Goal: Task Accomplishment & Management: Answer question/provide support

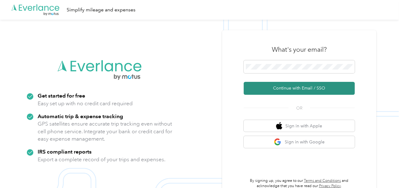
click at [281, 86] on button "Continue with Email / SSO" at bounding box center [299, 88] width 111 height 13
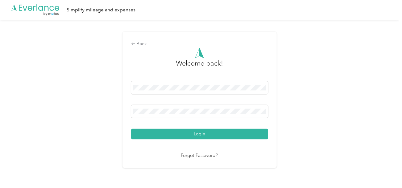
drag, startPoint x: 182, startPoint y: 136, endPoint x: 292, endPoint y: 106, distance: 113.6
click at [183, 136] on button "Login" at bounding box center [199, 134] width 137 height 11
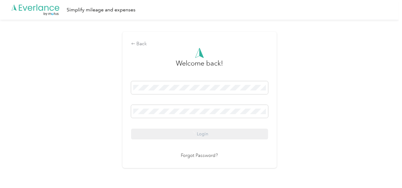
click at [297, 104] on div "Back Welcome back! Login Forgot Password?" at bounding box center [199, 103] width 399 height 166
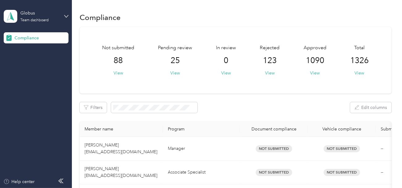
click at [177, 67] on div "Pending review 25 View" at bounding box center [175, 60] width 34 height 32
click at [175, 71] on button "View" at bounding box center [175, 73] width 10 height 6
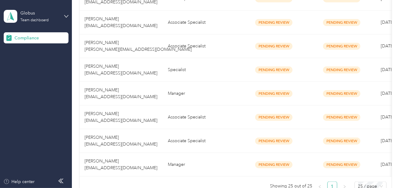
scroll to position [627, 0]
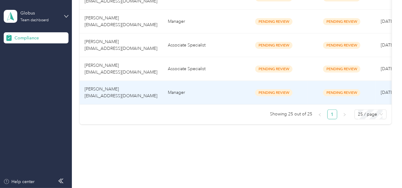
click at [195, 88] on td "Manager" at bounding box center [201, 93] width 77 height 24
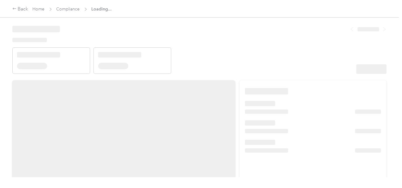
drag, startPoint x: 244, startPoint y: 53, endPoint x: 251, endPoint y: 55, distance: 6.4
click at [245, 53] on header at bounding box center [199, 48] width 374 height 52
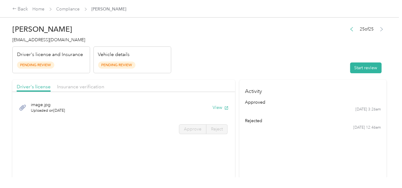
drag, startPoint x: 251, startPoint y: 55, endPoint x: 326, endPoint y: 69, distance: 77.1
click at [296, 64] on header "[PERSON_NAME] [EMAIL_ADDRESS][DOMAIN_NAME] Driver's license and Insurance Pendi…" at bounding box center [199, 48] width 374 height 52
click at [360, 69] on button "Start review" at bounding box center [365, 68] width 31 height 11
click at [264, 55] on header "[PERSON_NAME] [EMAIL_ADDRESS][DOMAIN_NAME] Driver's license and Insurance Pendi…" at bounding box center [199, 48] width 374 height 52
drag, startPoint x: 211, startPoint y: 107, endPoint x: 205, endPoint y: 104, distance: 6.9
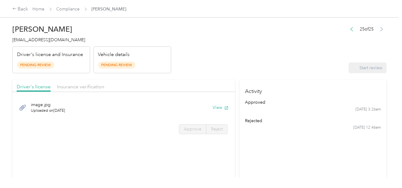
click at [211, 107] on div "image.jpg Uploaded on [DATE] View" at bounding box center [124, 107] width 214 height 21
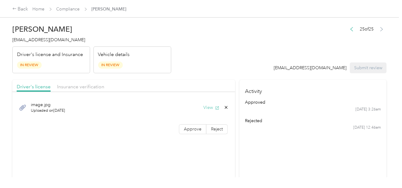
click at [208, 106] on button "View" at bounding box center [211, 107] width 16 height 6
click at [187, 127] on span "Approve" at bounding box center [193, 129] width 18 height 5
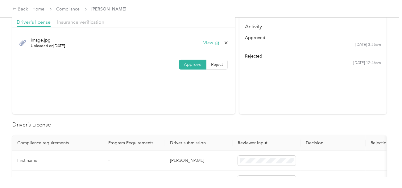
scroll to position [123, 0]
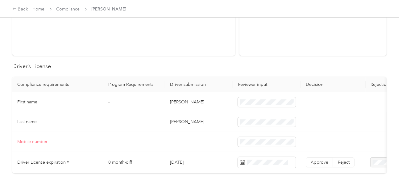
click at [169, 102] on td "[PERSON_NAME]" at bounding box center [199, 102] width 68 height 20
copy td "[PERSON_NAME]"
drag, startPoint x: 180, startPoint y: 121, endPoint x: 175, endPoint y: 122, distance: 5.4
click at [180, 121] on td "[PERSON_NAME]" at bounding box center [199, 123] width 68 height 20
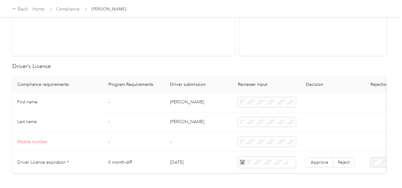
click at [170, 123] on td "[PERSON_NAME]" at bounding box center [199, 123] width 68 height 20
copy td "[PERSON_NAME]"
click at [207, 131] on td "[PERSON_NAME]" at bounding box center [199, 123] width 68 height 20
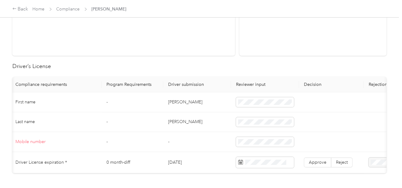
click at [302, 129] on td at bounding box center [331, 123] width 65 height 20
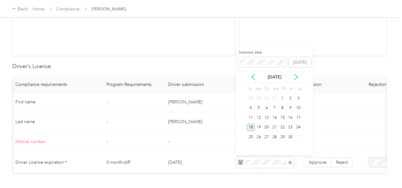
drag, startPoint x: 252, startPoint y: 127, endPoint x: 265, endPoint y: 132, distance: 14.1
click at [252, 127] on div "18" at bounding box center [251, 128] width 8 height 8
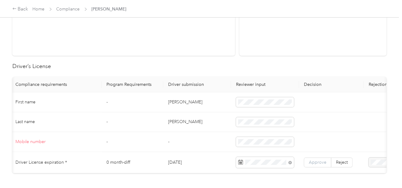
click at [317, 161] on span "Approve" at bounding box center [318, 162] width 18 height 5
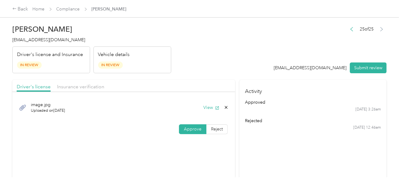
click at [69, 82] on div "Driver's license Insurance verification" at bounding box center [123, 86] width 223 height 12
drag, startPoint x: 74, startPoint y: 86, endPoint x: 77, endPoint y: 87, distance: 3.1
click at [75, 87] on span "Insurance verification" at bounding box center [80, 87] width 47 height 6
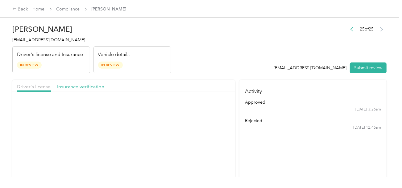
drag, startPoint x: 186, startPoint y: 71, endPoint x: 194, endPoint y: 88, distance: 18.6
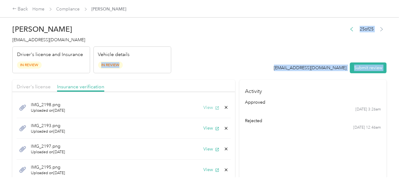
click at [208, 110] on button "View" at bounding box center [211, 107] width 16 height 6
click at [223, 107] on icon at bounding box center [225, 107] width 5 height 5
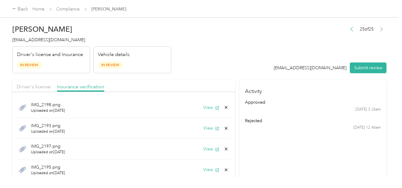
click at [203, 110] on button "Yes" at bounding box center [205, 112] width 12 height 10
click at [204, 110] on button "View" at bounding box center [211, 107] width 16 height 6
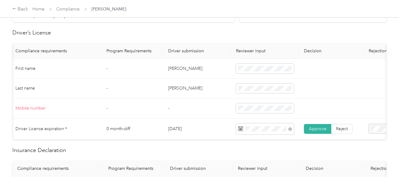
scroll to position [277, 0]
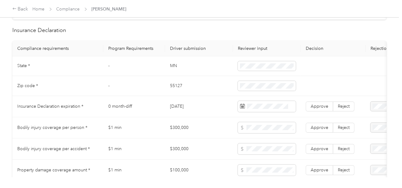
click at [171, 71] on td "MN" at bounding box center [199, 66] width 68 height 20
click at [175, 88] on td "55127" at bounding box center [199, 86] width 68 height 20
copy td "55127"
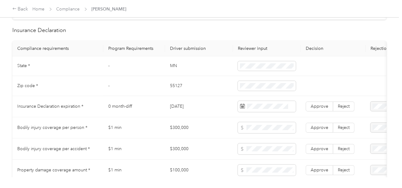
click at [225, 100] on td "[DATE]" at bounding box center [199, 106] width 68 height 21
click at [264, 104] on td at bounding box center [267, 106] width 68 height 21
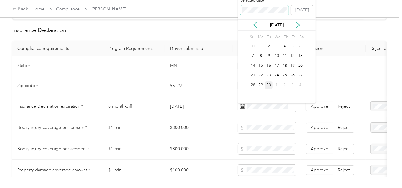
click at [251, 13] on span at bounding box center [264, 10] width 49 height 10
click at [283, 76] on div "26" at bounding box center [285, 76] width 8 height 8
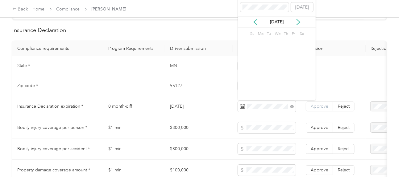
click at [325, 117] on td "Approve Reject" at bounding box center [333, 106] width 65 height 21
click at [323, 109] on span "Approve" at bounding box center [319, 106] width 18 height 5
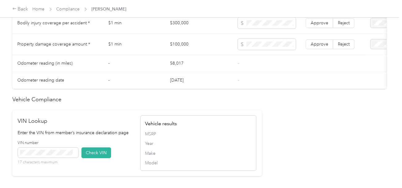
scroll to position [524, 0]
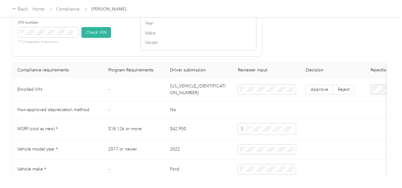
click at [179, 96] on td "[US_VEHICLE_IDENTIFICATION_NUMBER]" at bounding box center [199, 90] width 68 height 24
copy td "[US_VEHICLE_IDENTIFICATION_NUMBER]"
drag, startPoint x: 91, startPoint y: 39, endPoint x: 99, endPoint y: 41, distance: 8.2
click at [92, 38] on button "Check VIN" at bounding box center [96, 32] width 30 height 11
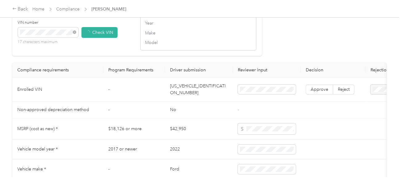
click at [312, 93] on span "Approve" at bounding box center [319, 90] width 18 height 5
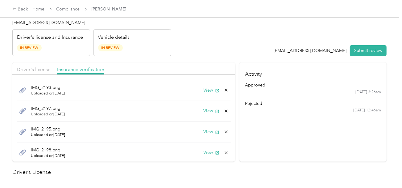
scroll to position [0, 0]
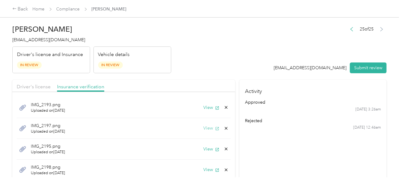
click at [204, 128] on button "View" at bounding box center [211, 128] width 16 height 6
click at [207, 106] on button "View" at bounding box center [211, 107] width 16 height 6
click at [223, 127] on icon at bounding box center [225, 128] width 5 height 5
click at [209, 130] on button "Yes" at bounding box center [205, 133] width 12 height 10
click at [207, 129] on button "View" at bounding box center [211, 128] width 16 height 6
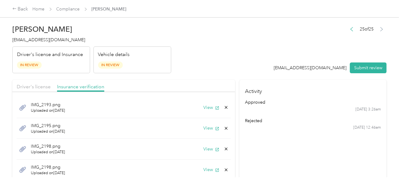
click at [223, 130] on icon at bounding box center [225, 128] width 5 height 5
click at [206, 133] on button "Yes" at bounding box center [205, 133] width 12 height 10
click at [205, 128] on button "View" at bounding box center [211, 128] width 16 height 6
click at [225, 127] on g at bounding box center [226, 128] width 3 height 3
click at [209, 130] on button "Yes" at bounding box center [205, 133] width 12 height 10
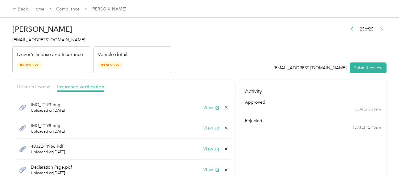
click at [209, 129] on button "View" at bounding box center [211, 128] width 16 height 6
click at [225, 128] on icon at bounding box center [226, 128] width 3 height 3
click at [211, 130] on button "Yes" at bounding box center [205, 133] width 12 height 10
click at [215, 127] on icon "button" at bounding box center [217, 129] width 4 height 4
click at [203, 150] on button "View" at bounding box center [211, 149] width 16 height 6
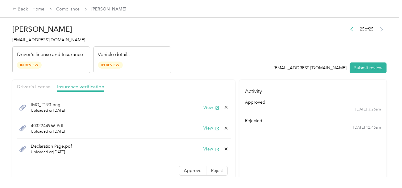
click at [223, 148] on icon at bounding box center [225, 149] width 5 height 5
click at [205, 152] on button "Yes" at bounding box center [205, 153] width 12 height 10
click at [188, 151] on span "Approve" at bounding box center [193, 149] width 18 height 5
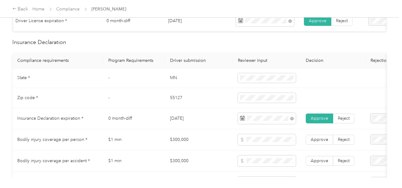
scroll to position [339, 0]
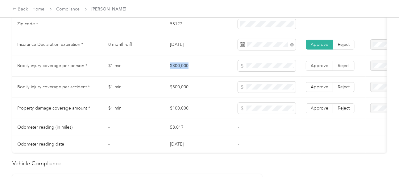
drag, startPoint x: 170, startPoint y: 69, endPoint x: 234, endPoint y: 73, distance: 63.9
click at [200, 68] on td "$300,000" at bounding box center [199, 65] width 68 height 21
copy td "$300,000"
click at [268, 72] on span at bounding box center [267, 65] width 58 height 11
copy td "$"
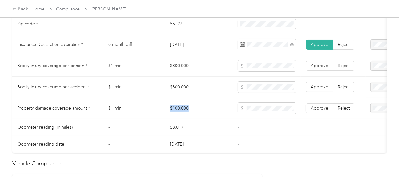
copy td "$100,000"
drag, startPoint x: 182, startPoint y: 110, endPoint x: 240, endPoint y: 111, distance: 58.6
click at [201, 111] on td "$100,000" at bounding box center [199, 108] width 68 height 21
drag, startPoint x: 261, startPoint y: 127, endPoint x: 314, endPoint y: 114, distance: 54.1
click at [271, 126] on td "-" at bounding box center [267, 127] width 68 height 17
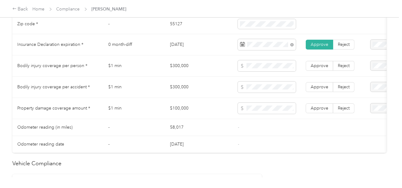
drag, startPoint x: 316, startPoint y: 112, endPoint x: 319, endPoint y: 82, distance: 30.7
click at [316, 111] on span "Approve" at bounding box center [319, 108] width 18 height 5
drag, startPoint x: 319, startPoint y: 82, endPoint x: 320, endPoint y: 77, distance: 4.7
click at [319, 82] on td "Approve Reject" at bounding box center [333, 87] width 65 height 21
drag, startPoint x: 320, startPoint y: 68, endPoint x: 320, endPoint y: 88, distance: 20.0
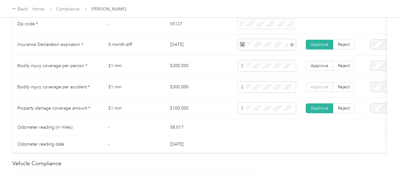
click at [320, 68] on span "Approve" at bounding box center [319, 65] width 18 height 5
click at [320, 90] on span "Approve" at bounding box center [319, 86] width 18 height 5
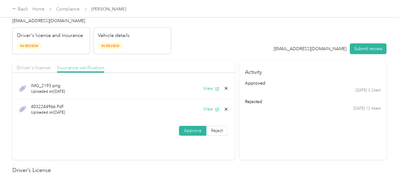
scroll to position [0, 0]
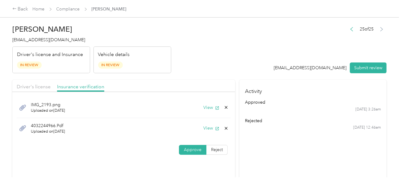
click at [43, 82] on div "Driver's license Insurance verification" at bounding box center [123, 86] width 223 height 12
click at [44, 85] on span "Driver's license" at bounding box center [34, 87] width 34 height 6
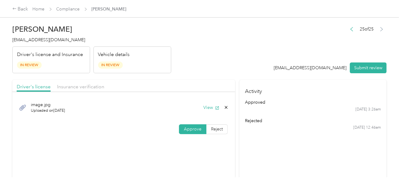
drag, startPoint x: 296, startPoint y: 58, endPoint x: 307, endPoint y: 62, distance: 12.0
click at [303, 61] on div "25 of 25 [EMAIL_ADDRESS][DOMAIN_NAME] Submit review" at bounding box center [330, 49] width 113 height 49
click at [369, 72] on button "Submit review" at bounding box center [368, 68] width 37 height 11
click at [287, 58] on div "25 of 25 [EMAIL_ADDRESS][DOMAIN_NAME] Submit review" at bounding box center [326, 49] width 119 height 49
click at [51, 47] on div "Driver's license and Insurance In Review" at bounding box center [51, 60] width 78 height 27
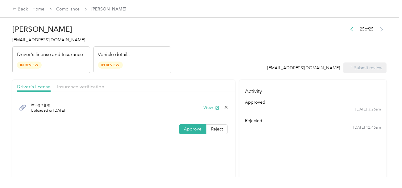
click at [52, 39] on span "[EMAIL_ADDRESS][DOMAIN_NAME]" at bounding box center [48, 39] width 73 height 5
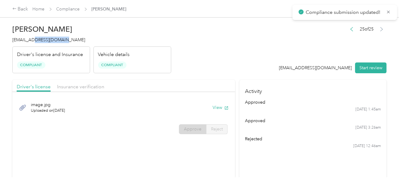
click at [52, 39] on span "[EMAIL_ADDRESS][DOMAIN_NAME]" at bounding box center [48, 39] width 73 height 5
copy span "[EMAIL_ADDRESS][DOMAIN_NAME]"
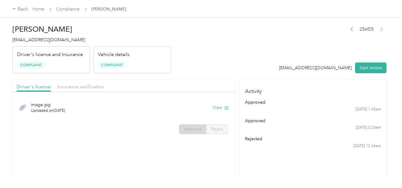
drag, startPoint x: 167, startPoint y: 27, endPoint x: 118, endPoint y: 24, distance: 48.4
click at [166, 26] on h2 "[PERSON_NAME]" at bounding box center [91, 29] width 159 height 9
click at [72, 11] on link "Compliance" at bounding box center [67, 8] width 23 height 5
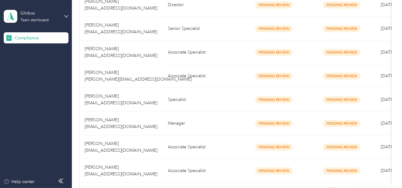
scroll to position [586, 0]
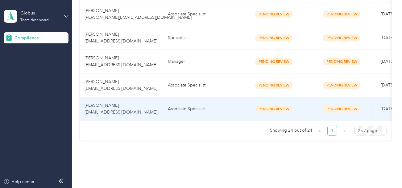
click at [197, 97] on td "Associate Specialist" at bounding box center [201, 109] width 77 height 24
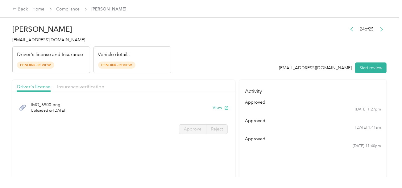
drag, startPoint x: 240, startPoint y: 55, endPoint x: 306, endPoint y: 58, distance: 65.7
click at [241, 55] on header "[PERSON_NAME] [EMAIL_ADDRESS][DOMAIN_NAME] Driver's license and Insurance Pendi…" at bounding box center [199, 48] width 374 height 52
click at [374, 68] on button "Start review" at bounding box center [370, 68] width 31 height 11
click at [274, 50] on header "[PERSON_NAME] [EMAIL_ADDRESS][DOMAIN_NAME] Driver's license and Insurance Pendi…" at bounding box center [199, 48] width 374 height 52
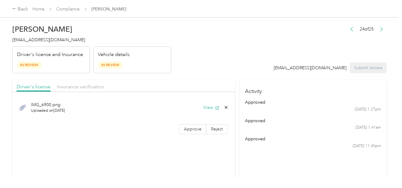
drag, startPoint x: 188, startPoint y: 59, endPoint x: 216, endPoint y: 87, distance: 38.8
click at [190, 61] on header "[PERSON_NAME] [EMAIL_ADDRESS][DOMAIN_NAME] Driver's license and Insurance In Re…" at bounding box center [199, 48] width 374 height 52
click at [212, 113] on div "IMG_6900.png Uploaded on [DATE] View" at bounding box center [124, 107] width 214 height 21
click at [208, 110] on button "View" at bounding box center [211, 107] width 16 height 6
click at [199, 128] on span "Approve" at bounding box center [193, 129] width 18 height 5
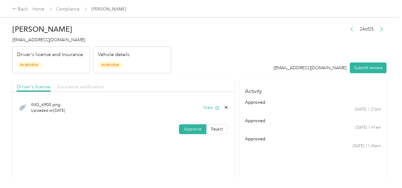
click at [95, 87] on div "Driver's license Insurance verification" at bounding box center [123, 86] width 223 height 12
click at [179, 73] on header "[PERSON_NAME] [EMAIL_ADDRESS][DOMAIN_NAME] Driver's license and Insurance In Re…" at bounding box center [199, 48] width 374 height 52
drag, startPoint x: 76, startPoint y: 87, endPoint x: 94, endPoint y: 83, distance: 17.7
click at [85, 84] on span "Insurance verification" at bounding box center [80, 87] width 47 height 6
drag, startPoint x: 205, startPoint y: 69, endPoint x: 208, endPoint y: 92, distance: 22.6
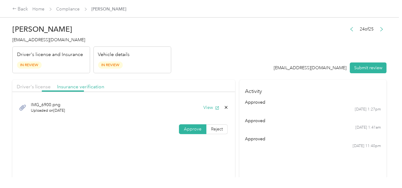
click at [207, 73] on header "[PERSON_NAME] [EMAIL_ADDRESS][DOMAIN_NAME] Driver's license and Insurance In Re…" at bounding box center [199, 48] width 374 height 52
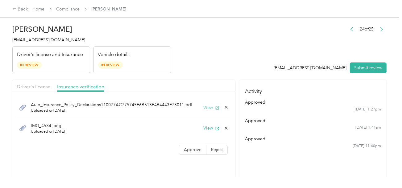
click at [207, 106] on button "View" at bounding box center [211, 107] width 16 height 6
click at [45, 87] on span "Driver's license" at bounding box center [34, 87] width 34 height 6
drag, startPoint x: 216, startPoint y: 66, endPoint x: 214, endPoint y: 77, distance: 11.6
click at [216, 66] on header "[PERSON_NAME] [EMAIL_ADDRESS][DOMAIN_NAME] Driver's license and Insurance In Re…" at bounding box center [199, 48] width 374 height 52
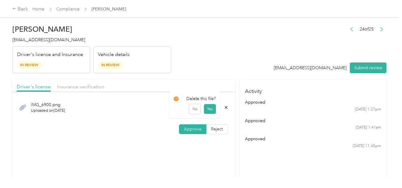
drag, startPoint x: 224, startPoint y: 106, endPoint x: 220, endPoint y: 108, distance: 4.4
click at [224, 106] on icon at bounding box center [225, 107] width 5 height 5
click at [210, 111] on button "Yes" at bounding box center [210, 112] width 12 height 10
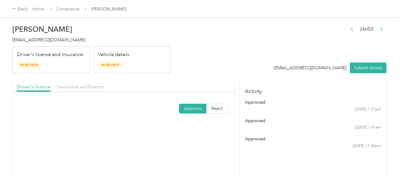
click at [212, 118] on div "Approve Reject" at bounding box center [123, 106] width 223 height 23
drag, startPoint x: 214, startPoint y: 110, endPoint x: 178, endPoint y: 109, distance: 35.1
click at [213, 110] on span "Reject" at bounding box center [217, 108] width 12 height 5
click at [154, 78] on div "No Driver's License Upload" at bounding box center [147, 72] width 45 height 13
drag, startPoint x: 224, startPoint y: 73, endPoint x: 180, endPoint y: 85, distance: 45.7
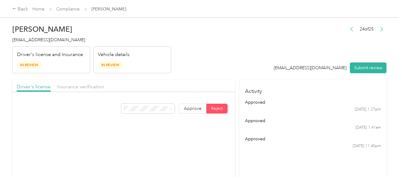
drag, startPoint x: 76, startPoint y: 88, endPoint x: 187, endPoint y: 63, distance: 113.5
click at [81, 86] on span "Insurance verification" at bounding box center [80, 87] width 47 height 6
drag, startPoint x: 189, startPoint y: 63, endPoint x: 193, endPoint y: 78, distance: 16.1
click at [190, 65] on header "[PERSON_NAME] [EMAIL_ADDRESS][DOMAIN_NAME] Driver's license and Insurance In Re…" at bounding box center [199, 48] width 374 height 52
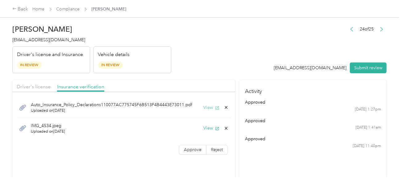
click at [209, 105] on button "View" at bounding box center [211, 107] width 16 height 6
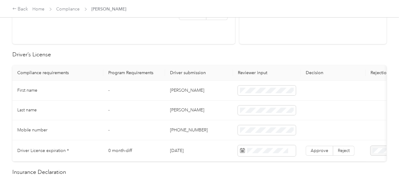
scroll to position [247, 0]
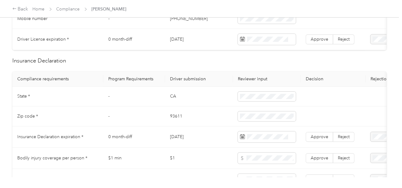
click at [172, 100] on td "CA" at bounding box center [199, 97] width 68 height 20
copy td "CA"
click at [172, 100] on td "CA" at bounding box center [199, 97] width 68 height 20
click at [241, 100] on span at bounding box center [267, 97] width 58 height 10
click at [171, 119] on td "93611" at bounding box center [199, 117] width 68 height 20
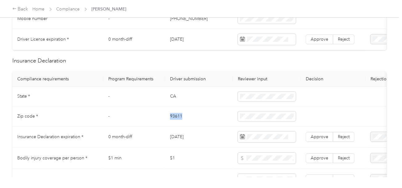
click at [171, 119] on td "93611" at bounding box center [199, 117] width 68 height 20
copy td "93611"
click at [171, 119] on td "93611" at bounding box center [199, 117] width 68 height 20
click at [261, 137] on span at bounding box center [267, 137] width 58 height 11
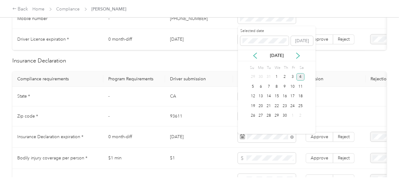
click at [301, 77] on div "4" at bounding box center [300, 77] width 8 height 8
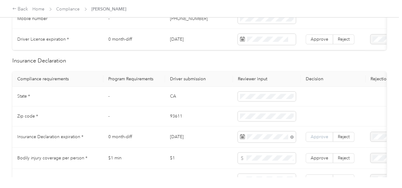
click at [313, 138] on span "Approve" at bounding box center [319, 136] width 18 height 5
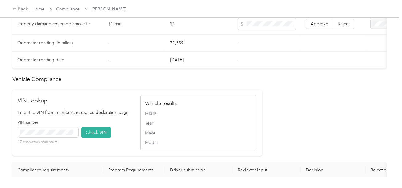
scroll to position [524, 0]
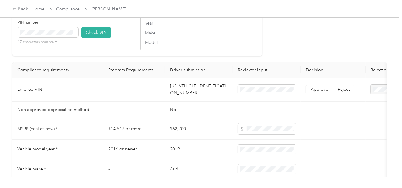
click at [195, 92] on td "[US_VEHICLE_IDENTIFICATION_NUMBER]" at bounding box center [199, 90] width 68 height 24
click at [95, 38] on button "Check VIN" at bounding box center [96, 32] width 30 height 11
drag, startPoint x: 281, startPoint y: 101, endPoint x: 276, endPoint y: 97, distance: 5.9
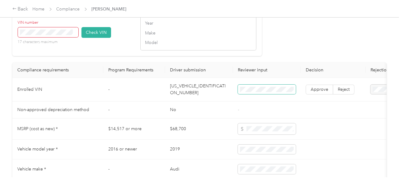
click at [281, 101] on td at bounding box center [267, 90] width 68 height 24
click at [100, 38] on button "Check VIN" at bounding box center [96, 32] width 30 height 11
click at [101, 49] on div "VIN number 17 characters maximum Check VIN" at bounding box center [76, 34] width 116 height 29
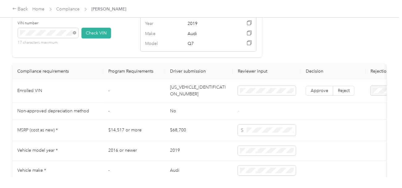
scroll to position [524, 0]
click at [322, 101] on td "Approve Reject" at bounding box center [333, 91] width 65 height 24
click at [322, 95] on label "Approve" at bounding box center [318, 90] width 27 height 10
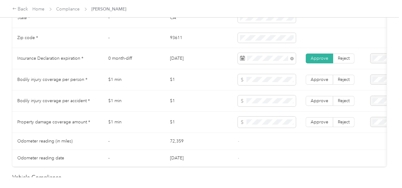
scroll to position [340, 0]
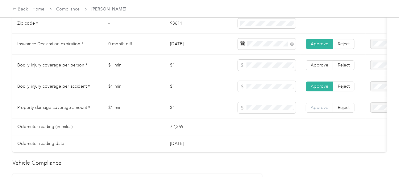
click at [311, 110] on span "Approve" at bounding box center [319, 107] width 18 height 5
click at [321, 70] on label "Approve" at bounding box center [318, 65] width 27 height 10
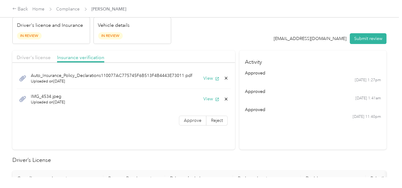
scroll to position [0, 0]
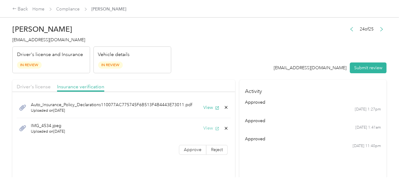
click at [210, 127] on button "View" at bounding box center [211, 128] width 16 height 6
click at [34, 82] on div "Driver's license Insurance verification" at bounding box center [123, 86] width 223 height 12
drag, startPoint x: 35, startPoint y: 86, endPoint x: 198, endPoint y: 72, distance: 163.7
click at [38, 87] on span "Driver's license" at bounding box center [34, 87] width 34 height 6
click at [198, 72] on header "[PERSON_NAME] [EMAIL_ADDRESS][DOMAIN_NAME] Driver's license and Insurance In Re…" at bounding box center [199, 48] width 374 height 52
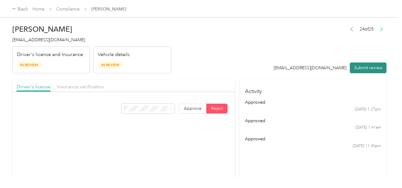
click at [362, 68] on button "Submit review" at bounding box center [368, 68] width 37 height 11
drag, startPoint x: 236, startPoint y: 43, endPoint x: 154, endPoint y: 43, distance: 81.7
click at [235, 43] on header "[PERSON_NAME] [EMAIL_ADDRESS][DOMAIN_NAME] Driver's license and Insurance In Re…" at bounding box center [199, 48] width 374 height 52
click at [22, 32] on h2 "[PERSON_NAME]" at bounding box center [91, 29] width 159 height 9
click at [30, 39] on span "[EMAIL_ADDRESS][DOMAIN_NAME]" at bounding box center [48, 39] width 73 height 5
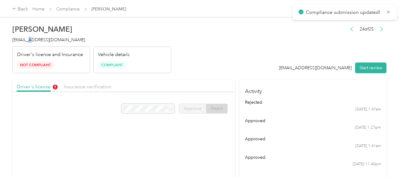
click at [30, 39] on span "[EMAIL_ADDRESS][DOMAIN_NAME]" at bounding box center [48, 39] width 73 height 5
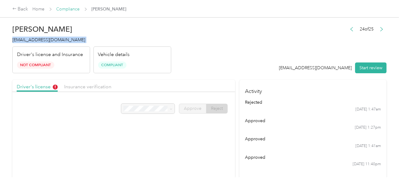
click at [62, 8] on link "Compliance" at bounding box center [67, 8] width 23 height 5
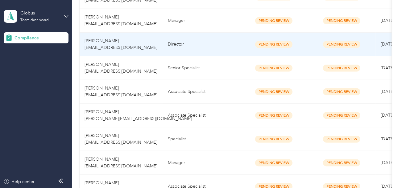
scroll to position [524, 0]
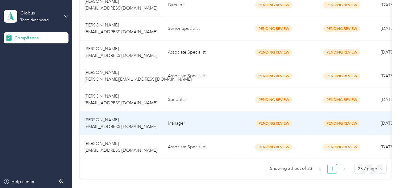
click at [192, 125] on td "Manager" at bounding box center [201, 124] width 77 height 24
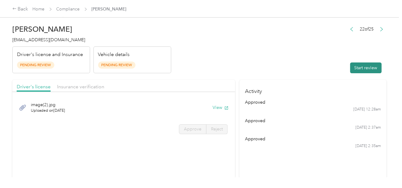
drag, startPoint x: 286, startPoint y: 63, endPoint x: 354, endPoint y: 67, distance: 68.9
click at [288, 63] on header "[PERSON_NAME] [EMAIL_ADDRESS][DOMAIN_NAME] Driver's license and Insurance Pendi…" at bounding box center [199, 48] width 374 height 52
click at [354, 67] on button "Start review" at bounding box center [365, 68] width 31 height 11
click at [244, 57] on header "[PERSON_NAME] [EMAIL_ADDRESS][DOMAIN_NAME] Driver's license and Insurance Pendi…" at bounding box center [199, 48] width 374 height 52
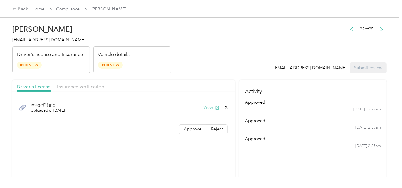
click at [215, 108] on icon "button" at bounding box center [217, 108] width 4 height 4
click at [190, 125] on label "Approve" at bounding box center [192, 130] width 27 height 10
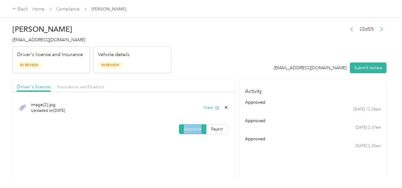
click at [190, 125] on label "Approve" at bounding box center [192, 130] width 27 height 10
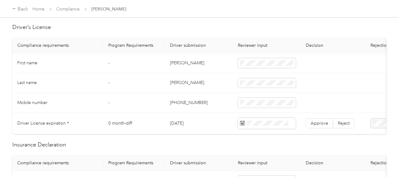
scroll to position [185, 0]
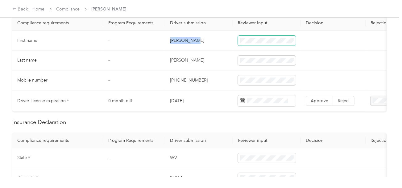
drag, startPoint x: 170, startPoint y: 40, endPoint x: 238, endPoint y: 40, distance: 68.4
click at [204, 40] on td "[PERSON_NAME]" at bounding box center [199, 41] width 68 height 20
click at [170, 58] on td "[PERSON_NAME]" at bounding box center [199, 61] width 68 height 20
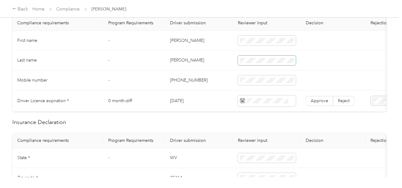
click at [257, 63] on span at bounding box center [267, 61] width 58 height 10
click at [207, 69] on td "[PERSON_NAME]" at bounding box center [199, 61] width 68 height 20
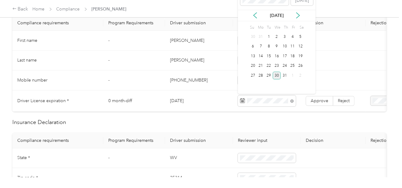
click at [275, 77] on div "30" at bounding box center [276, 76] width 8 height 8
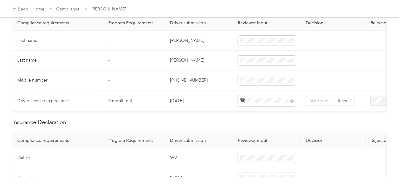
click at [318, 98] on span "Approve" at bounding box center [319, 100] width 18 height 5
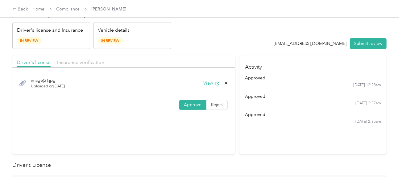
scroll to position [0, 0]
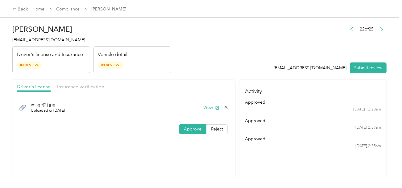
click at [88, 82] on div "Driver's license Insurance verification" at bounding box center [123, 86] width 223 height 12
drag, startPoint x: 88, startPoint y: 85, endPoint x: 154, endPoint y: 86, distance: 65.4
click at [94, 86] on span "Insurance verification" at bounding box center [80, 87] width 47 height 6
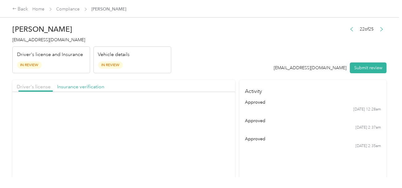
drag, startPoint x: 191, startPoint y: 82, endPoint x: 196, endPoint y: 90, distance: 10.1
click at [192, 83] on div "Driver's license Insurance verification" at bounding box center [123, 86] width 223 height 12
click at [204, 105] on button "View" at bounding box center [211, 107] width 16 height 6
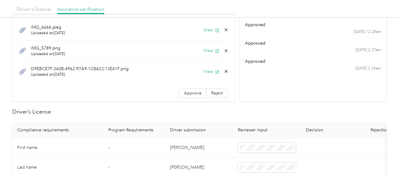
scroll to position [247, 0]
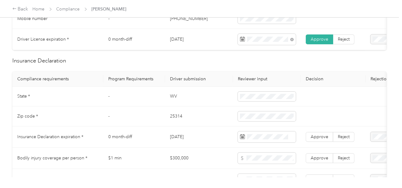
click at [170, 98] on td "WV" at bounding box center [199, 97] width 68 height 20
click at [263, 96] on span at bounding box center [267, 97] width 58 height 10
click at [176, 117] on td "25314" at bounding box center [199, 117] width 68 height 20
drag, startPoint x: 176, startPoint y: 117, endPoint x: 232, endPoint y: 117, distance: 56.1
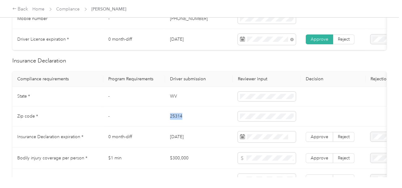
click at [176, 117] on td "25314" at bounding box center [199, 117] width 68 height 20
click at [200, 127] on td "25314" at bounding box center [199, 117] width 68 height 20
click at [275, 143] on span at bounding box center [267, 137] width 58 height 11
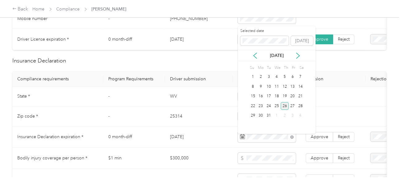
click at [287, 106] on div "26" at bounding box center [285, 106] width 8 height 8
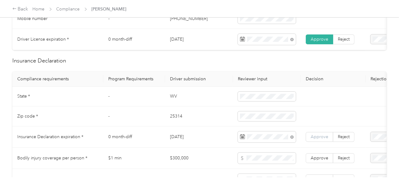
click at [319, 138] on span "Approve" at bounding box center [319, 136] width 18 height 5
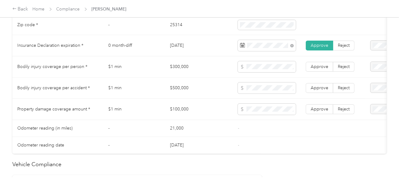
scroll to position [524, 0]
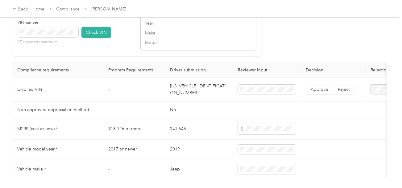
click at [198, 96] on td "[US_VEHICLE_IDENTIFICATION_NUMBER]" at bounding box center [199, 90] width 68 height 24
click at [104, 38] on button "Check VIN" at bounding box center [96, 32] width 30 height 11
click at [315, 93] on span "Approve" at bounding box center [319, 90] width 18 height 5
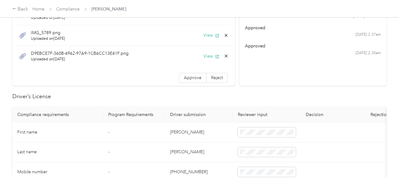
scroll to position [0, 0]
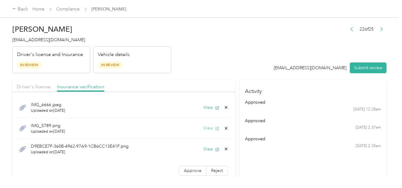
click at [204, 130] on button "View" at bounding box center [211, 128] width 16 height 6
drag, startPoint x: 220, startPoint y: 127, endPoint x: 209, endPoint y: 130, distance: 11.7
click at [223, 127] on icon at bounding box center [225, 128] width 5 height 5
click at [208, 130] on button "Yes" at bounding box center [205, 133] width 12 height 10
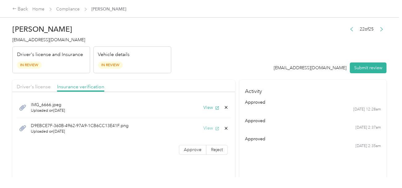
click at [208, 127] on button "View" at bounding box center [211, 128] width 16 height 6
click at [279, 40] on header "[PERSON_NAME] [EMAIL_ADDRESS][DOMAIN_NAME] Driver's license and Insurance In Re…" at bounding box center [199, 48] width 374 height 52
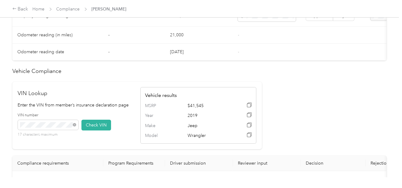
scroll to position [308, 0]
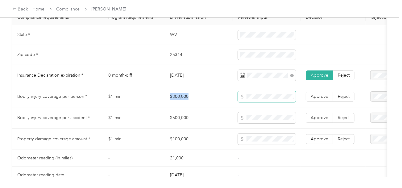
drag, startPoint x: 167, startPoint y: 97, endPoint x: 239, endPoint y: 99, distance: 71.5
click at [232, 99] on td "$300,000" at bounding box center [199, 96] width 68 height 21
click at [185, 120] on td "$500,000" at bounding box center [199, 118] width 68 height 21
drag, startPoint x: 165, startPoint y: 119, endPoint x: 162, endPoint y: 119, distance: 3.1
click at [165, 119] on td "$1 min" at bounding box center [134, 118] width 62 height 21
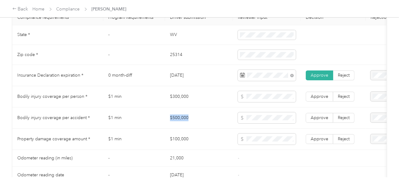
drag, startPoint x: 161, startPoint y: 119, endPoint x: 219, endPoint y: 123, distance: 57.8
click at [215, 123] on tr "Bodily injury coverage per accident * $1 min $500,000 Approve Reject" at bounding box center [229, 118] width 435 height 21
drag, startPoint x: 157, startPoint y: 146, endPoint x: 266, endPoint y: 146, distance: 108.8
click at [219, 147] on tr "Property damage coverage amount * $1 min $100,000 Approve Reject" at bounding box center [229, 139] width 435 height 21
click at [270, 145] on span at bounding box center [267, 139] width 58 height 11
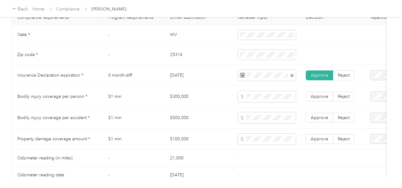
drag, startPoint x: 264, startPoint y: 152, endPoint x: 303, endPoint y: 144, distance: 39.7
click at [266, 150] on td at bounding box center [267, 139] width 68 height 21
drag, startPoint x: 310, startPoint y: 142, endPoint x: 317, endPoint y: 117, distance: 26.1
click at [310, 142] on span "Approve" at bounding box center [319, 139] width 18 height 5
click at [317, 117] on label "Approve" at bounding box center [318, 118] width 27 height 10
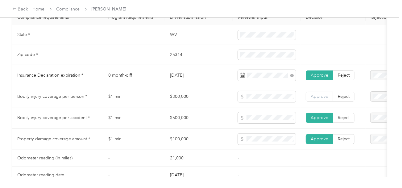
click at [317, 102] on label "Approve" at bounding box center [318, 97] width 27 height 10
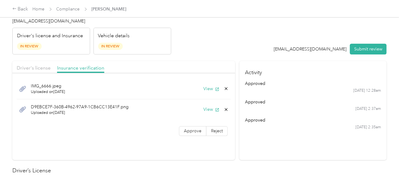
scroll to position [0, 0]
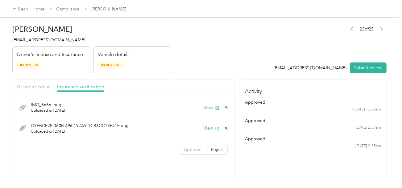
drag, startPoint x: 193, startPoint y: 142, endPoint x: 192, endPoint y: 146, distance: 4.3
click at [192, 143] on div "IMG_6666.jpeg Uploaded on [DATE] View D9EBCE7F-360B-4962-97A9-1CB6CC13E41F.png …" at bounding box center [123, 127] width 223 height 64
click at [192, 146] on label "Approve" at bounding box center [192, 150] width 27 height 10
click at [41, 84] on span "Driver's license" at bounding box center [34, 87] width 34 height 6
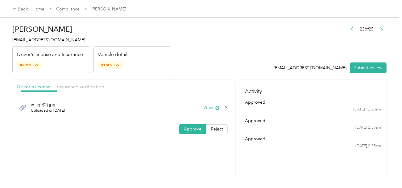
drag, startPoint x: 189, startPoint y: 62, endPoint x: 307, endPoint y: 68, distance: 117.9
click at [190, 62] on header "[PERSON_NAME] [EMAIL_ADDRESS][DOMAIN_NAME] Driver's license and Insurance In Re…" at bounding box center [199, 48] width 374 height 52
drag, startPoint x: 213, startPoint y: 31, endPoint x: 358, endPoint y: 68, distance: 149.0
click at [219, 34] on header "[PERSON_NAME] [EMAIL_ADDRESS][DOMAIN_NAME] Driver's license and Insurance In Re…" at bounding box center [199, 48] width 374 height 52
click at [358, 68] on button "Submit review" at bounding box center [368, 68] width 37 height 11
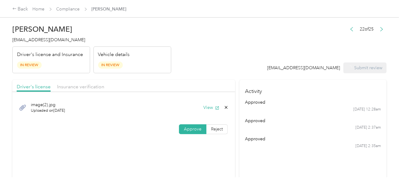
drag, startPoint x: 195, startPoint y: 36, endPoint x: 109, endPoint y: 36, distance: 85.7
click at [194, 36] on header "[PERSON_NAME] [EMAIL_ADDRESS][DOMAIN_NAME] Driver's license and Insurance In Re…" at bounding box center [199, 48] width 374 height 52
click at [41, 42] on span "[EMAIL_ADDRESS][DOMAIN_NAME]" at bounding box center [48, 39] width 73 height 5
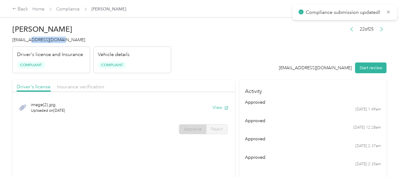
click at [41, 42] on span "[EMAIL_ADDRESS][DOMAIN_NAME]" at bounding box center [48, 39] width 73 height 5
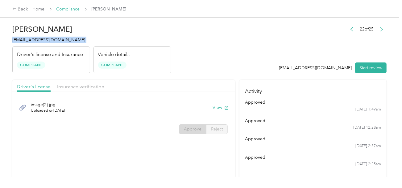
click at [65, 9] on link "Compliance" at bounding box center [67, 8] width 23 height 5
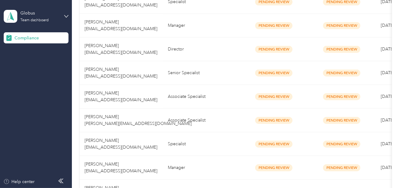
scroll to position [556, 0]
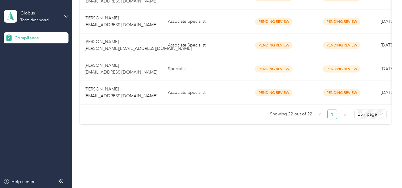
drag, startPoint x: 202, startPoint y: 136, endPoint x: 200, endPoint y: 122, distance: 14.6
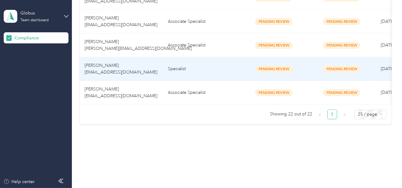
click at [206, 68] on td "Specialist" at bounding box center [201, 69] width 77 height 24
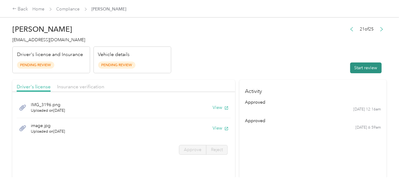
click at [363, 71] on button "Start review" at bounding box center [365, 68] width 31 height 11
drag, startPoint x: 299, startPoint y: 58, endPoint x: 306, endPoint y: 55, distance: 7.7
click at [299, 58] on header "[PERSON_NAME] [EMAIL_ADDRESS][DOMAIN_NAME] Driver's license and Insurance Pendi…" at bounding box center [199, 48] width 374 height 52
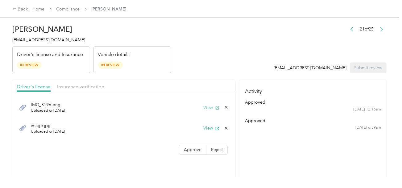
click at [212, 108] on button "View" at bounding box center [211, 107] width 16 height 6
click at [208, 128] on button "View" at bounding box center [211, 128] width 16 height 6
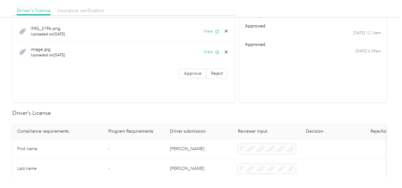
scroll to position [154, 0]
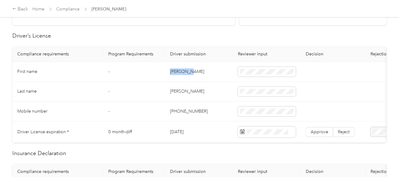
drag, startPoint x: 170, startPoint y: 73, endPoint x: 219, endPoint y: 73, distance: 48.4
click at [201, 73] on td "[PERSON_NAME]" at bounding box center [199, 72] width 68 height 20
click at [180, 90] on td "[PERSON_NAME]" at bounding box center [199, 92] width 68 height 20
drag, startPoint x: 180, startPoint y: 90, endPoint x: 187, endPoint y: 90, distance: 7.7
click at [180, 90] on td "[PERSON_NAME]" at bounding box center [199, 92] width 68 height 20
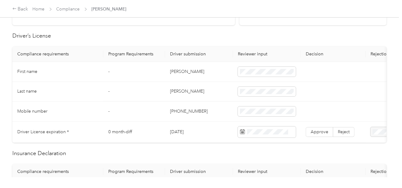
click at [199, 106] on td "[PHONE_NUMBER]" at bounding box center [199, 112] width 68 height 20
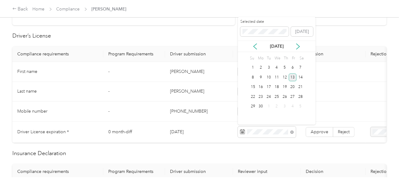
drag, startPoint x: 293, startPoint y: 79, endPoint x: 308, endPoint y: 120, distance: 43.8
click at [293, 79] on div "13" at bounding box center [293, 78] width 8 height 8
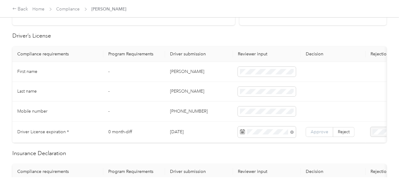
click at [317, 134] on label "Approve" at bounding box center [318, 132] width 27 height 10
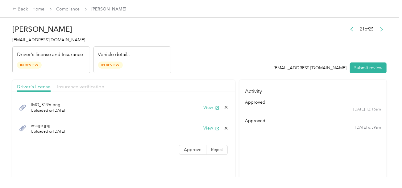
click at [75, 85] on span "Insurance verification" at bounding box center [80, 87] width 47 height 6
click at [195, 62] on header "[PERSON_NAME] [EMAIL_ADDRESS][DOMAIN_NAME] Driver's license and Insurance In Re…" at bounding box center [199, 48] width 374 height 52
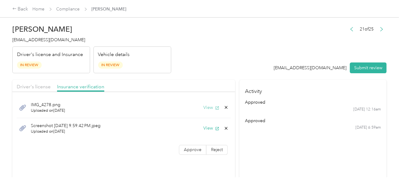
click at [210, 104] on button "View" at bounding box center [211, 107] width 16 height 6
click at [31, 88] on span "Driver's license" at bounding box center [34, 87] width 34 height 6
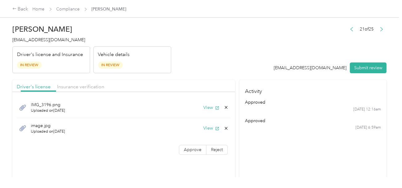
click at [154, 69] on div "Vehicle details In Review" at bounding box center [132, 60] width 78 height 27
click at [211, 105] on button "View" at bounding box center [211, 107] width 16 height 6
click at [225, 107] on icon at bounding box center [226, 107] width 3 height 3
click at [212, 111] on button "Yes" at bounding box center [210, 112] width 12 height 10
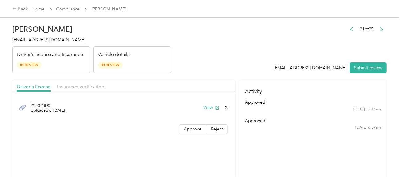
click at [194, 123] on div "image.jpg Uploaded on [DATE] View Approve Reject" at bounding box center [123, 116] width 223 height 43
click at [195, 130] on span "Approve" at bounding box center [193, 129] width 18 height 5
click at [209, 106] on button "View" at bounding box center [211, 107] width 16 height 6
click at [86, 86] on span "Insurance verification" at bounding box center [80, 87] width 47 height 6
click at [187, 55] on header "[PERSON_NAME] [EMAIL_ADDRESS][DOMAIN_NAME] Driver's license and Insurance In Re…" at bounding box center [199, 48] width 374 height 52
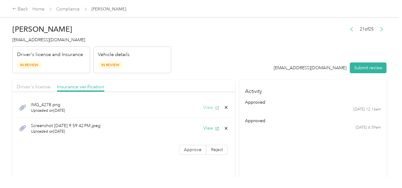
click at [209, 107] on button "View" at bounding box center [211, 107] width 16 height 6
click at [212, 129] on button "View" at bounding box center [211, 128] width 16 height 6
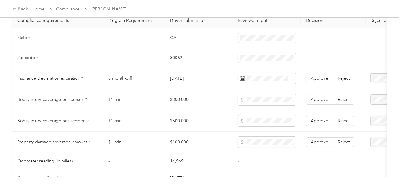
scroll to position [308, 0]
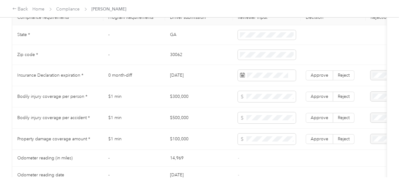
click at [173, 40] on td "GA" at bounding box center [199, 35] width 68 height 20
click at [173, 57] on td "30062" at bounding box center [199, 55] width 68 height 20
drag, startPoint x: 175, startPoint y: 83, endPoint x: 166, endPoint y: 83, distance: 9.6
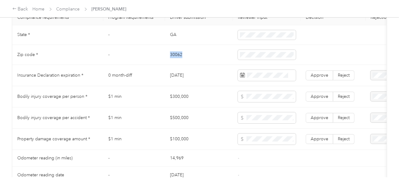
click at [166, 83] on td "[DATE]" at bounding box center [199, 75] width 68 height 21
click at [271, 81] on span at bounding box center [267, 75] width 58 height 11
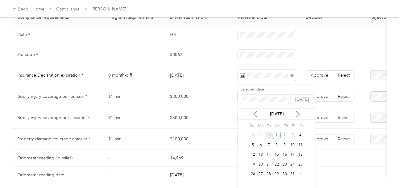
click at [278, 136] on div "1" at bounding box center [276, 136] width 8 height 8
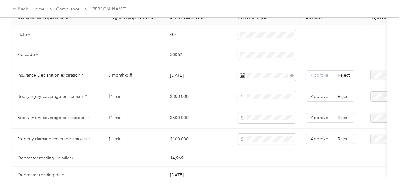
click at [317, 78] on span "Approve" at bounding box center [319, 75] width 18 height 5
drag, startPoint x: 167, startPoint y: 103, endPoint x: 226, endPoint y: 100, distance: 58.7
click at [208, 100] on td "$300,000" at bounding box center [199, 96] width 68 height 21
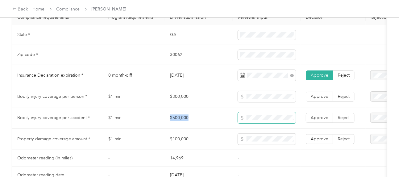
drag, startPoint x: 165, startPoint y: 120, endPoint x: 244, endPoint y: 120, distance: 78.9
click at [214, 120] on td "$500,000" at bounding box center [199, 118] width 68 height 21
drag, startPoint x: 167, startPoint y: 143, endPoint x: 223, endPoint y: 144, distance: 55.5
click at [223, 144] on td "$100,000" at bounding box center [199, 139] width 68 height 21
drag, startPoint x: 197, startPoint y: 97, endPoint x: 223, endPoint y: 93, distance: 26.6
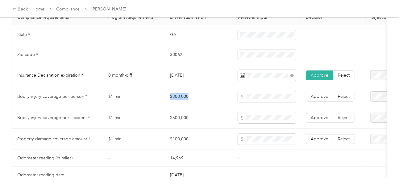
click at [223, 93] on tr "Bodily injury coverage per person * $1 min $300,000 Approve Reject" at bounding box center [229, 96] width 435 height 21
click at [225, 100] on tr "Bodily injury coverage per person * $1 min $300,000 Approve Reject" at bounding box center [229, 96] width 435 height 21
drag, startPoint x: 323, startPoint y: 101, endPoint x: 319, endPoint y: 123, distance: 21.9
click at [323, 99] on span "Approve" at bounding box center [319, 96] width 18 height 5
click at [319, 121] on span "Approve" at bounding box center [319, 117] width 18 height 5
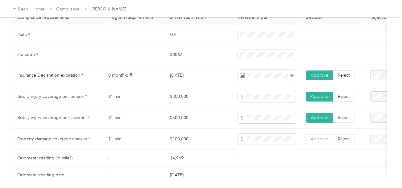
click at [321, 137] on label "Approve" at bounding box center [318, 139] width 27 height 10
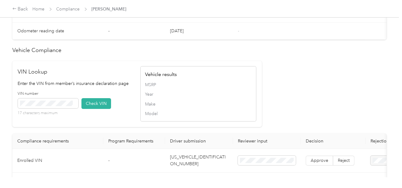
scroll to position [462, 0]
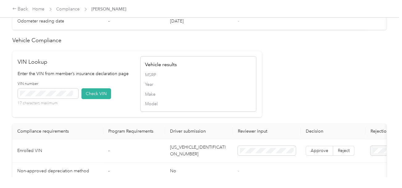
click at [190, 157] on td "[US_VEHICLE_IDENTIFICATION_NUMBER]" at bounding box center [199, 151] width 68 height 24
drag, startPoint x: 92, startPoint y: 100, endPoint x: 112, endPoint y: 101, distance: 20.0
click at [93, 99] on button "Check VIN" at bounding box center [96, 93] width 30 height 11
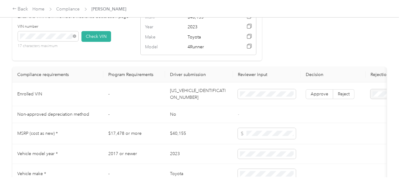
scroll to position [524, 0]
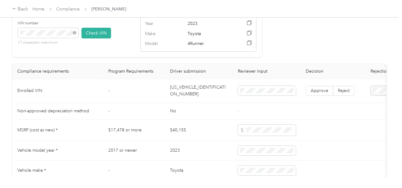
drag, startPoint x: 315, startPoint y: 95, endPoint x: 307, endPoint y: 116, distance: 22.3
click at [315, 93] on span "Approve" at bounding box center [319, 90] width 18 height 5
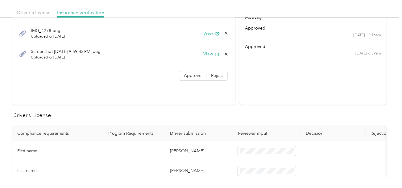
scroll to position [31, 0]
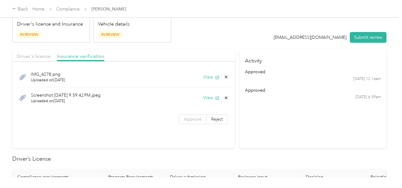
click at [195, 117] on span "Approve" at bounding box center [193, 119] width 18 height 5
click at [300, 116] on section "Activity approved [DATE] 12:16am approved [DATE] 6:59am" at bounding box center [312, 98] width 147 height 99
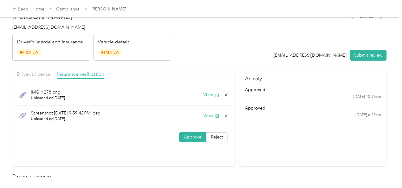
scroll to position [0, 0]
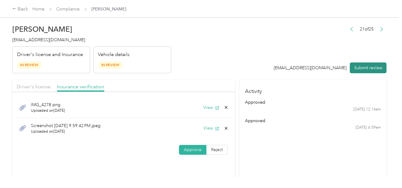
click at [361, 68] on button "Submit review" at bounding box center [368, 68] width 37 height 11
click at [34, 41] on span "[EMAIL_ADDRESS][DOMAIN_NAME]" at bounding box center [48, 39] width 73 height 5
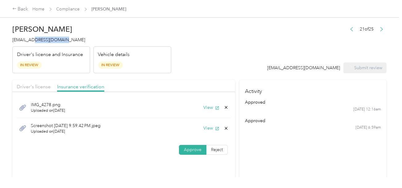
click at [34, 41] on span "[EMAIL_ADDRESS][DOMAIN_NAME]" at bounding box center [48, 39] width 73 height 5
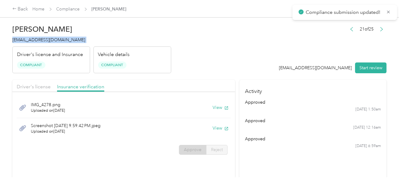
click at [34, 41] on span "[EMAIL_ADDRESS][DOMAIN_NAME]" at bounding box center [48, 39] width 73 height 5
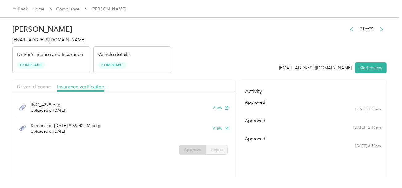
click at [190, 55] on header "[PERSON_NAME] [EMAIL_ADDRESS][DOMAIN_NAME] Driver's license and Insurance Compl…" at bounding box center [199, 48] width 374 height 52
click at [70, 8] on link "Compliance" at bounding box center [67, 8] width 23 height 5
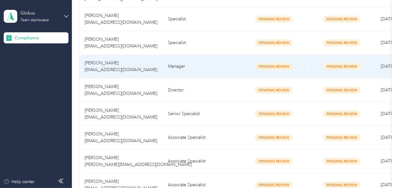
scroll to position [493, 0]
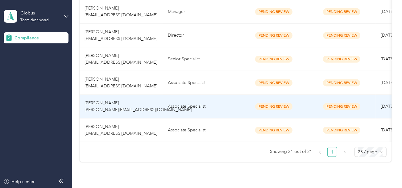
click at [184, 104] on td "Associate Specialist" at bounding box center [201, 107] width 77 height 24
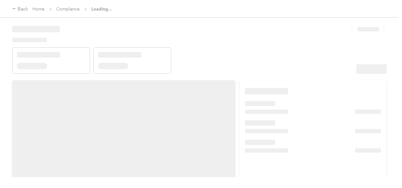
click at [281, 67] on header at bounding box center [199, 48] width 374 height 52
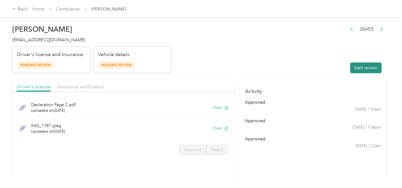
click at [365, 67] on button "Start review" at bounding box center [365, 68] width 31 height 11
click at [286, 54] on header "[PERSON_NAME] [PERSON_NAME][EMAIL_ADDRESS][DOMAIN_NAME] Driver's license and In…" at bounding box center [199, 48] width 374 height 52
click at [274, 57] on header "[PERSON_NAME] [PERSON_NAME][EMAIL_ADDRESS][DOMAIN_NAME] Driver's license and In…" at bounding box center [199, 48] width 374 height 52
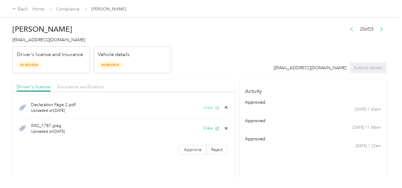
click at [217, 106] on icon "button" at bounding box center [217, 108] width 4 height 4
drag, startPoint x: 210, startPoint y: 126, endPoint x: 214, endPoint y: 127, distance: 4.4
click at [210, 126] on button "View" at bounding box center [211, 128] width 16 height 6
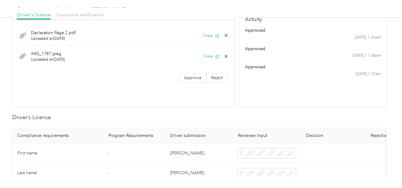
scroll to position [154, 0]
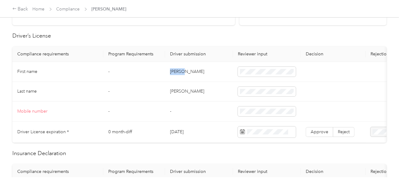
drag, startPoint x: 169, startPoint y: 69, endPoint x: 210, endPoint y: 69, distance: 41.0
click at [205, 69] on td "[PERSON_NAME]" at bounding box center [199, 72] width 68 height 20
click at [213, 94] on td "[PERSON_NAME]" at bounding box center [199, 92] width 68 height 20
click at [174, 89] on td "[PERSON_NAME]" at bounding box center [199, 92] width 68 height 20
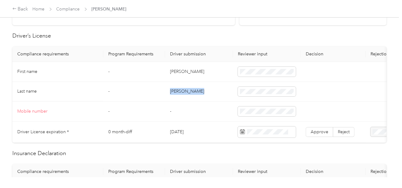
click at [174, 89] on td "[PERSON_NAME]" at bounding box center [199, 92] width 68 height 20
drag, startPoint x: 257, startPoint y: 97, endPoint x: 261, endPoint y: 94, distance: 5.1
click at [258, 97] on td at bounding box center [267, 92] width 68 height 20
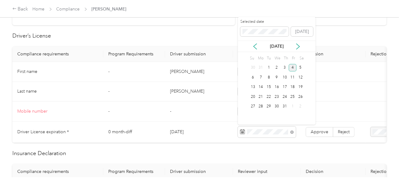
click at [294, 68] on div "4" at bounding box center [293, 68] width 8 height 8
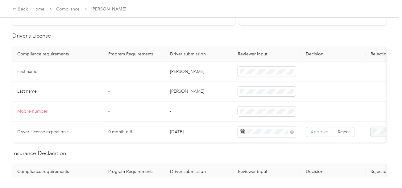
click at [317, 128] on label "Approve" at bounding box center [318, 132] width 27 height 10
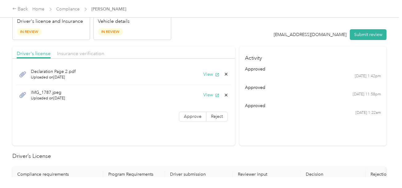
scroll to position [0, 0]
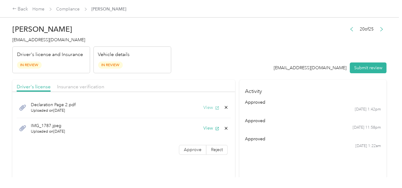
click at [208, 108] on button "View" at bounding box center [211, 107] width 16 height 6
click at [210, 129] on button "View" at bounding box center [211, 128] width 16 height 6
click at [78, 82] on div "Driver's license Insurance verification" at bounding box center [123, 86] width 223 height 12
click at [99, 84] on span "Insurance verification" at bounding box center [80, 87] width 47 height 6
click at [179, 67] on header "[PERSON_NAME] [PERSON_NAME][EMAIL_ADDRESS][DOMAIN_NAME] Driver's license and In…" at bounding box center [199, 48] width 374 height 52
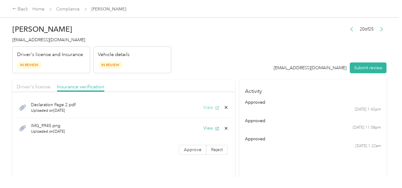
click at [208, 108] on button "View" at bounding box center [211, 107] width 16 height 6
drag, startPoint x: 41, startPoint y: 85, endPoint x: 172, endPoint y: 65, distance: 133.2
click at [43, 85] on span "Driver's license" at bounding box center [34, 87] width 34 height 6
drag, startPoint x: 172, startPoint y: 65, endPoint x: 195, endPoint y: 94, distance: 36.4
click at [174, 67] on header "[PERSON_NAME] [PERSON_NAME][EMAIL_ADDRESS][DOMAIN_NAME] Driver's license and In…" at bounding box center [199, 48] width 374 height 52
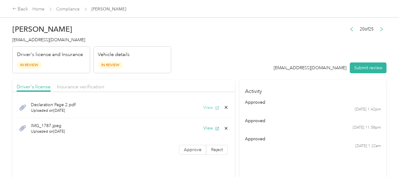
click at [211, 108] on button "View" at bounding box center [211, 107] width 16 height 6
click at [226, 108] on icon at bounding box center [225, 107] width 5 height 5
click at [209, 111] on button "Yes" at bounding box center [210, 112] width 12 height 10
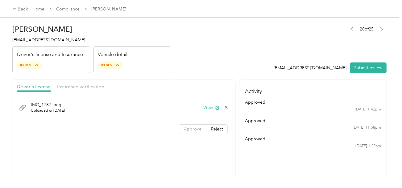
click at [193, 130] on span "Approve" at bounding box center [193, 129] width 18 height 5
click at [88, 86] on span "Insurance verification" at bounding box center [80, 87] width 47 height 6
click at [187, 66] on header "[PERSON_NAME] [PERSON_NAME][EMAIL_ADDRESS][DOMAIN_NAME] Driver's license and In…" at bounding box center [199, 48] width 374 height 52
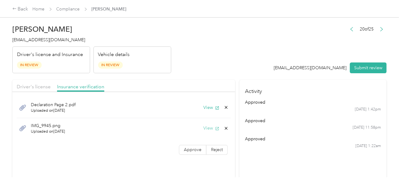
click at [209, 128] on button "View" at bounding box center [211, 128] width 16 height 6
click at [260, 46] on header "[PERSON_NAME] [PERSON_NAME][EMAIL_ADDRESS][DOMAIN_NAME] Driver's license and In…" at bounding box center [199, 48] width 374 height 52
click at [192, 148] on span "Approve" at bounding box center [193, 149] width 18 height 5
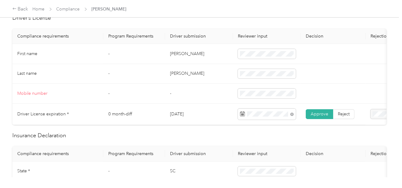
scroll to position [216, 0]
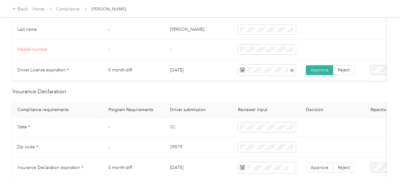
click at [170, 134] on td "SC" at bounding box center [199, 128] width 68 height 20
click at [257, 124] on td at bounding box center [267, 128] width 68 height 20
click at [172, 154] on td "29579" at bounding box center [199, 147] width 68 height 20
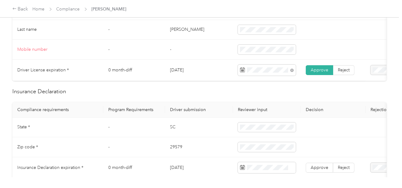
click at [215, 152] on td "29579" at bounding box center [199, 147] width 68 height 20
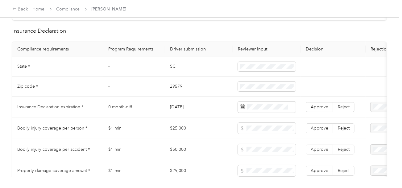
scroll to position [277, 0]
click at [268, 112] on span at bounding box center [267, 106] width 58 height 11
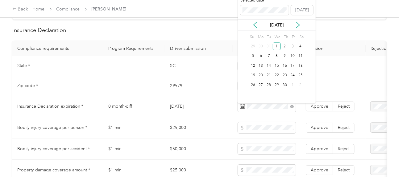
drag, startPoint x: 274, startPoint y: 46, endPoint x: 277, endPoint y: 50, distance: 5.3
click at [274, 46] on div "1" at bounding box center [276, 47] width 8 height 8
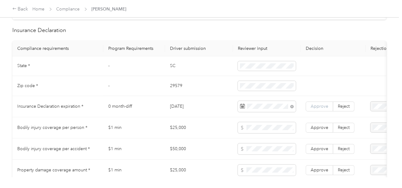
click at [315, 106] on label "Approve" at bounding box center [318, 107] width 27 height 10
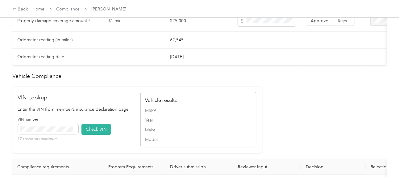
scroll to position [524, 0]
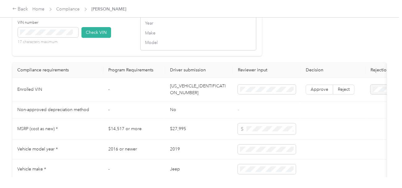
click at [203, 90] on td "[US_VEHICLE_IDENTIFICATION_NUMBER]" at bounding box center [199, 90] width 68 height 24
drag, startPoint x: 88, startPoint y: 38, endPoint x: 165, endPoint y: 50, distance: 77.8
click at [89, 38] on button "Check VIN" at bounding box center [96, 32] width 30 height 11
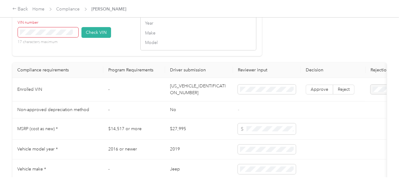
click at [62, 35] on span at bounding box center [48, 32] width 60 height 10
click at [67, 36] on span at bounding box center [48, 32] width 60 height 10
click at [99, 36] on button "Check VIN" at bounding box center [96, 32] width 30 height 11
drag, startPoint x: 281, startPoint y: 42, endPoint x: 294, endPoint y: 63, distance: 25.2
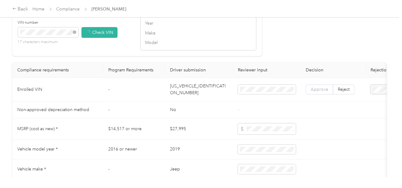
scroll to position [524, 0]
click at [312, 93] on span "Approve" at bounding box center [319, 90] width 18 height 5
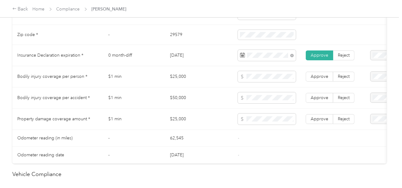
scroll to position [319, 0]
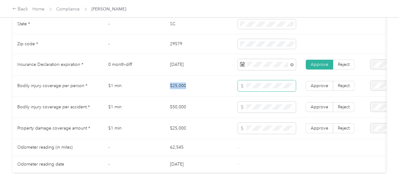
drag, startPoint x: 166, startPoint y: 84, endPoint x: 266, endPoint y: 84, distance: 100.5
click at [204, 84] on td "$25,000" at bounding box center [199, 86] width 68 height 21
click at [266, 84] on span at bounding box center [267, 85] width 58 height 11
drag, startPoint x: 170, startPoint y: 129, endPoint x: 180, endPoint y: 130, distance: 10.2
click at [176, 130] on td "$25,000" at bounding box center [199, 128] width 68 height 21
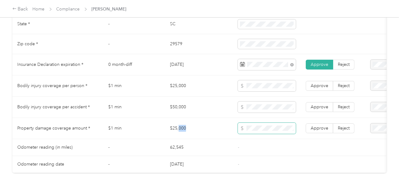
click at [252, 130] on tr "Property damage coverage amount * $1 min $25,000 Approve Reject" at bounding box center [229, 128] width 435 height 21
drag, startPoint x: 151, startPoint y: 111, endPoint x: 214, endPoint y: 108, distance: 62.9
click at [214, 108] on tr "Bodily injury coverage per accident * $1 min $50,000 Approve Reject" at bounding box center [229, 107] width 435 height 21
click at [317, 110] on span "Approve" at bounding box center [319, 106] width 18 height 5
click at [319, 88] on span "Approve" at bounding box center [319, 85] width 18 height 5
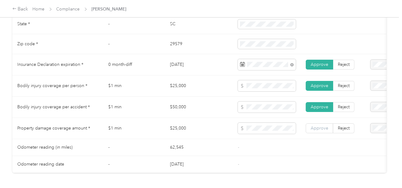
click at [315, 131] on span "Approve" at bounding box center [319, 128] width 18 height 5
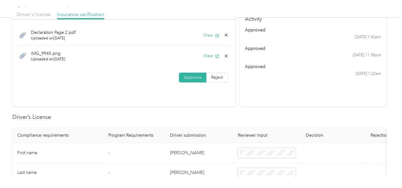
scroll to position [11, 0]
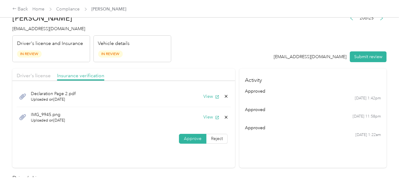
click at [40, 80] on div "Driver's license Insurance verification" at bounding box center [123, 75] width 223 height 12
click at [183, 50] on header "[PERSON_NAME] [PERSON_NAME][EMAIL_ADDRESS][DOMAIN_NAME] Driver's license and In…" at bounding box center [199, 36] width 374 height 52
drag, startPoint x: 33, startPoint y: 76, endPoint x: 80, endPoint y: 67, distance: 48.1
click at [34, 75] on span "Driver's license" at bounding box center [34, 76] width 34 height 6
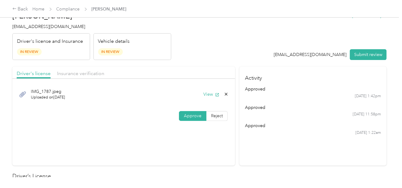
scroll to position [0, 0]
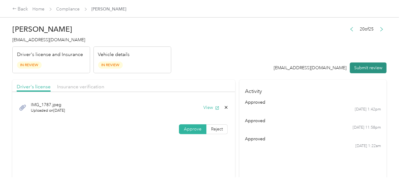
click at [361, 68] on button "Submit review" at bounding box center [368, 68] width 37 height 11
click at [33, 40] on span "[EMAIL_ADDRESS][DOMAIN_NAME]" at bounding box center [48, 39] width 73 height 5
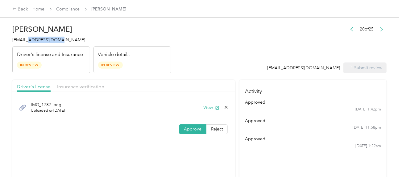
click at [33, 40] on span "[EMAIL_ADDRESS][DOMAIN_NAME]" at bounding box center [48, 39] width 73 height 5
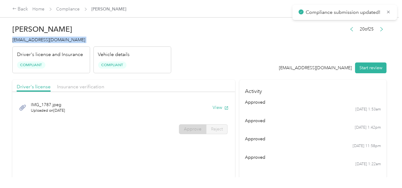
click at [33, 40] on span "[EMAIL_ADDRESS][DOMAIN_NAME]" at bounding box center [48, 39] width 73 height 5
click at [63, 7] on link "Compliance" at bounding box center [67, 8] width 23 height 5
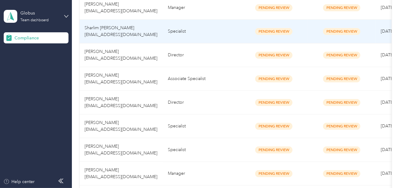
scroll to position [462, 0]
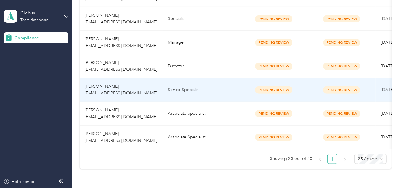
click at [190, 89] on td "Senior Specialist" at bounding box center [201, 90] width 77 height 24
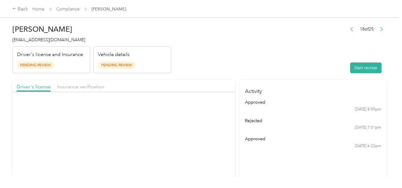
click at [289, 56] on header "[PERSON_NAME] [EMAIL_ADDRESS][DOMAIN_NAME] Driver's license and Insurance Pendi…" at bounding box center [199, 48] width 374 height 52
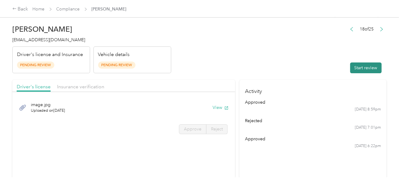
click at [357, 69] on button "Start review" at bounding box center [365, 68] width 31 height 11
click at [255, 61] on header "[PERSON_NAME] [EMAIL_ADDRESS][DOMAIN_NAME] Driver's license and Insurance Pendi…" at bounding box center [199, 48] width 374 height 52
click at [213, 107] on button "View" at bounding box center [220, 107] width 16 height 6
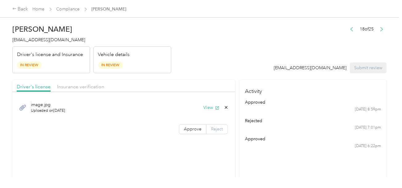
drag, startPoint x: 199, startPoint y: 126, endPoint x: 207, endPoint y: 125, distance: 8.7
click at [199, 127] on span "Approve" at bounding box center [193, 129] width 18 height 5
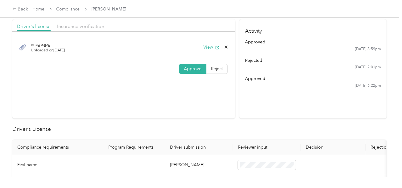
scroll to position [154, 0]
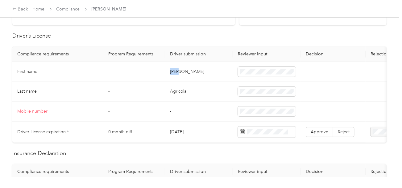
drag, startPoint x: 166, startPoint y: 72, endPoint x: 228, endPoint y: 71, distance: 62.9
click at [199, 69] on td "[PERSON_NAME]" at bounding box center [199, 72] width 68 height 20
drag, startPoint x: 207, startPoint y: 91, endPoint x: 194, endPoint y: 94, distance: 13.8
click at [207, 91] on td "Agricola" at bounding box center [199, 92] width 68 height 20
click at [179, 91] on td "Agricola" at bounding box center [199, 92] width 68 height 20
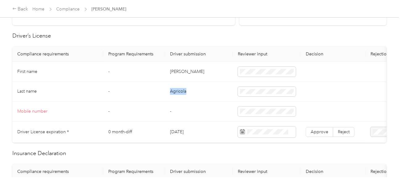
click at [179, 91] on td "Agricola" at bounding box center [199, 92] width 68 height 20
drag, startPoint x: 208, startPoint y: 102, endPoint x: 256, endPoint y: 106, distance: 47.6
click at [209, 102] on td "-" at bounding box center [199, 112] width 68 height 20
click at [256, 107] on span at bounding box center [267, 112] width 58 height 10
click at [221, 122] on td "[DATE]" at bounding box center [199, 132] width 68 height 21
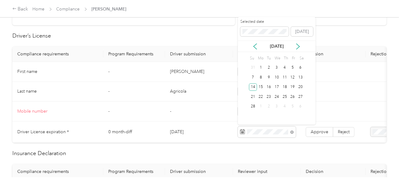
drag, startPoint x: 252, startPoint y: 89, endPoint x: 301, endPoint y: 124, distance: 60.6
click at [252, 89] on div "14" at bounding box center [253, 88] width 8 height 8
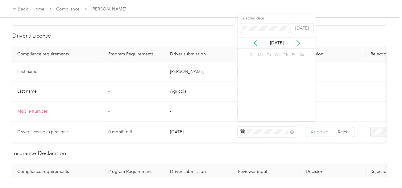
click at [321, 129] on span "Approve" at bounding box center [319, 131] width 18 height 5
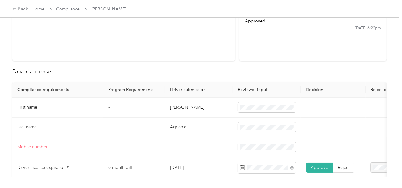
scroll to position [0, 0]
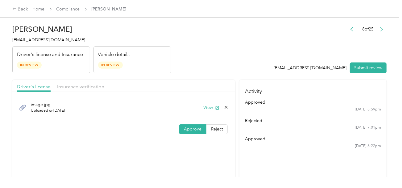
drag, startPoint x: 89, startPoint y: 91, endPoint x: 130, endPoint y: 80, distance: 42.9
click at [90, 91] on div "Driver's license Insurance verification" at bounding box center [123, 86] width 223 height 12
click at [96, 88] on span "Insurance verification" at bounding box center [80, 87] width 47 height 6
drag, startPoint x: 201, startPoint y: 66, endPoint x: 214, endPoint y: 82, distance: 21.0
click at [206, 71] on header "[PERSON_NAME] [EMAIL_ADDRESS][DOMAIN_NAME] Driver's license and Insurance In Re…" at bounding box center [199, 48] width 374 height 52
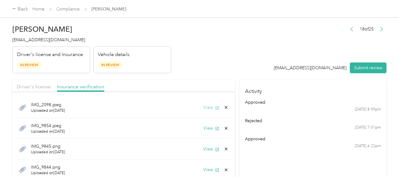
click at [208, 105] on button "View" at bounding box center [211, 107] width 16 height 6
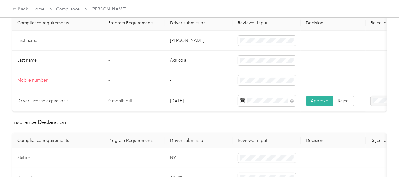
scroll to position [247, 0]
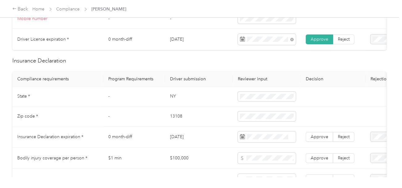
click at [174, 101] on td "NY" at bounding box center [199, 97] width 68 height 20
click at [173, 120] on td "13108" at bounding box center [199, 117] width 68 height 20
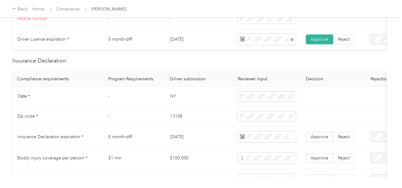
click at [226, 130] on td "[DATE]" at bounding box center [199, 137] width 68 height 21
click at [270, 143] on span at bounding box center [267, 137] width 58 height 11
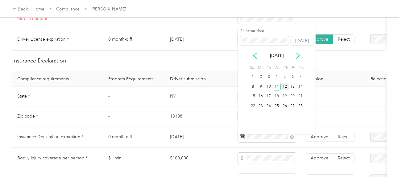
click at [281, 88] on div "12" at bounding box center [285, 87] width 8 height 8
drag, startPoint x: 277, startPoint y: 88, endPoint x: 306, endPoint y: 136, distance: 55.9
click at [276, 88] on div "11" at bounding box center [276, 87] width 8 height 8
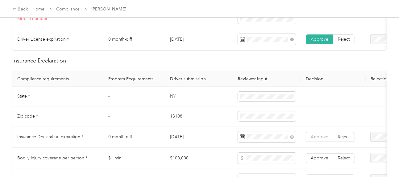
click at [318, 140] on span "Approve" at bounding box center [319, 136] width 18 height 5
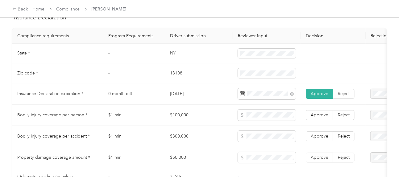
scroll to position [493, 0]
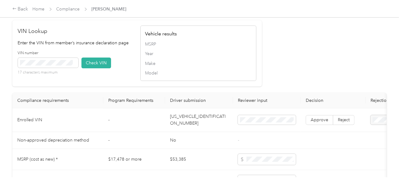
click at [186, 120] on td "[US_VEHICLE_IDENTIFICATION_NUMBER]" at bounding box center [199, 121] width 68 height 24
click at [188, 124] on td "[US_VEHICLE_IDENTIFICATION_NUMBER]" at bounding box center [199, 121] width 68 height 24
drag, startPoint x: 96, startPoint y: 66, endPoint x: 270, endPoint y: 76, distance: 174.4
click at [96, 66] on button "Check VIN" at bounding box center [96, 63] width 30 height 11
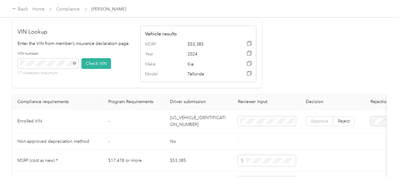
click at [317, 124] on span "Approve" at bounding box center [319, 121] width 18 height 5
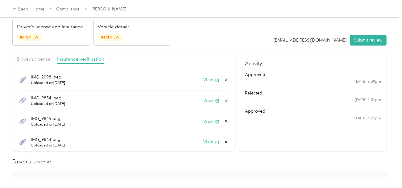
scroll to position [0, 0]
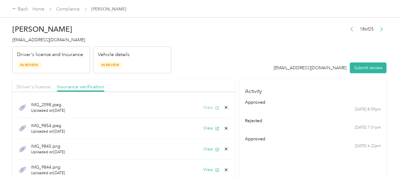
click at [203, 105] on button "View" at bounding box center [211, 107] width 16 height 6
click at [203, 128] on button "View" at bounding box center [211, 128] width 16 height 6
click at [208, 128] on button "View" at bounding box center [211, 128] width 16 height 6
click at [223, 128] on icon at bounding box center [225, 128] width 5 height 5
click at [204, 133] on button "Yes" at bounding box center [205, 133] width 12 height 10
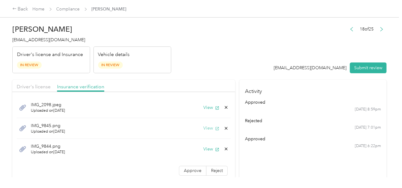
click at [207, 128] on button "View" at bounding box center [211, 128] width 16 height 6
click at [223, 126] on icon at bounding box center [225, 128] width 5 height 5
click at [207, 130] on button "Yes" at bounding box center [205, 133] width 12 height 10
click at [207, 128] on button "View" at bounding box center [211, 128] width 16 height 6
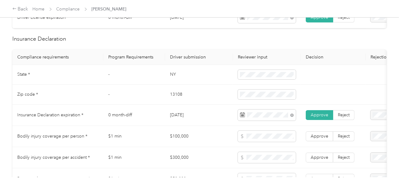
scroll to position [308, 0]
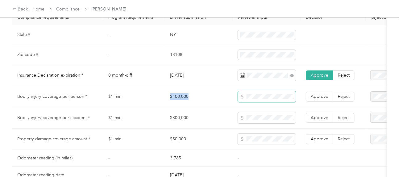
drag, startPoint x: 168, startPoint y: 98, endPoint x: 244, endPoint y: 98, distance: 76.8
click at [221, 96] on td "$100,000" at bounding box center [199, 96] width 68 height 21
drag, startPoint x: 178, startPoint y: 124, endPoint x: 244, endPoint y: 123, distance: 66.0
click at [202, 124] on tr "Bodily injury coverage per accident * $1 min $300,000 Approve Reject" at bounding box center [229, 118] width 435 height 21
drag, startPoint x: 168, startPoint y: 142, endPoint x: 197, endPoint y: 142, distance: 29.0
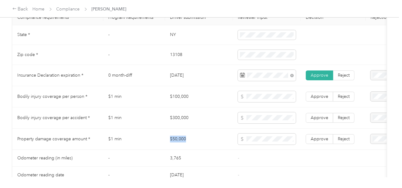
click at [197, 142] on td "$50,000" at bounding box center [199, 139] width 68 height 21
click at [318, 139] on span "Approve" at bounding box center [319, 139] width 18 height 5
click at [321, 114] on td "Approve Reject" at bounding box center [333, 118] width 65 height 21
click at [317, 119] on span "Approve" at bounding box center [319, 117] width 18 height 5
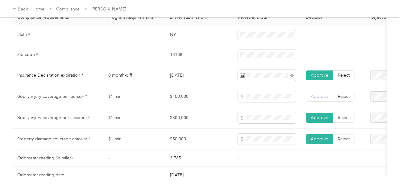
click at [321, 97] on span "Approve" at bounding box center [319, 96] width 18 height 5
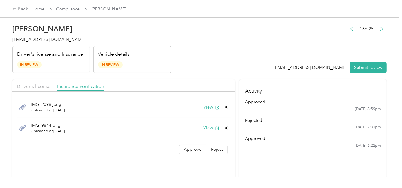
scroll to position [0, 0]
click at [192, 146] on label "Approve" at bounding box center [192, 150] width 27 height 10
drag, startPoint x: 23, startPoint y: 84, endPoint x: 80, endPoint y: 84, distance: 57.0
click at [24, 84] on span "Driver's license" at bounding box center [34, 87] width 34 height 6
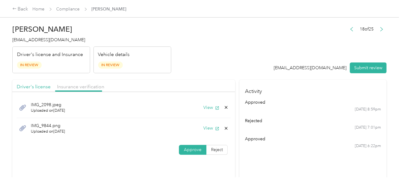
click at [245, 70] on header "[PERSON_NAME] [EMAIL_ADDRESS][DOMAIN_NAME] Driver's license and Insurance In Re…" at bounding box center [199, 48] width 374 height 52
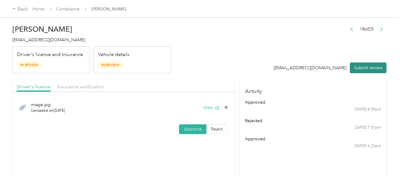
click at [374, 64] on button "Submit review" at bounding box center [368, 68] width 37 height 11
click at [31, 41] on span "[EMAIL_ADDRESS][DOMAIN_NAME]" at bounding box center [48, 39] width 73 height 5
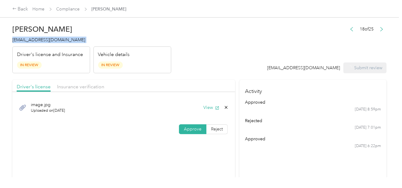
click at [31, 41] on span "[EMAIL_ADDRESS][DOMAIN_NAME]" at bounding box center [48, 39] width 73 height 5
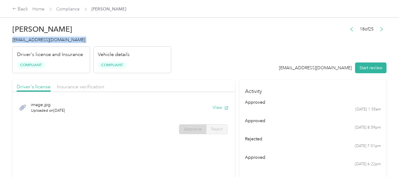
click at [141, 53] on div "Vehicle details Compliant" at bounding box center [132, 60] width 78 height 27
click at [69, 6] on span "Compliance" at bounding box center [67, 9] width 23 height 6
click at [69, 7] on link "Compliance" at bounding box center [67, 8] width 23 height 5
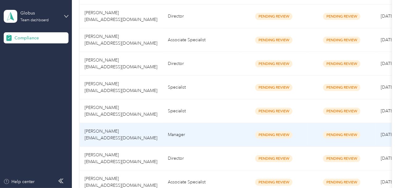
scroll to position [485, 0]
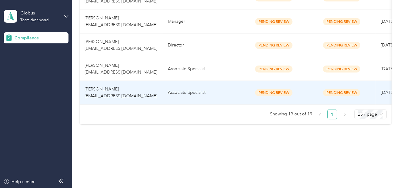
click at [187, 67] on td "Associate Specialist" at bounding box center [201, 69] width 77 height 24
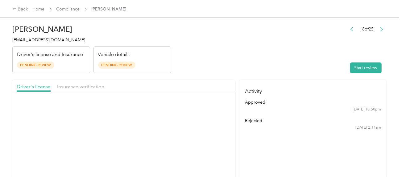
click at [270, 41] on header "[PERSON_NAME] [EMAIL_ADDRESS][DOMAIN_NAME] Driver's license and Insurance Pendi…" at bounding box center [199, 48] width 374 height 52
click at [363, 57] on div "18 of 25 Start review" at bounding box center [366, 49] width 40 height 49
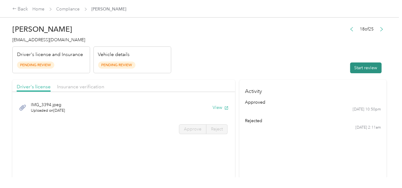
click at [360, 66] on button "Start review" at bounding box center [365, 68] width 31 height 11
click at [280, 64] on header "[PERSON_NAME] [EMAIL_ADDRESS][DOMAIN_NAME] Driver's license and Insurance Pendi…" at bounding box center [199, 48] width 374 height 52
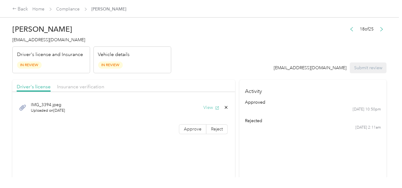
click at [211, 106] on button "View" at bounding box center [211, 107] width 16 height 6
click at [194, 130] on span "Approve" at bounding box center [193, 129] width 18 height 5
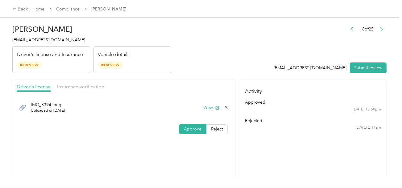
scroll to position [185, 0]
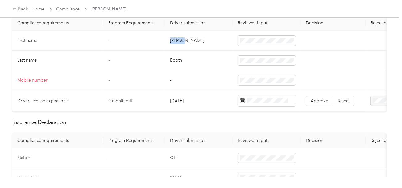
drag, startPoint x: 169, startPoint y: 41, endPoint x: 219, endPoint y: 39, distance: 49.7
click at [205, 38] on td "[PERSON_NAME]" at bounding box center [199, 41] width 68 height 20
click at [176, 56] on td "Booth" at bounding box center [199, 61] width 68 height 20
click at [244, 56] on span at bounding box center [267, 61] width 58 height 10
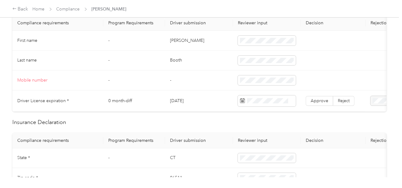
click at [310, 76] on td at bounding box center [333, 81] width 65 height 20
drag, startPoint x: 300, startPoint y: 45, endPoint x: 309, endPoint y: 90, distance: 45.6
click at [300, 45] on div "12" at bounding box center [300, 47] width 8 height 8
click at [313, 99] on span "Approve" at bounding box center [319, 100] width 18 height 5
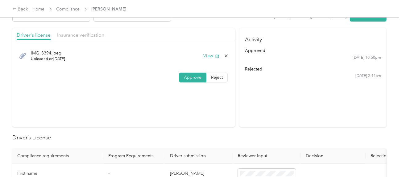
scroll to position [31, 0]
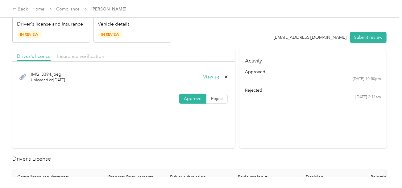
click at [95, 62] on div at bounding box center [123, 63] width 223 height 3
drag, startPoint x: 95, startPoint y: 56, endPoint x: 171, endPoint y: 40, distance: 78.0
click at [95, 56] on span "Insurance verification" at bounding box center [80, 56] width 47 height 6
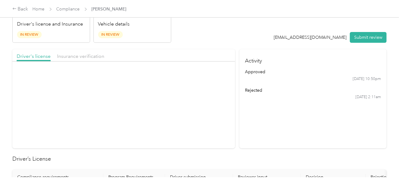
click at [174, 42] on header "[PERSON_NAME] [EMAIL_ADDRESS][DOMAIN_NAME] Driver's license and Insurance In Re…" at bounding box center [199, 17] width 374 height 52
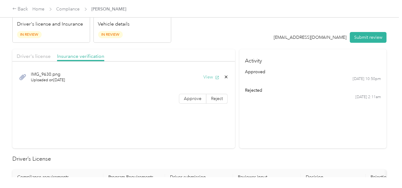
click at [209, 75] on button "View" at bounding box center [211, 77] width 16 height 6
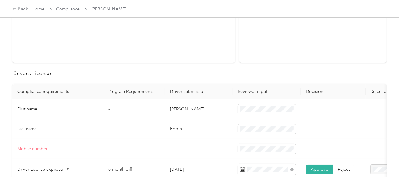
scroll to position [247, 0]
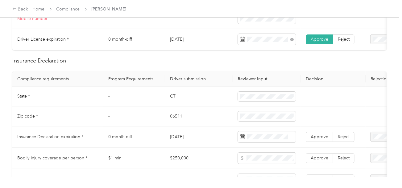
click at [172, 104] on td "CT" at bounding box center [199, 97] width 68 height 20
click at [175, 118] on td "06511" at bounding box center [199, 117] width 68 height 20
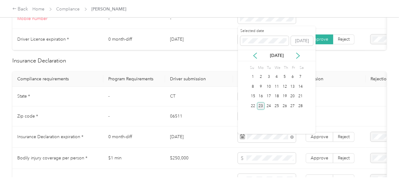
click at [260, 105] on div "23" at bounding box center [261, 106] width 8 height 8
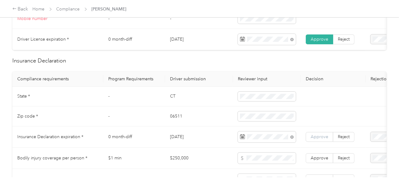
click at [321, 139] on span "Approve" at bounding box center [319, 136] width 18 height 5
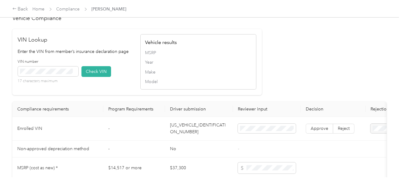
scroll to position [493, 0]
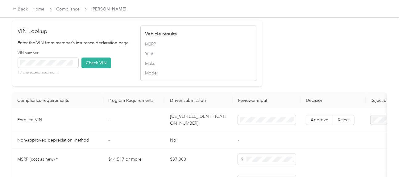
click at [193, 122] on td "[US_VEHICLE_IDENTIFICATION_NUMBER]" at bounding box center [199, 121] width 68 height 24
drag, startPoint x: 48, startPoint y: 78, endPoint x: 51, endPoint y: 73, distance: 5.2
click at [50, 74] on div "17 characters maximum" at bounding box center [48, 66] width 60 height 17
drag, startPoint x: 88, startPoint y: 69, endPoint x: 100, endPoint y: 70, distance: 11.8
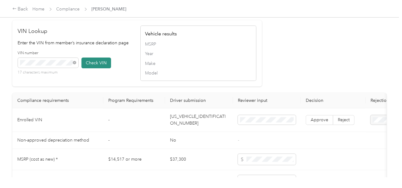
click at [90, 68] on button "Check VIN" at bounding box center [96, 63] width 30 height 11
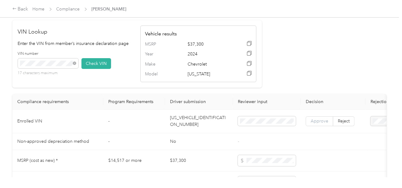
click at [317, 124] on span "Approve" at bounding box center [319, 121] width 18 height 5
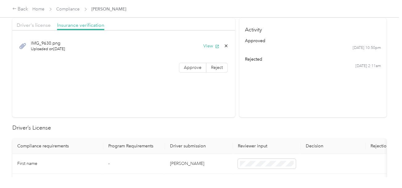
scroll to position [0, 0]
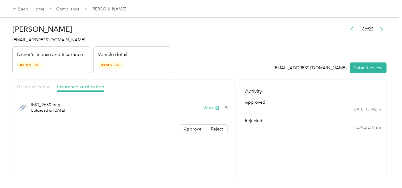
click at [27, 84] on span "Driver's license" at bounding box center [34, 87] width 34 height 6
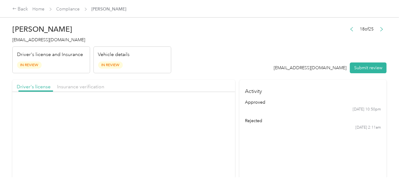
drag, startPoint x: 62, startPoint y: 84, endPoint x: 139, endPoint y: 84, distance: 76.8
click at [67, 84] on span "Insurance verification" at bounding box center [80, 87] width 47 height 6
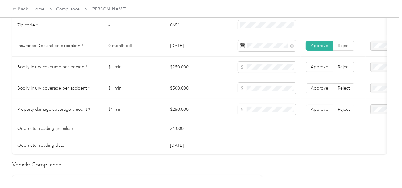
scroll to position [370, 0]
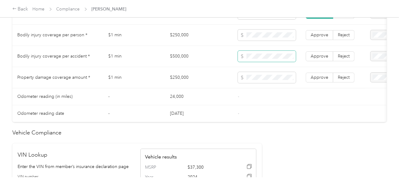
click at [257, 57] on span at bounding box center [267, 56] width 58 height 11
click at [266, 87] on td at bounding box center [267, 77] width 68 height 21
click at [311, 59] on span "Approve" at bounding box center [319, 56] width 18 height 5
click at [314, 38] on span "Approve" at bounding box center [319, 34] width 18 height 5
click at [316, 76] on label "Approve" at bounding box center [318, 78] width 27 height 10
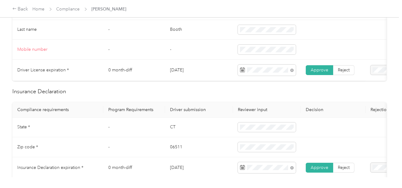
scroll to position [0, 0]
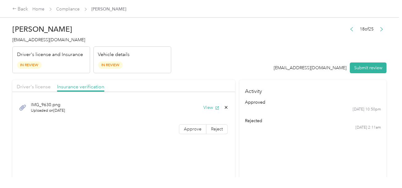
click at [195, 130] on span "Approve" at bounding box center [193, 129] width 18 height 5
drag, startPoint x: 235, startPoint y: 76, endPoint x: 328, endPoint y: 78, distance: 92.8
click at [360, 68] on button "Submit review" at bounding box center [368, 68] width 37 height 11
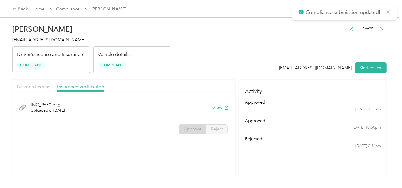
click at [54, 37] on h4 "[EMAIL_ADDRESS][DOMAIN_NAME]" at bounding box center [91, 40] width 159 height 6
click at [45, 87] on div "Driver's license Insurance verification" at bounding box center [123, 86] width 223 height 12
click at [44, 87] on span "Driver's license" at bounding box center [34, 87] width 34 height 6
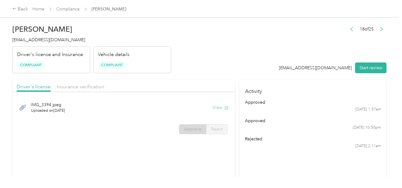
click at [215, 108] on button "View" at bounding box center [220, 107] width 16 height 6
click at [72, 8] on link "Compliance" at bounding box center [67, 8] width 23 height 5
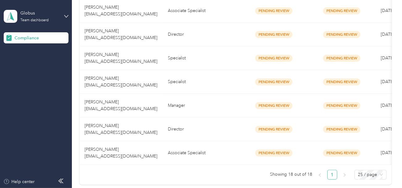
scroll to position [462, 0]
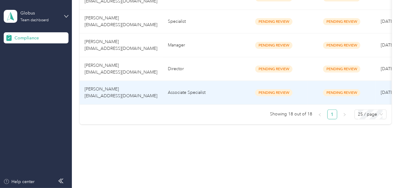
click at [183, 94] on td "Associate Specialist" at bounding box center [201, 93] width 77 height 24
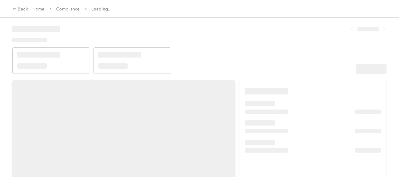
drag, startPoint x: 234, startPoint y: 46, endPoint x: 257, endPoint y: 52, distance: 23.6
click at [235, 46] on header at bounding box center [199, 48] width 374 height 52
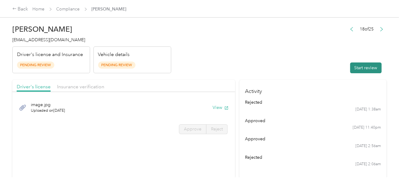
click at [360, 67] on button "Start review" at bounding box center [365, 68] width 31 height 11
click at [263, 47] on header "[PERSON_NAME] [EMAIL_ADDRESS][DOMAIN_NAME] Driver's license and Insurance Pendi…" at bounding box center [199, 48] width 374 height 52
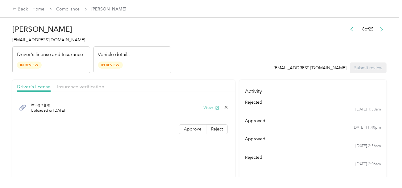
click at [212, 106] on button "View" at bounding box center [211, 107] width 16 height 6
click at [189, 133] on label "Approve" at bounding box center [192, 130] width 27 height 10
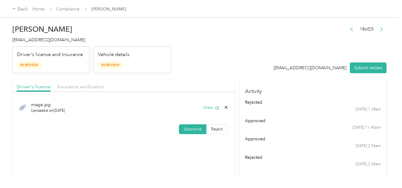
click at [192, 132] on label "Approve" at bounding box center [192, 130] width 27 height 10
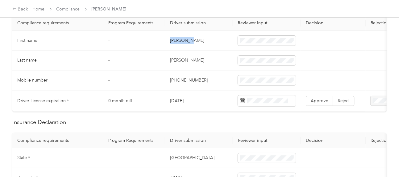
drag, startPoint x: 169, startPoint y: 40, endPoint x: 231, endPoint y: 41, distance: 62.3
click at [204, 41] on td "[PERSON_NAME]" at bounding box center [199, 41] width 68 height 20
click at [172, 60] on td "[PERSON_NAME]" at bounding box center [199, 61] width 68 height 20
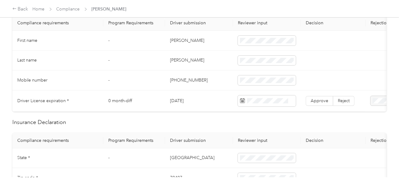
drag, startPoint x: 201, startPoint y: 78, endPoint x: 247, endPoint y: 85, distance: 46.4
click at [201, 78] on td "[PHONE_NUMBER]" at bounding box center [199, 81] width 68 height 20
click at [269, 96] on span at bounding box center [267, 101] width 58 height 11
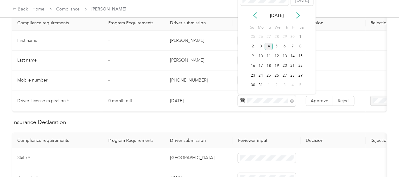
click at [268, 46] on div "4" at bounding box center [268, 47] width 8 height 8
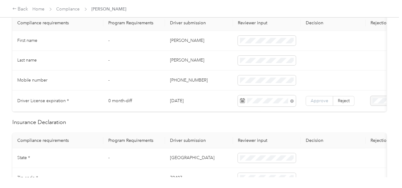
click at [312, 100] on span "Approve" at bounding box center [319, 100] width 18 height 5
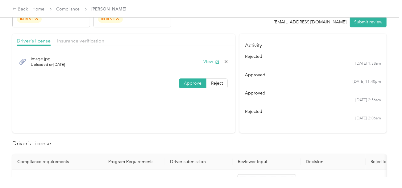
scroll to position [0, 0]
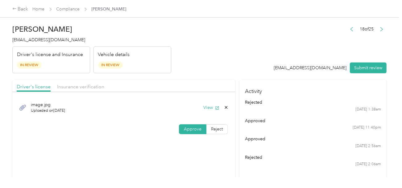
click at [91, 83] on div "Insurance verification" at bounding box center [80, 87] width 47 height 8
drag, startPoint x: 184, startPoint y: 75, endPoint x: 194, endPoint y: 91, distance: 19.2
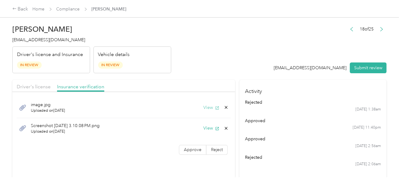
click at [212, 108] on button "View" at bounding box center [211, 107] width 16 height 6
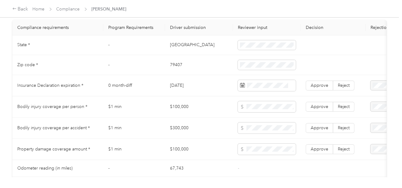
scroll to position [308, 0]
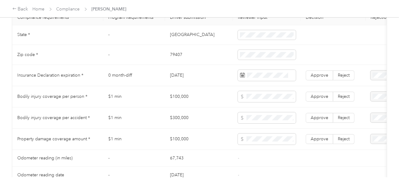
click at [170, 41] on td "[GEOGRAPHIC_DATA]" at bounding box center [199, 35] width 68 height 20
click at [173, 58] on td "79407" at bounding box center [199, 55] width 68 height 20
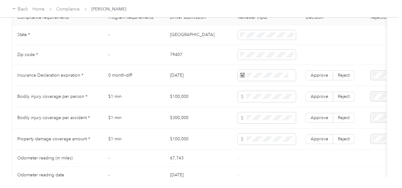
click at [206, 76] on td "[DATE]" at bounding box center [199, 75] width 68 height 21
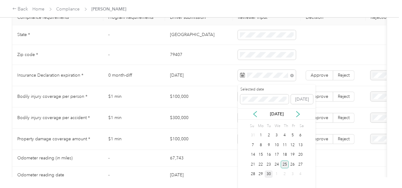
click at [286, 163] on div "25" at bounding box center [285, 165] width 8 height 8
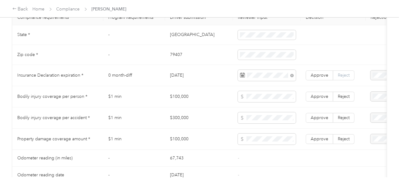
click at [341, 76] on span "Reject" at bounding box center [344, 75] width 12 height 5
click at [368, 117] on div "Expired Insurance Policy" at bounding box center [375, 123] width 45 height 13
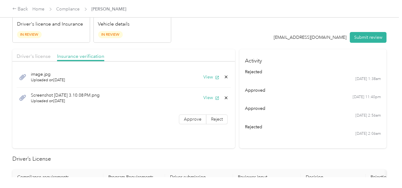
scroll to position [0, 0]
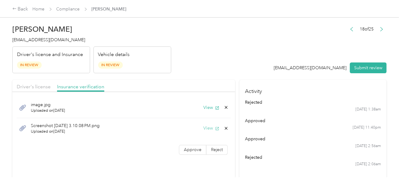
click at [207, 127] on button "View" at bounding box center [211, 128] width 16 height 6
click at [210, 64] on header "[PERSON_NAME] [EMAIL_ADDRESS][DOMAIN_NAME] Driver's license and Insurance In Re…" at bounding box center [199, 48] width 374 height 52
click at [226, 127] on icon at bounding box center [225, 128] width 5 height 5
click at [211, 128] on button "Yes" at bounding box center [210, 133] width 12 height 10
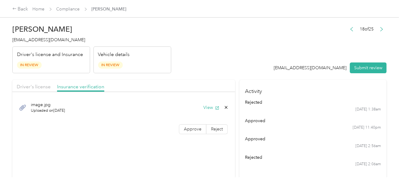
click at [209, 100] on div "image.jpg Uploaded on [DATE] View" at bounding box center [124, 107] width 214 height 21
click at [207, 105] on button "View" at bounding box center [211, 107] width 16 height 6
click at [360, 67] on button "Submit review" at bounding box center [368, 68] width 37 height 11
drag, startPoint x: 190, startPoint y: 46, endPoint x: 153, endPoint y: 46, distance: 37.3
click at [188, 46] on header "[PERSON_NAME] [EMAIL_ADDRESS][DOMAIN_NAME] Driver's license and Insurance In Re…" at bounding box center [199, 48] width 374 height 52
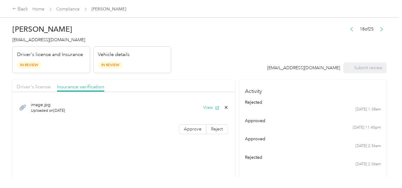
click at [24, 40] on span "[EMAIL_ADDRESS][DOMAIN_NAME]" at bounding box center [48, 39] width 73 height 5
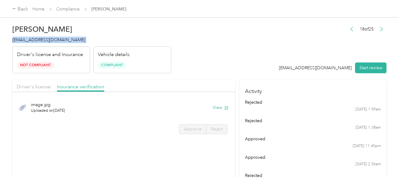
drag, startPoint x: 142, startPoint y: 43, endPoint x: 71, endPoint y: 16, distance: 76.3
click at [141, 43] on div "[PERSON_NAME] [EMAIL_ADDRESS][DOMAIN_NAME] Driver's license and Insurance Not C…" at bounding box center [91, 48] width 159 height 52
click at [69, 11] on link "Compliance" at bounding box center [67, 8] width 23 height 5
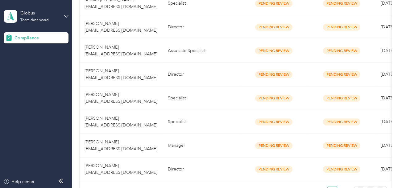
scroll to position [438, 0]
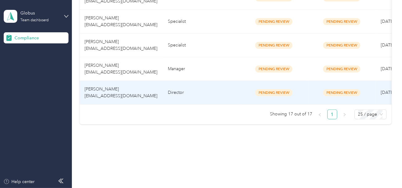
click at [195, 81] on td "Director" at bounding box center [201, 93] width 77 height 24
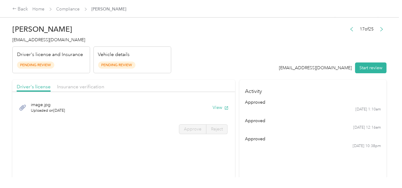
click at [258, 56] on header "[PERSON_NAME] [EMAIL_ADDRESS][DOMAIN_NAME] Driver's license and Insurance Pendi…" at bounding box center [199, 48] width 374 height 52
click at [359, 63] on button "Start review" at bounding box center [370, 68] width 31 height 11
click at [276, 53] on header "[PERSON_NAME] [EMAIL_ADDRESS][DOMAIN_NAME] Driver's license and Insurance Pendi…" at bounding box center [199, 48] width 374 height 52
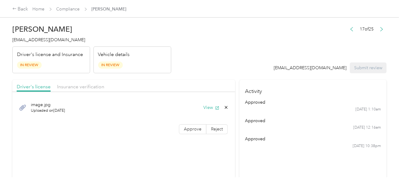
click at [207, 112] on div "image.jpg Uploaded on [DATE] View" at bounding box center [124, 107] width 214 height 21
click at [208, 108] on button "View" at bounding box center [211, 107] width 16 height 6
click at [198, 126] on label "Approve" at bounding box center [192, 130] width 27 height 10
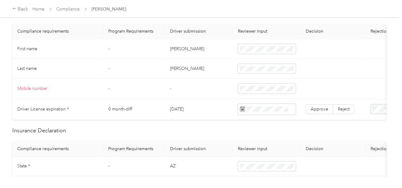
scroll to position [154, 0]
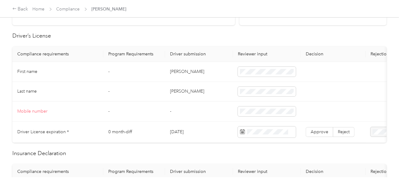
click at [175, 70] on td "[PERSON_NAME]" at bounding box center [199, 72] width 68 height 20
drag, startPoint x: 224, startPoint y: 86, endPoint x: 201, endPoint y: 88, distance: 23.0
click at [224, 86] on td "[PERSON_NAME]" at bounding box center [199, 92] width 68 height 20
click at [173, 90] on td "[PERSON_NAME]" at bounding box center [199, 92] width 68 height 20
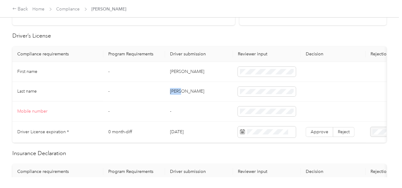
click at [173, 90] on td "[PERSON_NAME]" at bounding box center [199, 92] width 68 height 20
click at [219, 111] on td "-" at bounding box center [199, 112] width 68 height 20
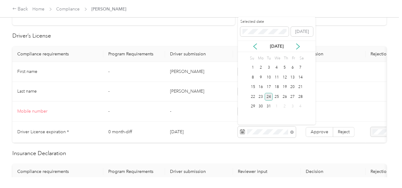
click at [270, 96] on div "24" at bounding box center [268, 97] width 8 height 8
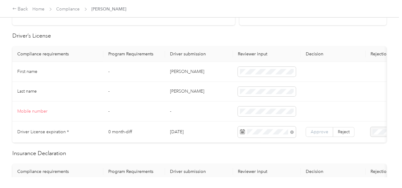
click at [318, 131] on span "Approve" at bounding box center [319, 131] width 18 height 5
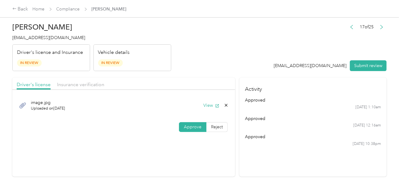
scroll to position [0, 0]
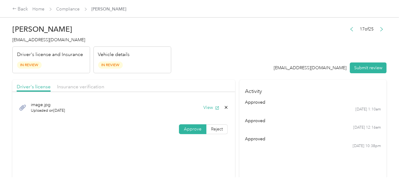
drag, startPoint x: 81, startPoint y: 85, endPoint x: 132, endPoint y: 83, distance: 50.9
click at [81, 84] on span "Insurance verification" at bounding box center [80, 87] width 47 height 6
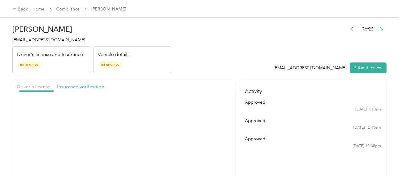
click at [197, 72] on header "[PERSON_NAME] [EMAIL_ADDRESS][DOMAIN_NAME] Driver's license and Insurance In Re…" at bounding box center [199, 48] width 374 height 52
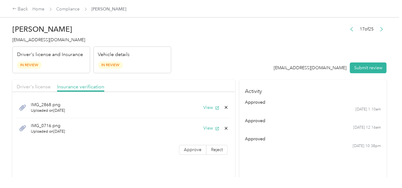
click at [209, 110] on button "View" at bounding box center [211, 107] width 16 height 6
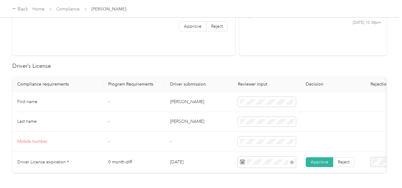
scroll to position [216, 0]
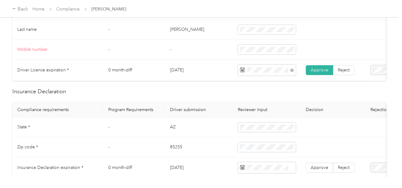
click at [170, 133] on td "AZ" at bounding box center [199, 128] width 68 height 20
click at [247, 137] on td at bounding box center [267, 128] width 68 height 20
click at [174, 149] on td "85255" at bounding box center [199, 147] width 68 height 20
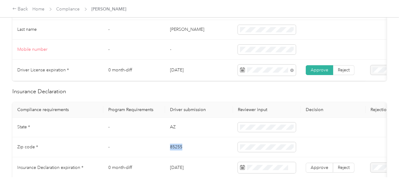
click at [174, 149] on td "85255" at bounding box center [199, 147] width 68 height 20
click at [245, 152] on span at bounding box center [267, 147] width 58 height 10
drag, startPoint x: 197, startPoint y: 154, endPoint x: 387, endPoint y: 154, distance: 189.6
click at [198, 154] on td "85255" at bounding box center [199, 147] width 68 height 20
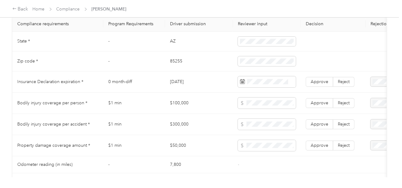
scroll to position [308, 0]
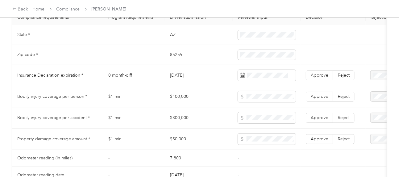
click at [265, 72] on td at bounding box center [267, 75] width 68 height 21
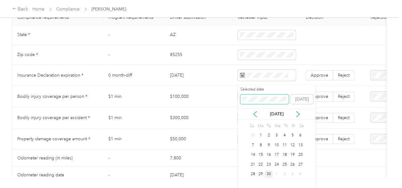
click at [259, 102] on span at bounding box center [264, 100] width 49 height 10
click at [275, 156] on div "18" at bounding box center [276, 155] width 8 height 8
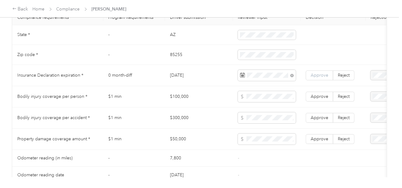
click at [309, 80] on label "Approve" at bounding box center [318, 76] width 27 height 10
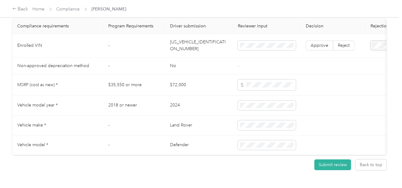
scroll to position [541, 0]
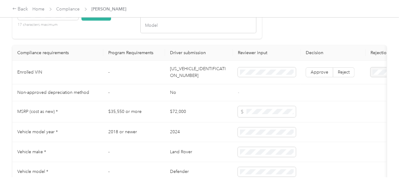
click at [189, 76] on td "[US_VEHICLE_IDENTIFICATION_NUMBER]" at bounding box center [199, 73] width 68 height 24
drag, startPoint x: 88, startPoint y: 24, endPoint x: 112, endPoint y: 35, distance: 26.4
click at [88, 21] on button "Check VIN" at bounding box center [96, 15] width 30 height 11
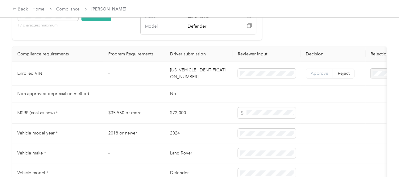
scroll to position [542, 0]
click at [314, 75] on span "Approve" at bounding box center [319, 72] width 18 height 5
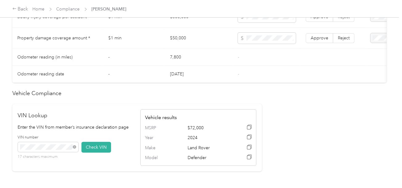
scroll to position [326, 0]
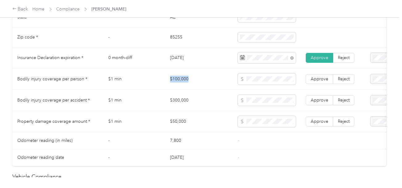
drag, startPoint x: 161, startPoint y: 76, endPoint x: 209, endPoint y: 80, distance: 48.2
click at [203, 78] on tr "Bodily injury coverage per person * $1 min $100,000 Approve Reject" at bounding box center [229, 79] width 435 height 21
click at [256, 85] on span at bounding box center [267, 79] width 58 height 11
drag, startPoint x: 162, startPoint y: 102, endPoint x: 204, endPoint y: 102, distance: 42.5
click at [202, 102] on tr "Bodily injury coverage per accident * $1 min $300,000 Approve Reject" at bounding box center [229, 100] width 435 height 21
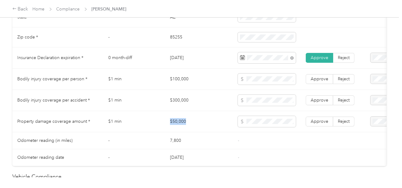
drag, startPoint x: 162, startPoint y: 122, endPoint x: 233, endPoint y: 126, distance: 70.7
click at [193, 122] on tr "Property damage coverage amount * $1 min $50,000 Approve Reject" at bounding box center [229, 121] width 435 height 21
drag, startPoint x: 259, startPoint y: 134, endPoint x: 315, endPoint y: 126, distance: 56.5
click at [263, 133] on td at bounding box center [267, 121] width 68 height 21
click at [315, 124] on span "Approve" at bounding box center [319, 121] width 18 height 5
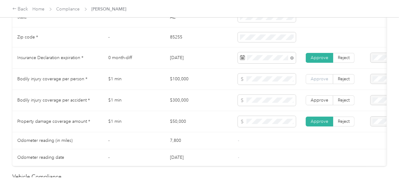
drag, startPoint x: 319, startPoint y: 106, endPoint x: 326, endPoint y: 87, distance: 20.9
click at [319, 105] on label "Approve" at bounding box center [318, 101] width 27 height 10
click at [326, 82] on span "Approve" at bounding box center [319, 78] width 18 height 5
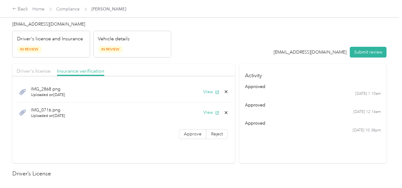
scroll to position [0, 0]
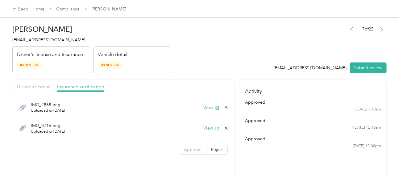
click at [199, 152] on label "Approve" at bounding box center [192, 150] width 27 height 10
click at [211, 127] on button "View" at bounding box center [211, 128] width 16 height 6
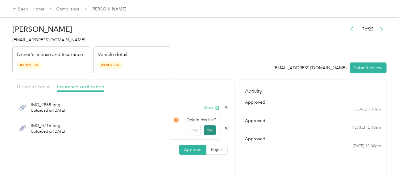
drag, startPoint x: 225, startPoint y: 128, endPoint x: 209, endPoint y: 129, distance: 16.1
click at [225, 128] on icon at bounding box center [226, 128] width 3 height 3
click at [209, 129] on button "Yes" at bounding box center [210, 133] width 12 height 10
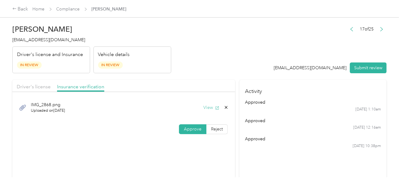
click at [207, 106] on button "View" at bounding box center [211, 107] width 16 height 6
click at [183, 69] on header "[PERSON_NAME] [EMAIL_ADDRESS][DOMAIN_NAME] Driver's license and Insurance In Re…" at bounding box center [199, 48] width 374 height 52
drag, startPoint x: 37, startPoint y: 85, endPoint x: 206, endPoint y: 74, distance: 169.9
click at [38, 85] on span "Driver's license" at bounding box center [34, 87] width 34 height 6
click at [108, 86] on div "Driver's license Insurance verification" at bounding box center [123, 86] width 223 height 12
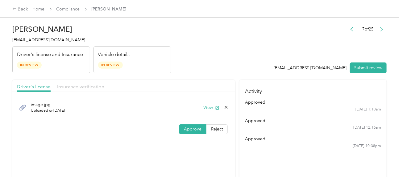
click at [103, 86] on span "Insurance verification" at bounding box center [80, 87] width 47 height 6
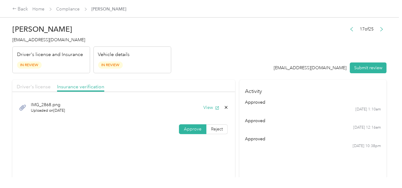
click at [32, 85] on span "Driver's license" at bounding box center [34, 87] width 34 height 6
drag, startPoint x: 222, startPoint y: 58, endPoint x: 242, endPoint y: 71, distance: 24.0
click at [222, 58] on header "[PERSON_NAME] [EMAIL_ADDRESS][DOMAIN_NAME] Driver's license and Insurance In Re…" at bounding box center [199, 48] width 374 height 52
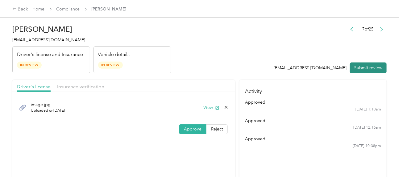
click at [379, 70] on button "Submit review" at bounding box center [368, 68] width 37 height 11
click at [27, 43] on div "[PERSON_NAME] [EMAIL_ADDRESS][DOMAIN_NAME] Driver's license and Insurance In Re…" at bounding box center [91, 48] width 159 height 52
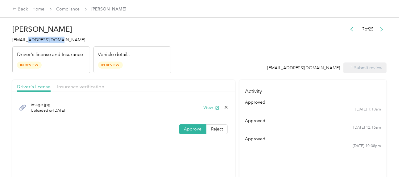
click at [27, 43] on div "[PERSON_NAME] [EMAIL_ADDRESS][DOMAIN_NAME] Driver's license and Insurance In Re…" at bounding box center [91, 48] width 159 height 52
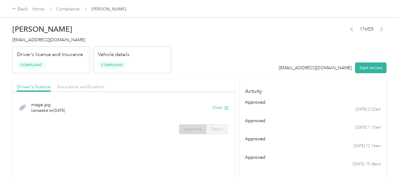
click at [156, 48] on div "Vehicle details Compliant" at bounding box center [132, 60] width 78 height 27
click at [68, 7] on link "Compliance" at bounding box center [67, 8] width 23 height 5
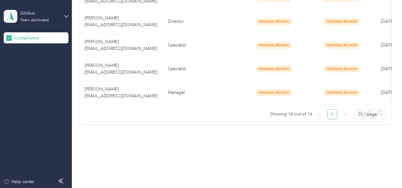
scroll to position [414, 0]
click at [166, 114] on ul "Showing 16 out of 16 1 25 / page" at bounding box center [233, 115] width 307 height 10
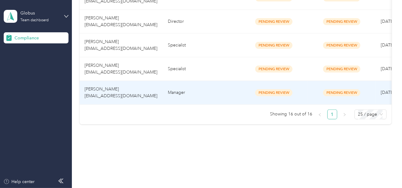
click at [180, 71] on td "Specialist" at bounding box center [201, 69] width 77 height 24
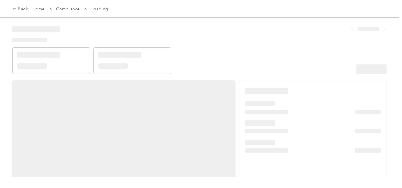
click at [236, 61] on header at bounding box center [199, 48] width 374 height 52
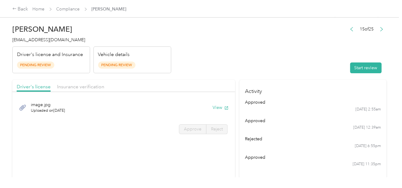
click at [272, 60] on header "[PERSON_NAME] [EMAIL_ADDRESS][DOMAIN_NAME] Driver's license and Insurance Pendi…" at bounding box center [199, 48] width 374 height 52
click at [365, 68] on button "Start review" at bounding box center [365, 68] width 31 height 11
click at [241, 57] on header "[PERSON_NAME] [EMAIL_ADDRESS][DOMAIN_NAME] Driver's license and Insurance Pendi…" at bounding box center [199, 48] width 374 height 52
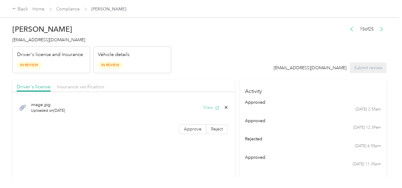
click at [208, 106] on button "View" at bounding box center [211, 107] width 16 height 6
click at [185, 132] on label "Approve" at bounding box center [192, 130] width 27 height 10
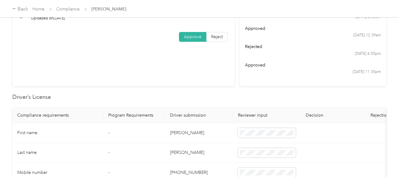
scroll to position [123, 0]
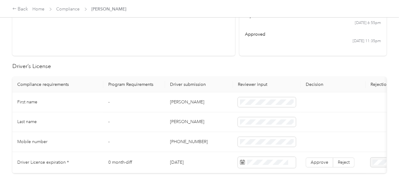
click at [173, 102] on td "[PERSON_NAME]" at bounding box center [199, 102] width 68 height 20
click at [174, 122] on td "[PERSON_NAME]" at bounding box center [199, 123] width 68 height 20
click at [182, 127] on td "[PERSON_NAME]" at bounding box center [199, 123] width 68 height 20
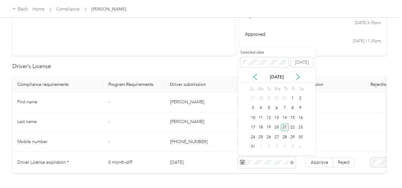
click at [286, 126] on div "21" at bounding box center [285, 128] width 8 height 8
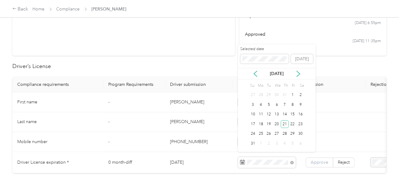
click at [313, 158] on label "Approve" at bounding box center [318, 163] width 27 height 10
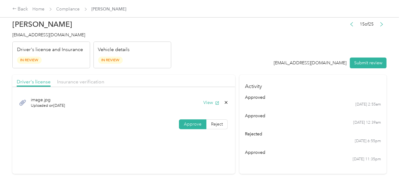
scroll to position [0, 0]
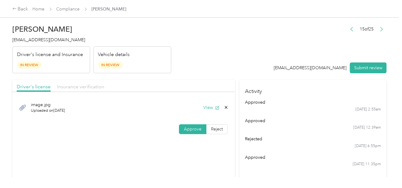
click at [59, 87] on span "Insurance verification" at bounding box center [80, 87] width 47 height 6
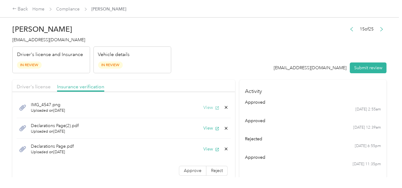
click at [203, 108] on button "View" at bounding box center [211, 107] width 16 height 6
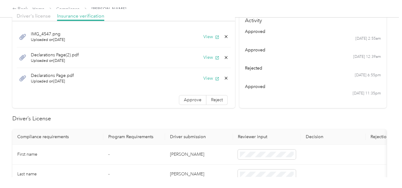
scroll to position [247, 0]
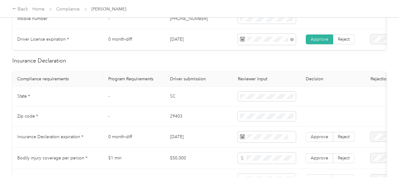
click at [170, 102] on td "SC" at bounding box center [199, 97] width 68 height 20
click at [169, 120] on td "29403" at bounding box center [199, 117] width 68 height 20
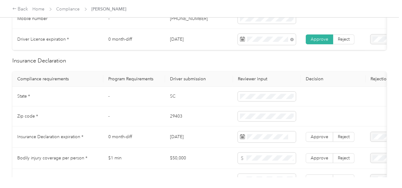
click at [194, 127] on td "29403" at bounding box center [199, 117] width 68 height 20
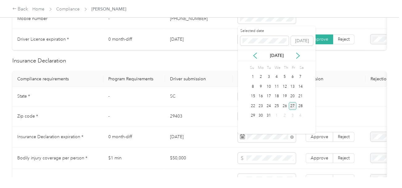
click at [293, 107] on div "27" at bounding box center [293, 106] width 8 height 8
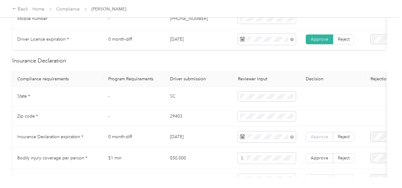
click at [321, 138] on span "Approve" at bounding box center [319, 136] width 18 height 5
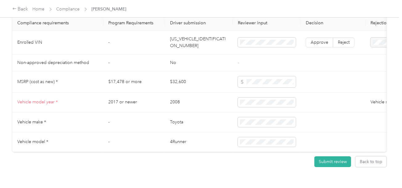
scroll to position [541, 0]
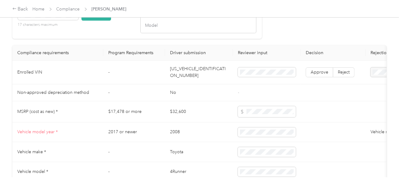
click at [192, 82] on td "[US_VEHICLE_IDENTIFICATION_NUMBER]" at bounding box center [199, 73] width 68 height 24
click at [97, 21] on button "Check VIN" at bounding box center [96, 15] width 30 height 11
drag, startPoint x: 104, startPoint y: 40, endPoint x: 127, endPoint y: 47, distance: 24.0
click at [112, 39] on div "VIN Lookup Enter the VIN from member’s insurance declaration page VIN number 17…" at bounding box center [136, 6] width 249 height 66
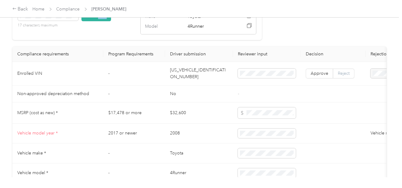
scroll to position [542, 0]
click at [319, 76] on span "Approve" at bounding box center [319, 72] width 18 height 5
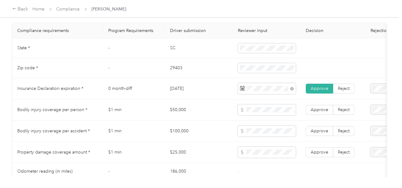
scroll to position [295, 0]
drag, startPoint x: 166, startPoint y: 110, endPoint x: 228, endPoint y: 110, distance: 62.0
click at [206, 110] on td "$50,000" at bounding box center [199, 110] width 68 height 21
drag, startPoint x: 168, startPoint y: 130, endPoint x: 243, endPoint y: 132, distance: 74.3
click at [204, 132] on td "$100,000" at bounding box center [199, 131] width 68 height 21
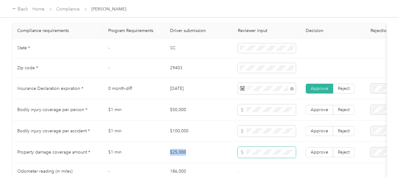
drag, startPoint x: 163, startPoint y: 157, endPoint x: 243, endPoint y: 157, distance: 79.8
click at [198, 157] on tr "Property damage coverage amount * $1 min $25,000 Approve Reject" at bounding box center [229, 152] width 435 height 21
click at [317, 154] on span "Approve" at bounding box center [319, 152] width 18 height 5
click at [322, 132] on span "Approve" at bounding box center [319, 131] width 18 height 5
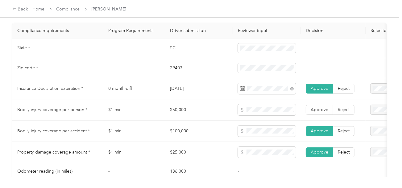
click at [322, 108] on td "Approve Reject" at bounding box center [333, 110] width 65 height 21
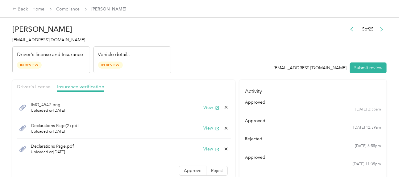
scroll to position [0, 0]
click at [203, 128] on button "View" at bounding box center [211, 128] width 16 height 6
drag, startPoint x: 222, startPoint y: 128, endPoint x: 218, endPoint y: 129, distance: 4.4
click at [223, 129] on icon at bounding box center [225, 128] width 5 height 5
click at [204, 130] on button "Yes" at bounding box center [205, 133] width 12 height 10
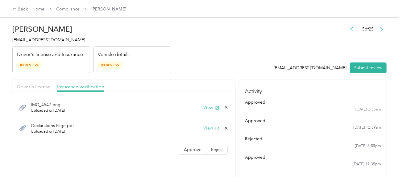
click at [205, 129] on button "View" at bounding box center [211, 128] width 16 height 6
click at [222, 127] on div "View" at bounding box center [215, 128] width 25 height 6
click at [225, 127] on icon at bounding box center [226, 128] width 3 height 3
click at [204, 131] on button "Yes" at bounding box center [210, 133] width 12 height 10
click at [195, 132] on label "Approve" at bounding box center [192, 130] width 27 height 10
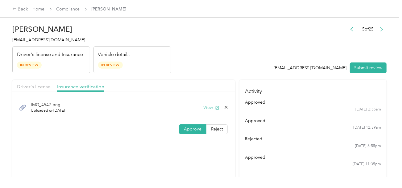
click at [205, 107] on button "View" at bounding box center [211, 107] width 16 height 6
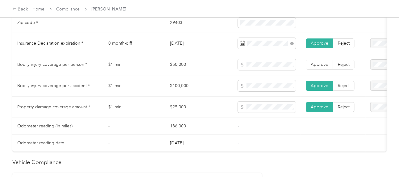
scroll to position [308, 0]
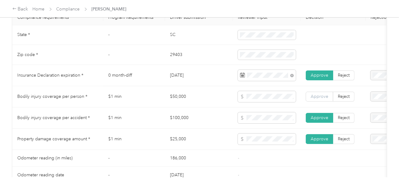
click at [316, 98] on span "Approve" at bounding box center [319, 96] width 18 height 5
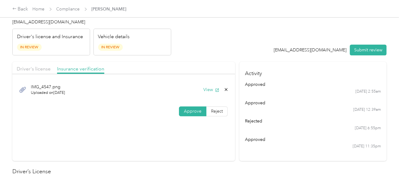
scroll to position [0, 0]
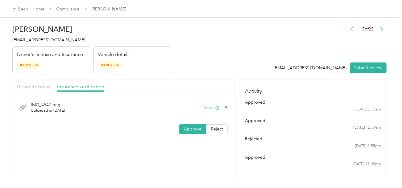
click at [209, 109] on button "View" at bounding box center [211, 107] width 16 height 6
click at [378, 61] on div "15 of 25 [EMAIL_ADDRESS][DOMAIN_NAME] Submit review" at bounding box center [330, 49] width 113 height 49
click at [364, 65] on button "Submit review" at bounding box center [368, 68] width 37 height 11
click at [289, 53] on div "15 of 25 [EMAIL_ADDRESS][DOMAIN_NAME] Submit review" at bounding box center [326, 49] width 119 height 49
click at [52, 41] on span "[EMAIL_ADDRESS][DOMAIN_NAME]" at bounding box center [48, 39] width 73 height 5
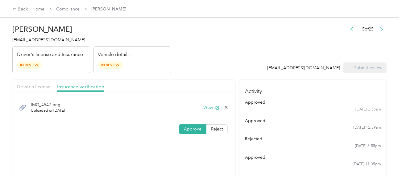
click at [52, 41] on span "[EMAIL_ADDRESS][DOMAIN_NAME]" at bounding box center [48, 39] width 73 height 5
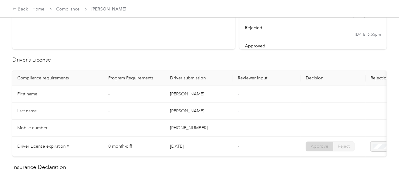
scroll to position [62, 0]
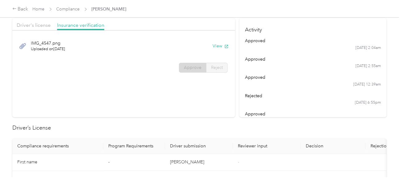
click at [153, 46] on div "IMG_4547.png Uploaded on [DATE] View" at bounding box center [124, 46] width 214 height 21
click at [72, 9] on link "Compliance" at bounding box center [67, 8] width 23 height 5
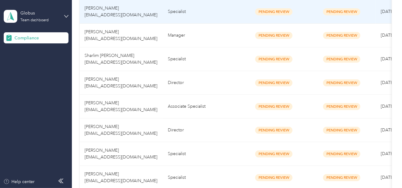
scroll to position [414, 0]
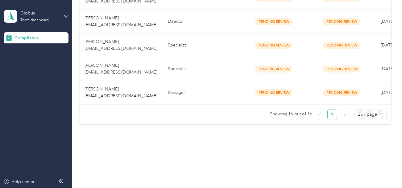
drag, startPoint x: 208, startPoint y: 123, endPoint x: 197, endPoint y: 84, distance: 40.7
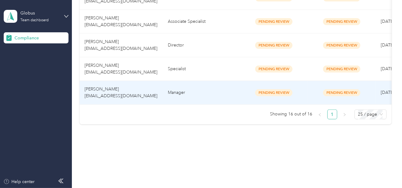
click at [202, 63] on td "Specialist" at bounding box center [201, 69] width 77 height 24
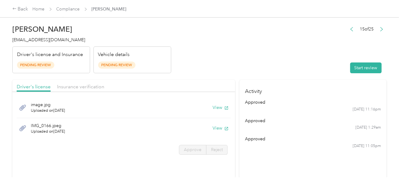
click at [267, 68] on header "[PERSON_NAME] [EMAIL_ADDRESS][DOMAIN_NAME] Driver's license and Insurance Pendi…" at bounding box center [199, 48] width 374 height 52
click at [352, 70] on button "Start review" at bounding box center [365, 68] width 31 height 11
click at [260, 59] on header "[PERSON_NAME] [EMAIL_ADDRESS][DOMAIN_NAME] Driver's license and Insurance Pendi…" at bounding box center [199, 48] width 374 height 52
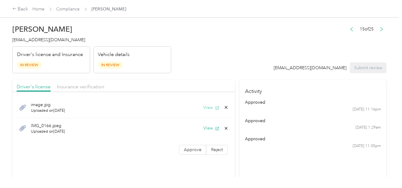
click at [208, 105] on button "View" at bounding box center [211, 107] width 16 height 6
drag, startPoint x: 209, startPoint y: 125, endPoint x: 235, endPoint y: 133, distance: 27.5
click at [209, 125] on button "View" at bounding box center [211, 128] width 16 height 6
click at [225, 128] on g at bounding box center [226, 128] width 3 height 3
click at [212, 131] on button "Yes" at bounding box center [210, 133] width 12 height 10
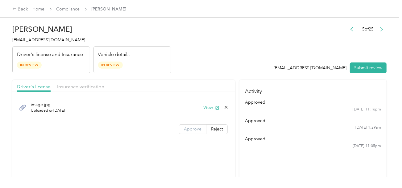
click at [196, 129] on span "Approve" at bounding box center [193, 129] width 18 height 5
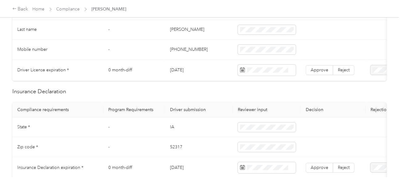
scroll to position [123, 0]
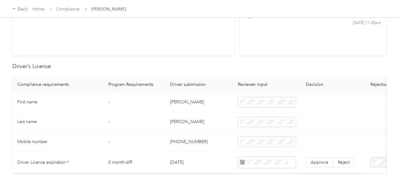
click at [173, 101] on td "[PERSON_NAME]" at bounding box center [199, 102] width 68 height 20
click at [176, 120] on td "[PERSON_NAME]" at bounding box center [199, 123] width 68 height 20
click at [238, 120] on td at bounding box center [267, 123] width 68 height 20
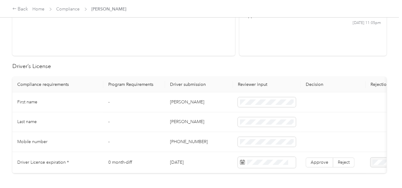
click at [209, 125] on td "[PERSON_NAME]" at bounding box center [199, 123] width 68 height 20
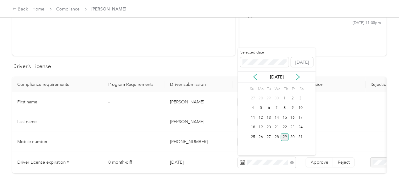
click at [285, 137] on div "29" at bounding box center [285, 137] width 8 height 8
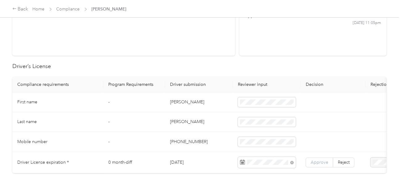
click at [322, 161] on span "Approve" at bounding box center [319, 162] width 18 height 5
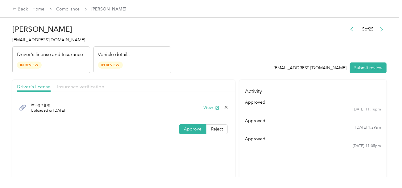
drag, startPoint x: 99, startPoint y: 85, endPoint x: 233, endPoint y: 56, distance: 137.4
click at [99, 85] on span "Insurance verification" at bounding box center [80, 87] width 47 height 6
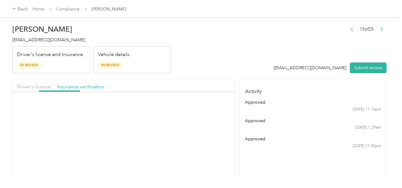
drag, startPoint x: 233, startPoint y: 56, endPoint x: 223, endPoint y: 92, distance: 36.4
click at [234, 57] on header "[PERSON_NAME] [EMAIL_ADDRESS][DOMAIN_NAME] Driver's license and Insurance In Re…" at bounding box center [199, 48] width 374 height 52
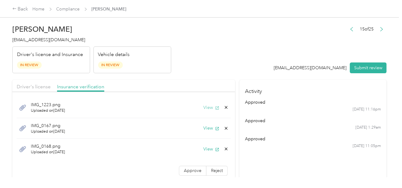
click at [203, 108] on button "View" at bounding box center [211, 107] width 16 height 6
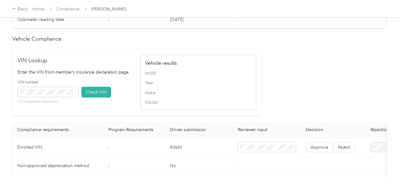
scroll to position [524, 0]
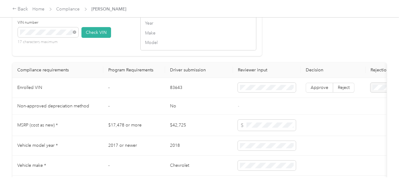
drag, startPoint x: 92, startPoint y: 38, endPoint x: 104, endPoint y: 50, distance: 17.0
click at [94, 38] on button "Check VIN" at bounding box center [96, 32] width 30 height 11
click at [102, 56] on div "VIN Lookup Enter the VIN from member’s insurance declaration page VIN number 17…" at bounding box center [136, 23] width 249 height 66
click at [319, 91] on span "Approve" at bounding box center [319, 88] width 18 height 5
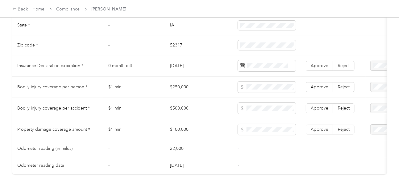
scroll to position [309, 0]
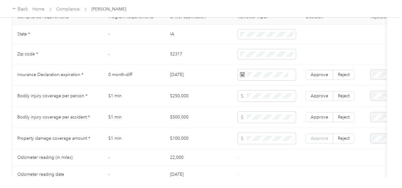
click at [317, 141] on span "Approve" at bounding box center [319, 138] width 18 height 5
click at [318, 117] on span "Approve" at bounding box center [319, 117] width 18 height 5
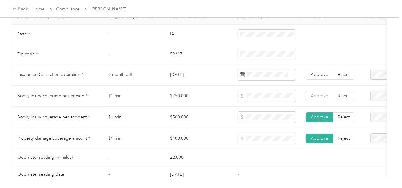
click at [321, 94] on label "Approve" at bounding box center [318, 96] width 27 height 10
click at [319, 98] on span "Approve" at bounding box center [319, 95] width 18 height 5
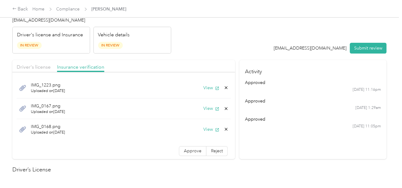
scroll to position [1, 0]
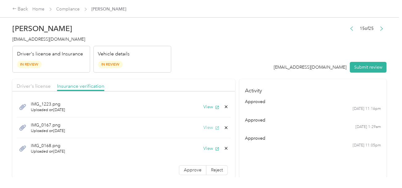
click at [205, 126] on button "View" at bounding box center [211, 128] width 16 height 6
click at [208, 147] on button "View" at bounding box center [211, 148] width 16 height 6
click at [223, 149] on icon at bounding box center [225, 148] width 5 height 5
drag, startPoint x: 206, startPoint y: 150, endPoint x: 239, endPoint y: 134, distance: 36.1
click at [206, 150] on button "Yes" at bounding box center [205, 153] width 12 height 10
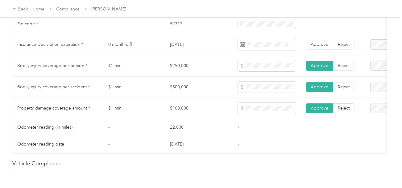
scroll to position [277, 0]
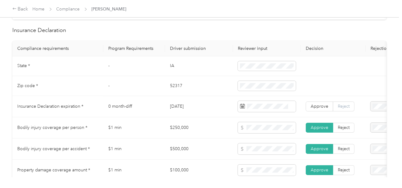
click at [341, 109] on span "Reject" at bounding box center [344, 106] width 12 height 5
click at [369, 110] on td at bounding box center [406, 106] width 82 height 21
click at [368, 150] on span "Expired Insurance Policy" at bounding box center [370, 153] width 35 height 12
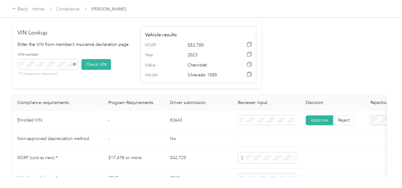
scroll to position [493, 0]
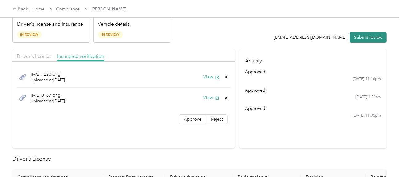
click at [362, 37] on button "Submit review" at bounding box center [368, 37] width 37 height 11
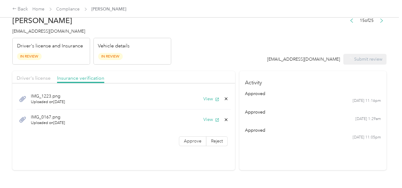
scroll to position [0, 0]
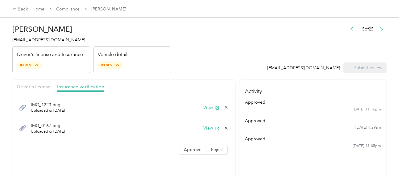
click at [36, 40] on span "[EMAIL_ADDRESS][DOMAIN_NAME]" at bounding box center [48, 39] width 73 height 5
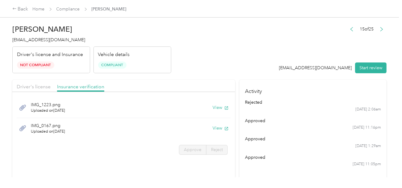
drag, startPoint x: 184, startPoint y: 31, endPoint x: 103, endPoint y: 23, distance: 81.2
click at [184, 31] on header "[PERSON_NAME] [EMAIL_ADDRESS][DOMAIN_NAME] Driver's license and Insurance Not C…" at bounding box center [199, 48] width 374 height 52
click at [70, 9] on link "Compliance" at bounding box center [67, 8] width 23 height 5
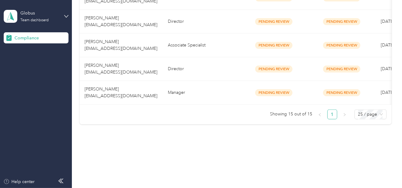
scroll to position [391, 0]
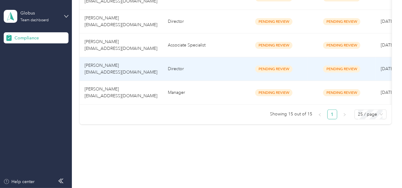
click at [182, 68] on td "Director" at bounding box center [201, 69] width 77 height 24
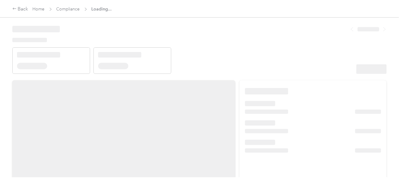
click at [258, 36] on header at bounding box center [199, 48] width 374 height 52
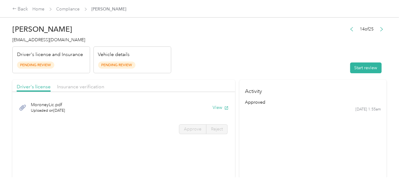
drag, startPoint x: 259, startPoint y: 46, endPoint x: 334, endPoint y: 75, distance: 80.1
click at [264, 63] on header "[PERSON_NAME] [EMAIL_ADDRESS][DOMAIN_NAME] Driver's license and Insurance Pendi…" at bounding box center [199, 48] width 374 height 52
click at [354, 69] on button "Start review" at bounding box center [365, 68] width 31 height 11
click at [258, 63] on header "[PERSON_NAME] [EMAIL_ADDRESS][DOMAIN_NAME] Driver's license and Insurance Pendi…" at bounding box center [199, 48] width 374 height 52
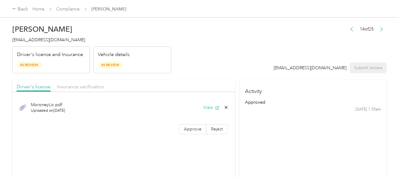
click at [220, 107] on div "View" at bounding box center [215, 107] width 25 height 6
click at [208, 108] on button "View" at bounding box center [211, 107] width 16 height 6
click at [195, 131] on span "Approve" at bounding box center [193, 129] width 18 height 5
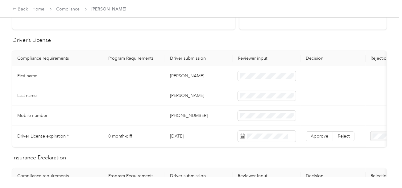
scroll to position [154, 0]
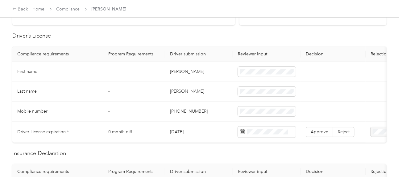
click at [173, 75] on td "[PERSON_NAME]" at bounding box center [199, 72] width 68 height 20
drag, startPoint x: 256, startPoint y: 75, endPoint x: 268, endPoint y: 74, distance: 12.1
click at [258, 75] on span at bounding box center [267, 72] width 58 height 10
drag, startPoint x: 215, startPoint y: 96, endPoint x: 187, endPoint y: 91, distance: 28.0
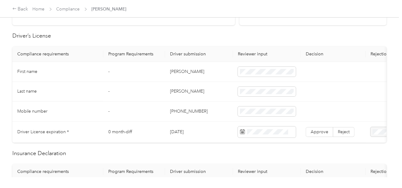
click at [214, 96] on td "[PERSON_NAME]" at bounding box center [199, 92] width 68 height 20
click at [228, 90] on td "[PERSON_NAME]" at bounding box center [199, 92] width 68 height 20
click at [176, 90] on td "[PERSON_NAME]" at bounding box center [199, 92] width 68 height 20
click at [196, 102] on td "[PHONE_NUMBER]" at bounding box center [199, 112] width 68 height 20
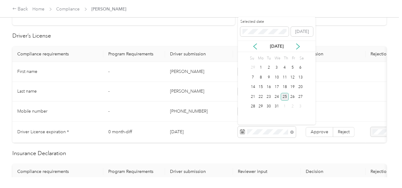
click at [287, 96] on div "25" at bounding box center [285, 97] width 8 height 8
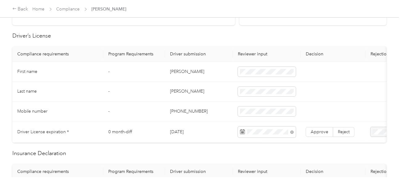
drag, startPoint x: 318, startPoint y: 130, endPoint x: 328, endPoint y: 137, distance: 12.1
click at [319, 130] on span "Approve" at bounding box center [319, 131] width 18 height 5
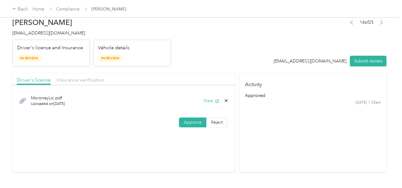
scroll to position [0, 0]
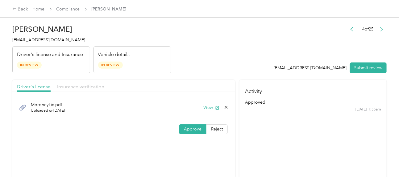
click at [92, 88] on span "Insurance verification" at bounding box center [80, 87] width 47 height 6
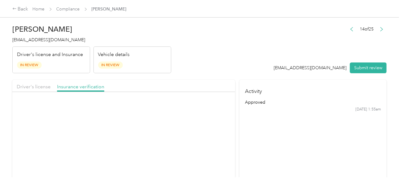
click at [208, 109] on button "View" at bounding box center [211, 107] width 16 height 6
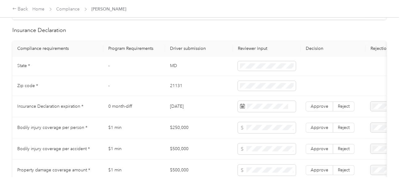
scroll to position [524, 0]
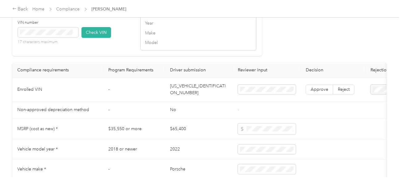
click at [186, 95] on td "[US_VEHICLE_IDENTIFICATION_NUMBER]" at bounding box center [199, 90] width 68 height 24
drag, startPoint x: 88, startPoint y: 37, endPoint x: 147, endPoint y: 44, distance: 59.8
click at [88, 38] on button "Check VIN" at bounding box center [96, 32] width 30 height 11
drag, startPoint x: 305, startPoint y: 53, endPoint x: 306, endPoint y: 62, distance: 9.0
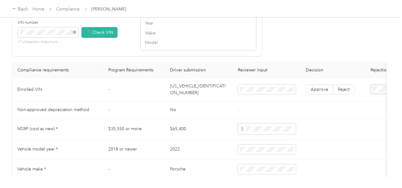
click at [312, 93] on span "Approve" at bounding box center [319, 90] width 18 height 5
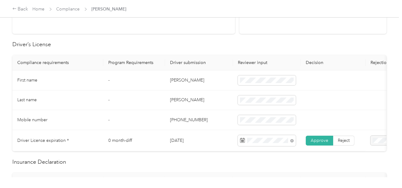
scroll to position [247, 0]
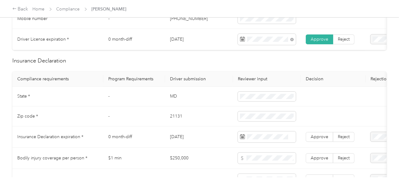
click at [174, 98] on td "MD" at bounding box center [199, 97] width 68 height 20
click at [316, 99] on td at bounding box center [333, 97] width 65 height 20
click at [206, 117] on td "21131" at bounding box center [199, 117] width 68 height 20
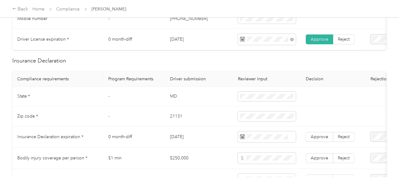
click at [169, 118] on td "21131" at bounding box center [199, 117] width 68 height 20
click at [200, 127] on td "21131" at bounding box center [199, 117] width 68 height 20
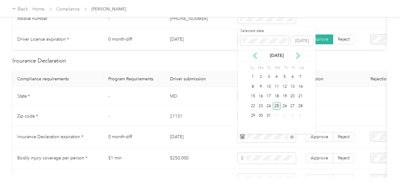
click at [276, 105] on div "25" at bounding box center [276, 106] width 8 height 8
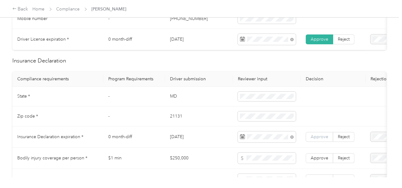
click at [319, 140] on span "Approve" at bounding box center [319, 136] width 18 height 5
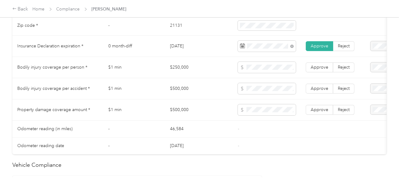
scroll to position [493, 0]
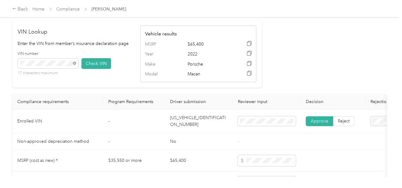
click at [185, 125] on td "[US_VEHICLE_IDENTIFICATION_NUMBER]" at bounding box center [199, 122] width 68 height 24
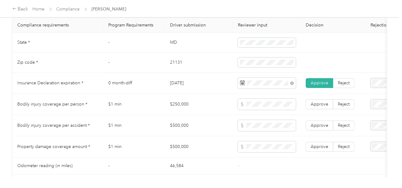
scroll to position [339, 0]
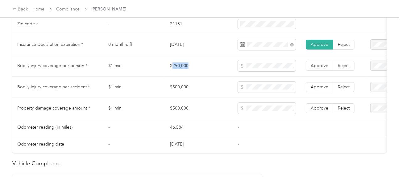
drag, startPoint x: 171, startPoint y: 67, endPoint x: 223, endPoint y: 67, distance: 51.2
click at [210, 67] on td "$250,000" at bounding box center [199, 65] width 68 height 21
click at [171, 91] on td "$500,000" at bounding box center [199, 87] width 68 height 21
drag, startPoint x: 170, startPoint y: 91, endPoint x: 243, endPoint y: 92, distance: 73.1
click at [215, 92] on td "$500,000" at bounding box center [199, 87] width 68 height 21
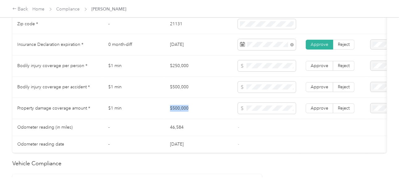
drag, startPoint x: 167, startPoint y: 113, endPoint x: 211, endPoint y: 112, distance: 44.4
click at [211, 112] on td "$500,000" at bounding box center [199, 108] width 68 height 21
click at [294, 114] on span at bounding box center [267, 108] width 58 height 11
drag, startPoint x: 259, startPoint y: 121, endPoint x: 320, endPoint y: 132, distance: 61.4
click at [260, 119] on td at bounding box center [267, 108] width 68 height 21
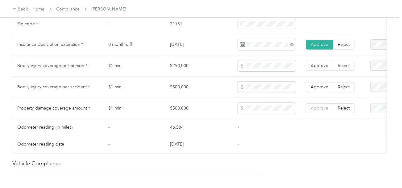
click at [322, 109] on span "Approve" at bounding box center [319, 108] width 18 height 5
click at [317, 90] on span "Approve" at bounding box center [319, 86] width 18 height 5
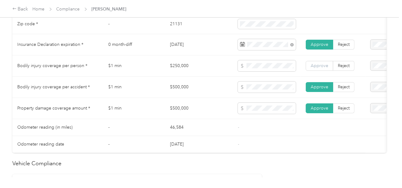
click at [316, 71] on label "Approve" at bounding box center [318, 66] width 27 height 10
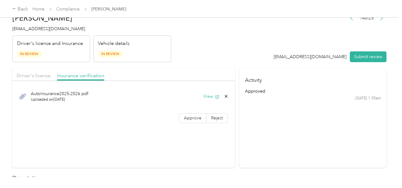
scroll to position [0, 0]
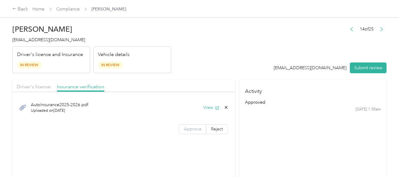
click at [189, 129] on span "Approve" at bounding box center [193, 129] width 18 height 5
click at [211, 60] on header "[PERSON_NAME] [EMAIL_ADDRESS][DOMAIN_NAME] Driver's license and Insurance In Re…" at bounding box center [199, 48] width 374 height 52
drag, startPoint x: 353, startPoint y: 71, endPoint x: 326, endPoint y: 66, distance: 26.7
click at [352, 71] on button "Submit review" at bounding box center [368, 68] width 37 height 11
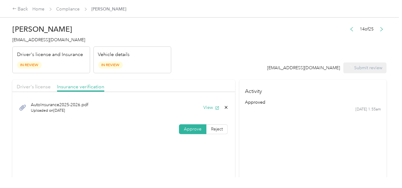
click at [39, 41] on span "[EMAIL_ADDRESS][DOMAIN_NAME]" at bounding box center [48, 39] width 73 height 5
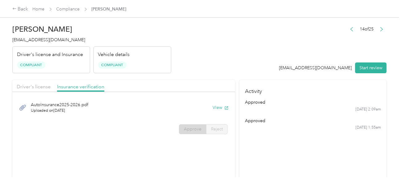
click at [178, 46] on header "[PERSON_NAME] [EMAIL_ADDRESS][DOMAIN_NAME] Driver's license and Insurance Compl…" at bounding box center [199, 48] width 374 height 52
click at [68, 9] on link "Compliance" at bounding box center [67, 8] width 23 height 5
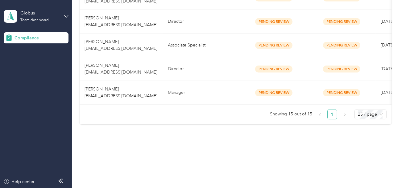
drag, startPoint x: 178, startPoint y: 134, endPoint x: 184, endPoint y: 109, distance: 26.8
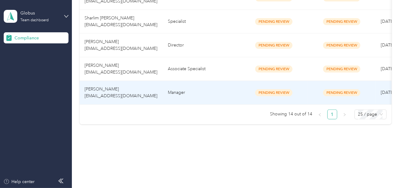
click at [188, 86] on td "Manager" at bounding box center [201, 93] width 77 height 24
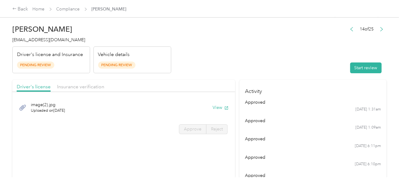
drag, startPoint x: 254, startPoint y: 62, endPoint x: 391, endPoint y: 65, distance: 137.5
click at [266, 64] on header "[PERSON_NAME] [EMAIL_ADDRESS][DOMAIN_NAME] Driver's license and Insurance Pendi…" at bounding box center [199, 48] width 374 height 52
drag, startPoint x: 388, startPoint y: 65, endPoint x: 353, endPoint y: 67, distance: 35.5
click at [381, 66] on div "[PERSON_NAME] [EMAIL_ADDRESS][DOMAIN_NAME] Driver's license and Insurance Pendi…" at bounding box center [199, 89] width 399 height 178
click at [353, 67] on button "Start review" at bounding box center [365, 68] width 31 height 11
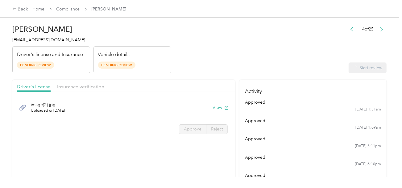
click at [252, 50] on header "[PERSON_NAME] [EMAIL_ADDRESS][DOMAIN_NAME] Driver's license and Insurance Pendi…" at bounding box center [199, 48] width 374 height 52
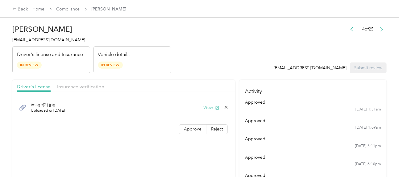
click at [206, 107] on button "View" at bounding box center [211, 107] width 16 height 6
click at [196, 129] on span "Approve" at bounding box center [193, 129] width 18 height 5
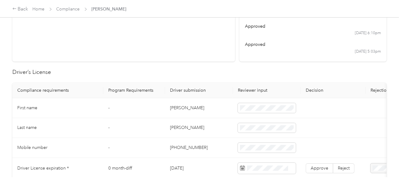
scroll to position [123, 0]
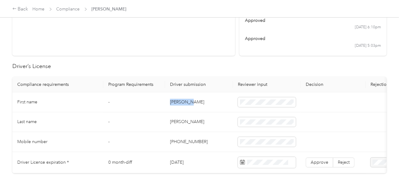
drag, startPoint x: 167, startPoint y: 102, endPoint x: 236, endPoint y: 102, distance: 69.4
click at [199, 102] on td "[PERSON_NAME]" at bounding box center [199, 102] width 68 height 20
click at [173, 122] on td "[PERSON_NAME]" at bounding box center [199, 123] width 68 height 20
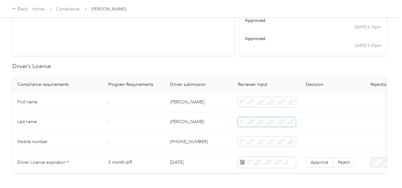
click at [270, 117] on span at bounding box center [267, 122] width 58 height 10
click at [252, 125] on span at bounding box center [267, 122] width 58 height 10
drag, startPoint x: 198, startPoint y: 140, endPoint x: 208, endPoint y: 143, distance: 11.0
click at [198, 140] on td "[PHONE_NUMBER]" at bounding box center [199, 142] width 68 height 20
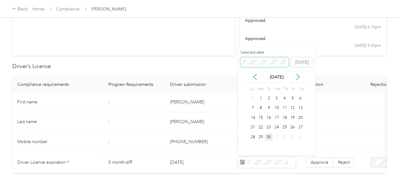
click at [264, 59] on span at bounding box center [264, 62] width 49 height 10
click at [264, 65] on span at bounding box center [264, 62] width 49 height 10
click at [301, 109] on div "12" at bounding box center [300, 108] width 8 height 8
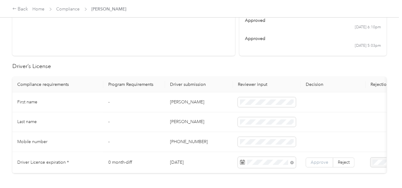
click at [320, 160] on span "Approve" at bounding box center [319, 162] width 18 height 5
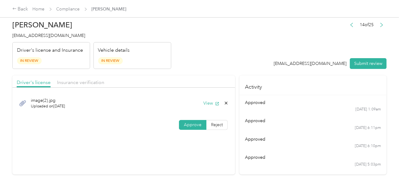
scroll to position [0, 0]
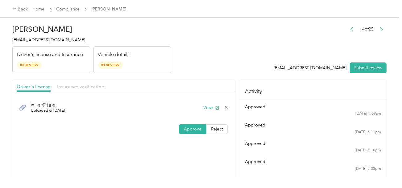
click at [97, 87] on span "Insurance verification" at bounding box center [80, 87] width 47 height 6
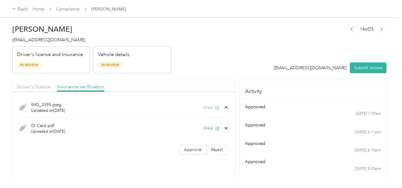
click at [206, 108] on button "View" at bounding box center [211, 107] width 16 height 6
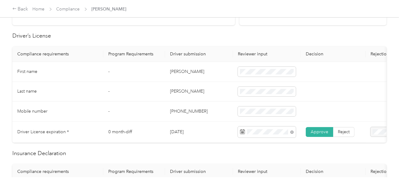
scroll to position [247, 0]
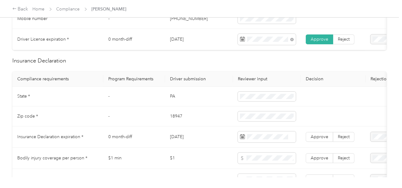
click at [173, 102] on td "PA" at bounding box center [199, 97] width 68 height 20
click at [170, 117] on td "18947" at bounding box center [199, 117] width 68 height 20
drag, startPoint x: 170, startPoint y: 117, endPoint x: 264, endPoint y: 111, distance: 94.0
click at [170, 118] on td "18947" at bounding box center [199, 117] width 68 height 20
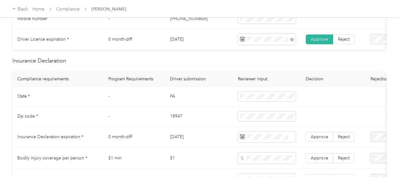
click at [270, 111] on td at bounding box center [267, 117] width 68 height 20
drag, startPoint x: 221, startPoint y: 123, endPoint x: 254, endPoint y: 131, distance: 33.9
click at [221, 124] on td "18947" at bounding box center [199, 117] width 68 height 20
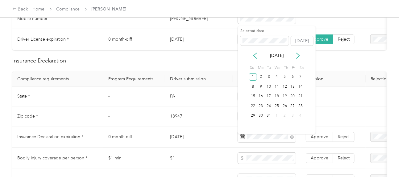
drag, startPoint x: 251, startPoint y: 76, endPoint x: 307, endPoint y: 116, distance: 68.7
click at [251, 76] on div "1" at bounding box center [253, 77] width 8 height 8
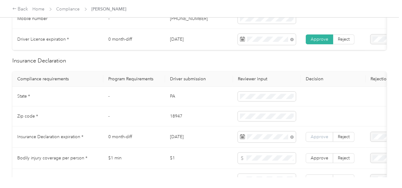
click at [320, 140] on span "Approve" at bounding box center [319, 136] width 18 height 5
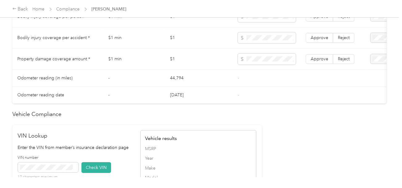
scroll to position [524, 0]
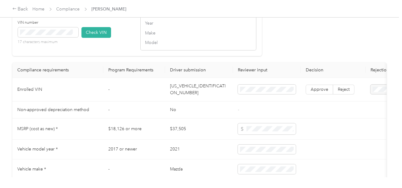
click at [189, 99] on td "[US_VEHICLE_IDENTIFICATION_NUMBER]" at bounding box center [199, 90] width 68 height 24
drag, startPoint x: 94, startPoint y: 41, endPoint x: 105, endPoint y: 44, distance: 10.8
click at [95, 38] on button "Check VIN" at bounding box center [96, 32] width 30 height 11
drag, startPoint x: 264, startPoint y: 52, endPoint x: 277, endPoint y: 64, distance: 17.7
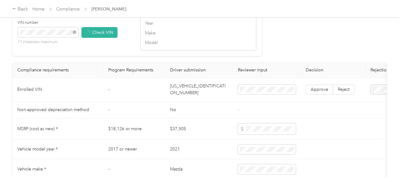
click at [313, 93] on span "Approve" at bounding box center [319, 90] width 18 height 5
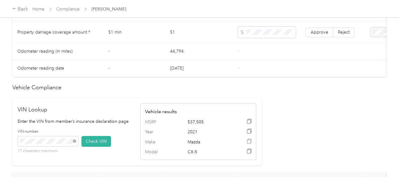
scroll to position [371, 0]
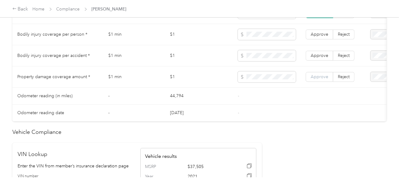
drag, startPoint x: 317, startPoint y: 81, endPoint x: 321, endPoint y: 76, distance: 7.1
click at [317, 80] on span "Approve" at bounding box center [319, 76] width 18 height 5
click at [329, 56] on label "Approve" at bounding box center [318, 56] width 27 height 10
drag, startPoint x: 317, startPoint y: 39, endPoint x: 318, endPoint y: 47, distance: 8.7
click at [317, 37] on span "Approve" at bounding box center [319, 34] width 18 height 5
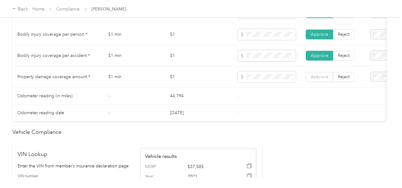
drag, startPoint x: 318, startPoint y: 72, endPoint x: 319, endPoint y: 77, distance: 4.7
click at [318, 72] on td "Approve Reject" at bounding box center [333, 77] width 65 height 21
click at [319, 77] on label "Approve" at bounding box center [318, 77] width 27 height 10
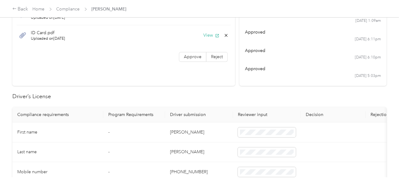
scroll to position [0, 0]
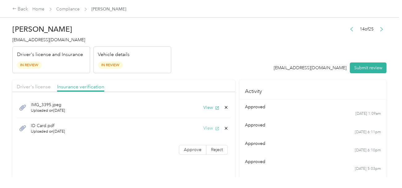
click at [207, 129] on button "View" at bounding box center [211, 128] width 16 height 6
click at [226, 127] on icon at bounding box center [226, 128] width 3 height 3
click at [208, 128] on button "Yes" at bounding box center [210, 133] width 12 height 10
click at [189, 130] on span "Approve" at bounding box center [193, 129] width 18 height 5
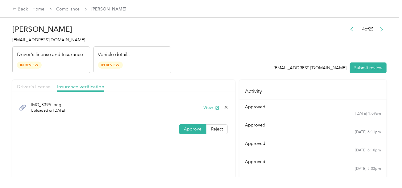
drag, startPoint x: 37, startPoint y: 84, endPoint x: 44, endPoint y: 84, distance: 6.8
click at [39, 84] on span "Driver's license" at bounding box center [34, 87] width 34 height 6
drag, startPoint x: 197, startPoint y: 59, endPoint x: 200, endPoint y: 62, distance: 4.2
click at [198, 60] on header "[PERSON_NAME] [EMAIL_ADDRESS][DOMAIN_NAME] Driver's license and Insurance In Re…" at bounding box center [199, 48] width 374 height 52
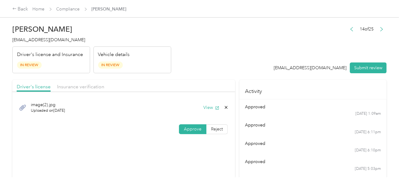
click at [361, 68] on button "Submit review" at bounding box center [368, 68] width 37 height 11
click at [211, 45] on header "[PERSON_NAME] [EMAIL_ADDRESS][DOMAIN_NAME] Driver's license and Insurance In Re…" at bounding box center [199, 48] width 374 height 52
click at [49, 41] on span "[EMAIL_ADDRESS][DOMAIN_NAME]" at bounding box center [48, 39] width 73 height 5
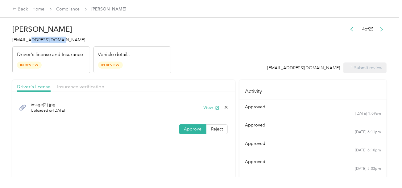
click at [49, 41] on span "[EMAIL_ADDRESS][DOMAIN_NAME]" at bounding box center [48, 39] width 73 height 5
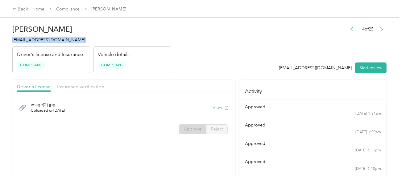
click at [213, 106] on button "View" at bounding box center [220, 107] width 16 height 6
drag, startPoint x: 181, startPoint y: 56, endPoint x: 87, endPoint y: 17, distance: 102.0
click at [180, 56] on header "[PERSON_NAME] [EMAIL_ADDRESS][DOMAIN_NAME] Driver's license and Insurance Compl…" at bounding box center [199, 48] width 374 height 52
click at [73, 10] on link "Compliance" at bounding box center [67, 8] width 23 height 5
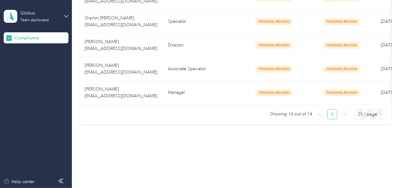
drag, startPoint x: 186, startPoint y: 140, endPoint x: 180, endPoint y: 112, distance: 28.0
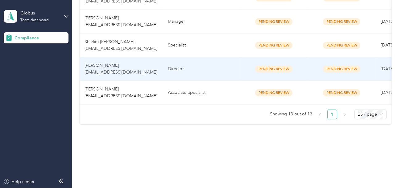
click at [182, 73] on td "Director" at bounding box center [201, 69] width 77 height 24
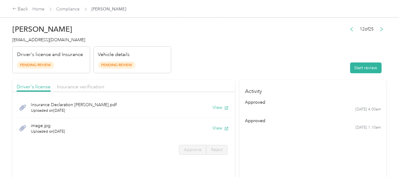
click at [268, 49] on header "[PERSON_NAME] [EMAIL_ADDRESS][DOMAIN_NAME] Driver's license and Insurance Pendi…" at bounding box center [199, 48] width 374 height 52
click at [352, 70] on button "Start review" at bounding box center [365, 68] width 31 height 11
click at [249, 49] on header "[PERSON_NAME] [EMAIL_ADDRESS][DOMAIN_NAME] Driver's license and Insurance Pendi…" at bounding box center [199, 48] width 374 height 52
click at [227, 56] on header "[PERSON_NAME] [EMAIL_ADDRESS][DOMAIN_NAME] Driver's license and Insurance Pendi…" at bounding box center [199, 48] width 374 height 52
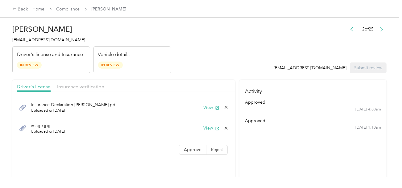
click at [211, 106] on button "View" at bounding box center [211, 107] width 16 height 6
click at [203, 126] on button "View" at bounding box center [211, 128] width 16 height 6
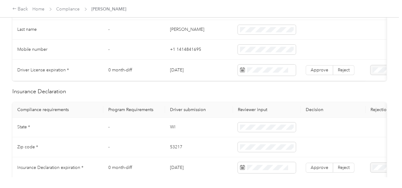
scroll to position [185, 0]
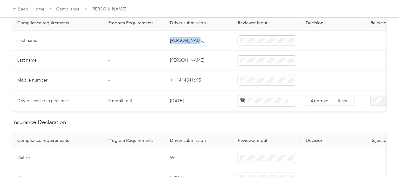
drag, startPoint x: 170, startPoint y: 38, endPoint x: 202, endPoint y: 37, distance: 31.8
click at [202, 37] on td "[PERSON_NAME]" at bounding box center [199, 41] width 68 height 20
click at [190, 58] on td "[PERSON_NAME]" at bounding box center [199, 61] width 68 height 20
click at [180, 59] on td "[PERSON_NAME]" at bounding box center [199, 61] width 68 height 20
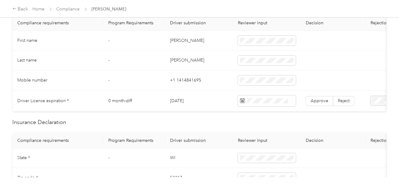
click at [216, 71] on td "+1 1414841695" at bounding box center [199, 81] width 68 height 20
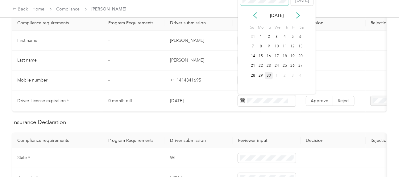
click at [252, 4] on span at bounding box center [264, 1] width 49 height 10
click at [300, 47] on div "8" at bounding box center [300, 47] width 8 height 8
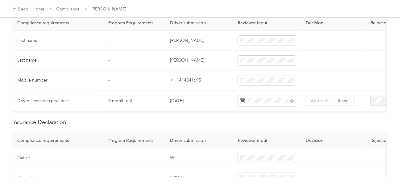
click at [317, 99] on span "Approve" at bounding box center [319, 100] width 18 height 5
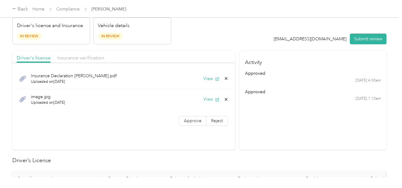
scroll to position [0, 0]
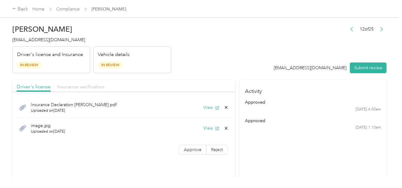
click at [68, 88] on span "Insurance verification" at bounding box center [80, 87] width 47 height 6
click at [187, 66] on header "[PERSON_NAME] [EMAIL_ADDRESS][DOMAIN_NAME] Driver's license and Insurance In Re…" at bounding box center [199, 48] width 374 height 52
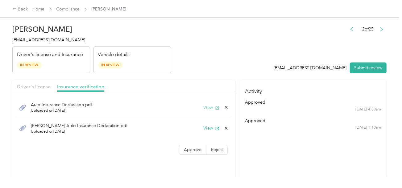
click at [204, 107] on button "View" at bounding box center [211, 107] width 16 height 6
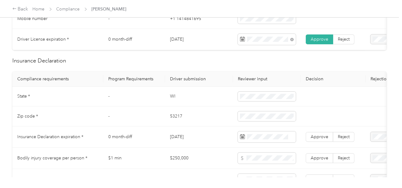
scroll to position [524, 0]
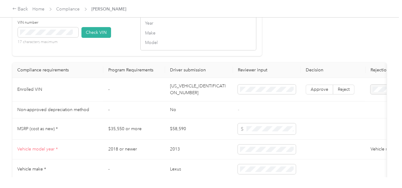
click at [189, 94] on td "[US_VEHICLE_IDENTIFICATION_NUMBER]" at bounding box center [199, 90] width 68 height 24
click
drag, startPoint x: 95, startPoint y: 39, endPoint x: 199, endPoint y: 59, distance: 105.9
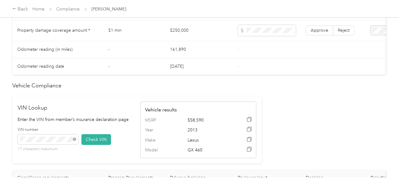
scroll to position [370, 0]
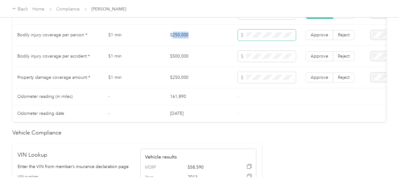
drag, startPoint x: 171, startPoint y: 38, endPoint x: 244, endPoint y: 37, distance: 72.8
drag, startPoint x: 163, startPoint y: 58, endPoint x: 238, endPoint y: 60, distance: 75.3
drag, startPoint x: 187, startPoint y: 80, endPoint x: 204, endPoint y: 81, distance: 17.3
drag, startPoint x: 317, startPoint y: 79, endPoint x: 315, endPoint y: 66, distance: 13.7
drag, startPoint x: 315, startPoint y: 58, endPoint x: 318, endPoint y: 43, distance: 15.7
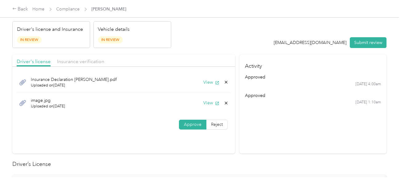
scroll to position [0, 0]
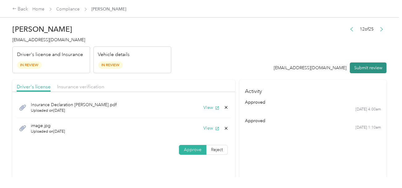
drag, startPoint x: 364, startPoint y: 68, endPoint x: 268, endPoint y: 63, distance: 96.0
drag, startPoint x: 241, startPoint y: 61, endPoint x: 77, endPoint y: 52, distance: 164.2
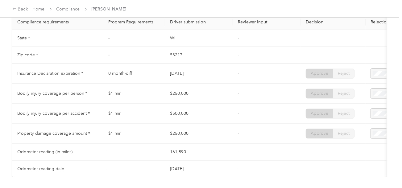
scroll to position [493, 0]
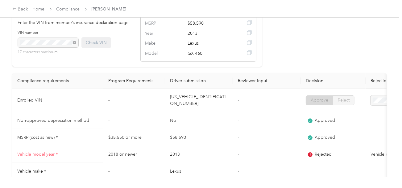
drag, startPoint x: 149, startPoint y: 27, endPoint x: 125, endPoint y: 22, distance: 23.9
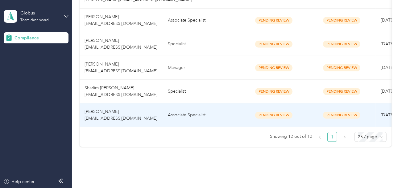
scroll to position [320, 0]
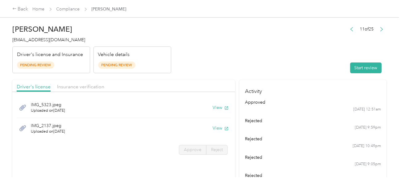
drag, startPoint x: 240, startPoint y: 41, endPoint x: 302, endPoint y: 56, distance: 63.8
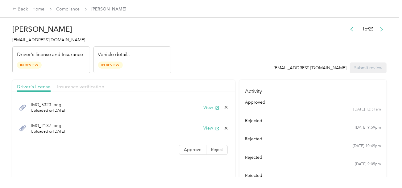
click at [86, 88] on span "Insurance verification" at bounding box center [80, 87] width 47 height 6
click at [40, 90] on div "Driver's license" at bounding box center [34, 87] width 34 height 8
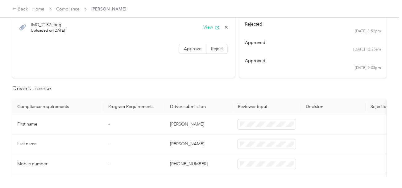
scroll to position [123, 0]
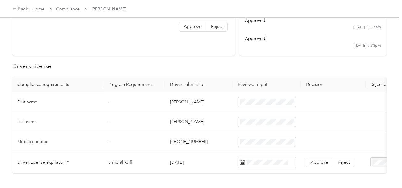
drag, startPoint x: 169, startPoint y: 98, endPoint x: 209, endPoint y: 99, distance: 39.5
click at [208, 99] on td "[PERSON_NAME]" at bounding box center [199, 102] width 68 height 20
click at [179, 117] on td "[PERSON_NAME]" at bounding box center [199, 123] width 68 height 20
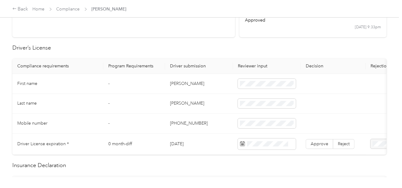
scroll to position [154, 0]
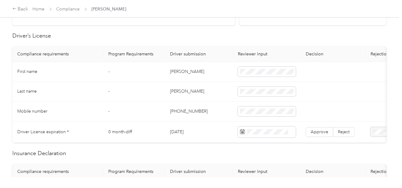
drag, startPoint x: 200, startPoint y: 128, endPoint x: 173, endPoint y: 131, distance: 27.9
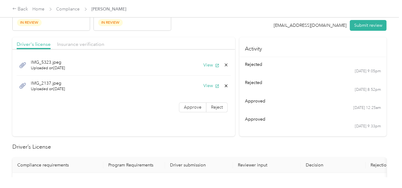
scroll to position [0, 0]
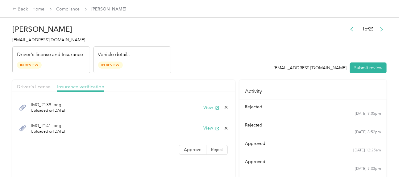
drag, startPoint x: 25, startPoint y: 86, endPoint x: 72, endPoint y: 86, distance: 47.5
drag, startPoint x: 181, startPoint y: 66, endPoint x: 183, endPoint y: 68, distance: 3.5
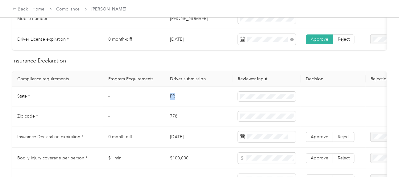
drag, startPoint x: 167, startPoint y: 98, endPoint x: 195, endPoint y: 100, distance: 28.7
click at [190, 100] on td "PR" at bounding box center [199, 97] width 68 height 20
drag, startPoint x: 167, startPoint y: 119, endPoint x: 184, endPoint y: 119, distance: 17.0
click at [184, 119] on td "778" at bounding box center [199, 117] width 68 height 20
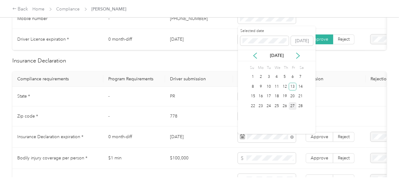
drag, startPoint x: 290, startPoint y: 86, endPoint x: 295, endPoint y: 102, distance: 16.1
click at [291, 87] on div "13" at bounding box center [293, 87] width 8 height 8
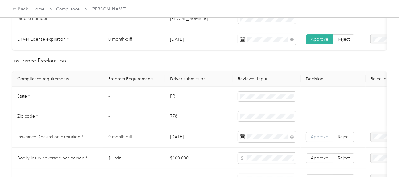
drag, startPoint x: 319, startPoint y: 137, endPoint x: 309, endPoint y: 139, distance: 9.7
click at [319, 137] on span "Approve" at bounding box center [319, 136] width 18 height 5
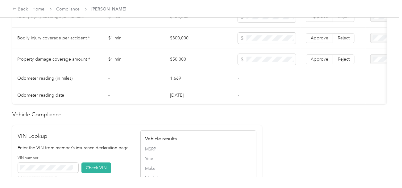
scroll to position [308, 0]
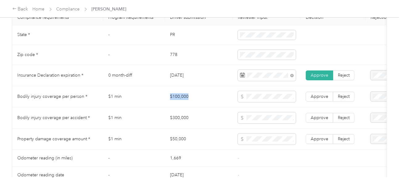
drag, startPoint x: 164, startPoint y: 99, endPoint x: 199, endPoint y: 99, distance: 34.8
click at [199, 99] on tr "Bodily injury coverage per person * $1 min $100,000 Approve Reject" at bounding box center [229, 96] width 435 height 21
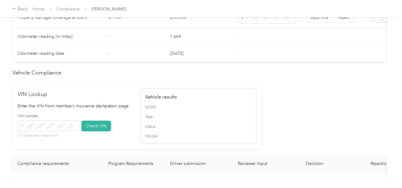
scroll to position [524, 0]
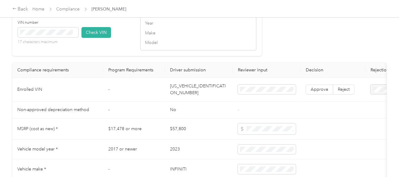
click at [190, 96] on td "[US_VEHICLE_IDENTIFICATION_NUMBER]" at bounding box center [199, 90] width 68 height 24
drag, startPoint x: 91, startPoint y: 39, endPoint x: 284, endPoint y: 59, distance: 194.0
click at [92, 38] on button "Check VIN" at bounding box center [96, 32] width 30 height 11
drag, startPoint x: 294, startPoint y: 59, endPoint x: 321, endPoint y: 88, distance: 39.5
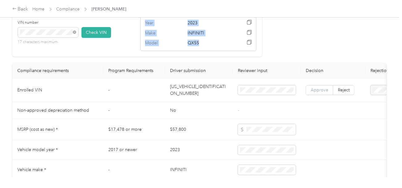
click at [320, 93] on span "Approve" at bounding box center [319, 90] width 18 height 5
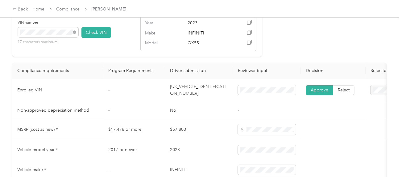
click at [318, 125] on td at bounding box center [333, 129] width 65 height 21
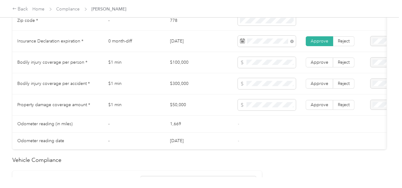
scroll to position [340, 0]
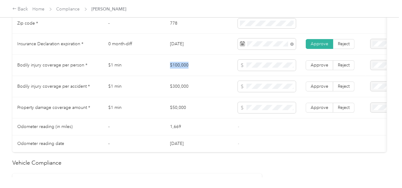
click at [197, 70] on td "$100,000" at bounding box center [199, 65] width 68 height 21
click at [267, 92] on span at bounding box center [267, 86] width 58 height 11
drag, startPoint x: 319, startPoint y: 116, endPoint x: 318, endPoint y: 99, distance: 17.0
click at [319, 115] on td "Approve Reject" at bounding box center [333, 107] width 65 height 21
click at [319, 89] on span "Approve" at bounding box center [319, 86] width 18 height 5
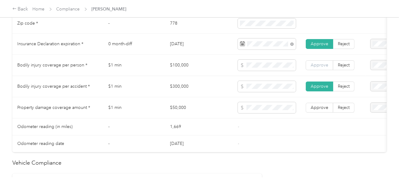
click at [319, 74] on td "Approve Reject" at bounding box center [333, 65] width 65 height 21
click at [320, 70] on label "Approve" at bounding box center [318, 65] width 27 height 10
click at [321, 108] on span "Approve" at bounding box center [319, 107] width 18 height 5
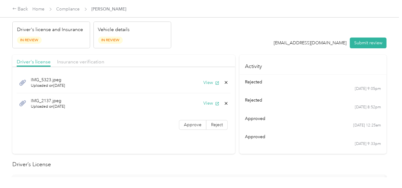
scroll to position [0, 0]
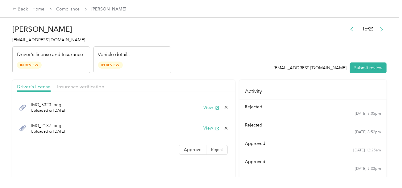
click at [110, 85] on div "Driver's license Insurance verification" at bounding box center [123, 86] width 223 height 12
click at [98, 85] on span "Insurance verification" at bounding box center [80, 87] width 47 height 6
click at [208, 107] on button "View" at bounding box center [211, 107] width 16 height 6
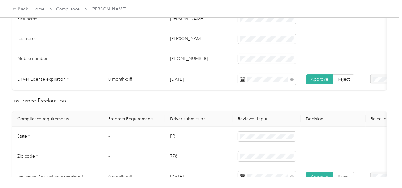
scroll to position [308, 0]
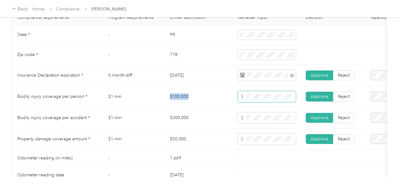
drag, startPoint x: 168, startPoint y: 98, endPoint x: 245, endPoint y: 98, distance: 77.4
click at [230, 98] on td "$100,000" at bounding box center [199, 96] width 68 height 21
drag, startPoint x: 283, startPoint y: 96, endPoint x: 222, endPoint y: 98, distance: 61.4
click at [222, 98] on tr "Bodily injury coverage per person * $1 min $100,000 Approve Reject" at bounding box center [229, 96] width 435 height 21
drag, startPoint x: 180, startPoint y: 108, endPoint x: 191, endPoint y: 102, distance: 13.4
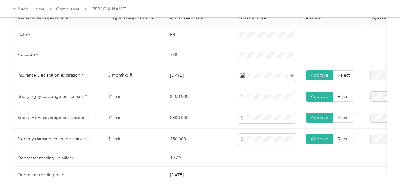
click at [180, 108] on td "$100,000" at bounding box center [199, 96] width 68 height 21
drag, startPoint x: 187, startPoint y: 101, endPoint x: 239, endPoint y: 97, distance: 52.2
click at [169, 100] on td "$100,000" at bounding box center [199, 96] width 68 height 21
click at [221, 100] on tr "Bodily injury coverage per person * $1 min $100,000 Approve Reject" at bounding box center [229, 96] width 435 height 21
drag, startPoint x: 171, startPoint y: 119, endPoint x: 157, endPoint y: 119, distance: 13.9
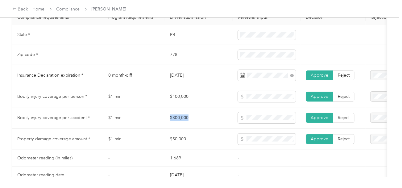
click at [157, 119] on tr "Bodily injury coverage per accident * $1 min $300,000 Approve Reject" at bounding box center [229, 118] width 435 height 21
click at [227, 119] on tr "Bodily injury coverage per accident * $1 min $300,000 Approve Reject" at bounding box center [229, 118] width 435 height 21
drag, startPoint x: 170, startPoint y: 141, endPoint x: 163, endPoint y: 141, distance: 7.1
click at [158, 141] on tr "Property damage coverage amount * $1 min $50,000 Approve Reject" at bounding box center [229, 139] width 435 height 21
click at [223, 141] on tr "Property damage coverage amount * $1 min $50,000 Approve Reject" at bounding box center [229, 139] width 435 height 21
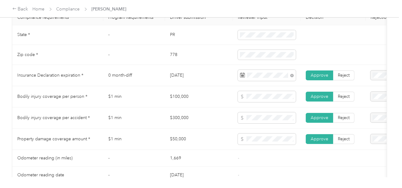
click at [218, 144] on td "$50,000" at bounding box center [199, 139] width 68 height 21
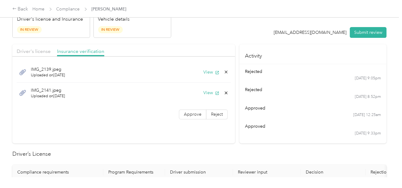
scroll to position [0, 0]
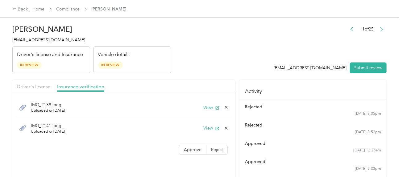
click at [195, 144] on div "IMG_2139.jpeg Uploaded on [DATE] View IMG_2141.jpeg Uploaded on [DATE] View App…" at bounding box center [123, 127] width 223 height 64
drag, startPoint x: 195, startPoint y: 144, endPoint x: 193, endPoint y: 147, distance: 3.3
click at [195, 145] on div "IMG_2139.jpeg Uploaded on [DATE] View IMG_2141.jpeg Uploaded on [DATE] View App…" at bounding box center [123, 127] width 223 height 64
click at [31, 84] on span "Driver's license" at bounding box center [34, 87] width 34 height 6
click at [186, 148] on span "Approve" at bounding box center [193, 149] width 18 height 5
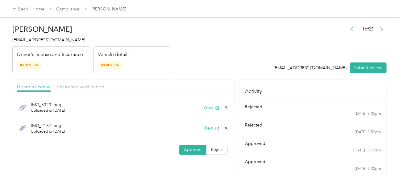
click at [102, 86] on span "Insurance verification" at bounding box center [80, 87] width 47 height 6
click at [205, 71] on header "Sharlim [PERSON_NAME] [EMAIL_ADDRESS][DOMAIN_NAME] Driver's license and Insuran…" at bounding box center [199, 48] width 374 height 52
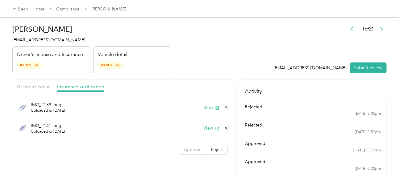
click at [192, 148] on span "Approve" at bounding box center [193, 149] width 18 height 5
click at [208, 127] on button "View" at bounding box center [211, 128] width 16 height 6
click at [225, 128] on icon at bounding box center [226, 128] width 3 height 3
drag, startPoint x: 213, startPoint y: 130, endPoint x: 223, endPoint y: 119, distance: 15.1
click at [213, 130] on button "Yes" at bounding box center [210, 133] width 12 height 10
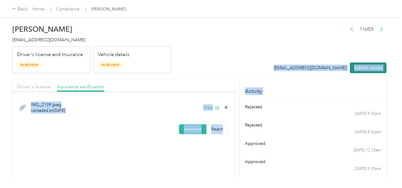
click at [358, 70] on button "Submit review" at bounding box center [368, 68] width 37 height 11
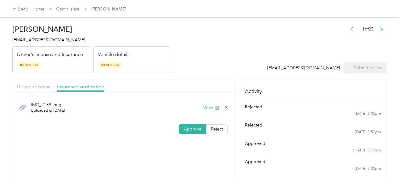
click at [224, 44] on header "Sharlim [PERSON_NAME] [EMAIL_ADDRESS][DOMAIN_NAME] Driver's license and Insuran…" at bounding box center [199, 48] width 374 height 52
click at [31, 39] on span "[EMAIL_ADDRESS][DOMAIN_NAME]" at bounding box center [48, 39] width 73 height 5
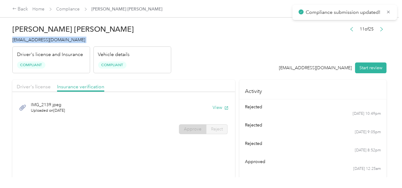
click at [31, 39] on span "[EMAIL_ADDRESS][DOMAIN_NAME]" at bounding box center [48, 39] width 73 height 5
click at [69, 8] on link "Compliance" at bounding box center [67, 8] width 23 height 5
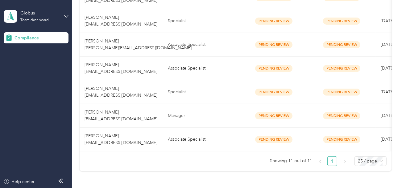
scroll to position [297, 0]
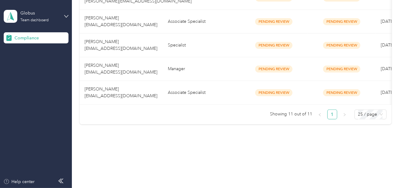
drag, startPoint x: 177, startPoint y: 121, endPoint x: 191, endPoint y: 68, distance: 54.7
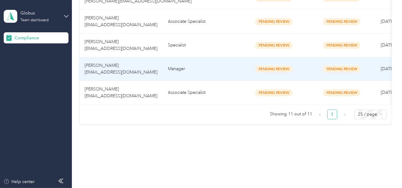
click at [191, 67] on td "Manager" at bounding box center [201, 69] width 77 height 24
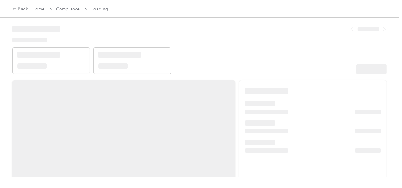
click at [257, 39] on header at bounding box center [199, 48] width 374 height 52
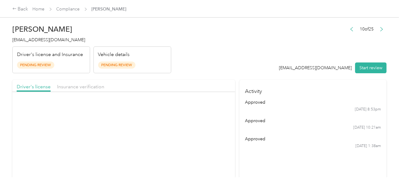
click at [304, 53] on div "10 of 25 [EMAIL_ADDRESS][DOMAIN_NAME] Start review" at bounding box center [333, 49] width 108 height 49
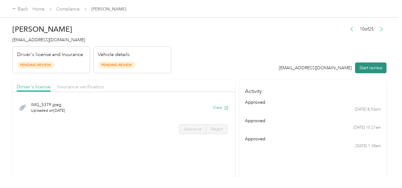
drag, startPoint x: 379, startPoint y: 55, endPoint x: 375, endPoint y: 66, distance: 11.6
click at [379, 57] on div "10 of 25 [EMAIL_ADDRESS][DOMAIN_NAME] Start review" at bounding box center [333, 49] width 108 height 49
click at [375, 66] on button "Start review" at bounding box center [370, 68] width 31 height 11
click at [260, 46] on header "[PERSON_NAME] [EMAIL_ADDRESS][DOMAIN_NAME] Driver's license and Insurance Pendi…" at bounding box center [199, 48] width 374 height 52
click at [242, 70] on header "[PERSON_NAME] [EMAIL_ADDRESS][DOMAIN_NAME] Driver's license and Insurance Pendi…" at bounding box center [199, 48] width 374 height 52
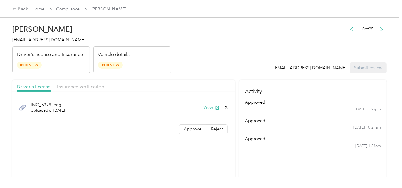
click at [201, 109] on div "IMG_5379.jpeg Uploaded on [DATE] View" at bounding box center [124, 107] width 214 height 21
click at [209, 109] on button "View" at bounding box center [211, 107] width 16 height 6
click at [200, 130] on label "Approve" at bounding box center [192, 130] width 27 height 10
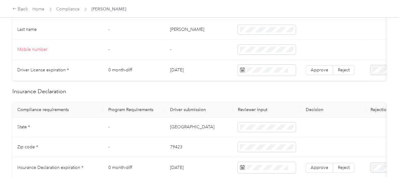
scroll to position [154, 0]
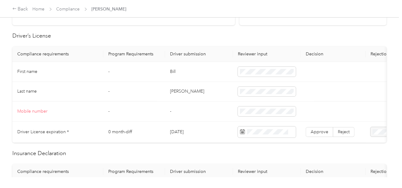
click at [171, 68] on td "Bill" at bounding box center [199, 72] width 68 height 20
click at [182, 93] on td "[PERSON_NAME]" at bounding box center [199, 92] width 68 height 20
click at [315, 99] on td at bounding box center [333, 92] width 65 height 20
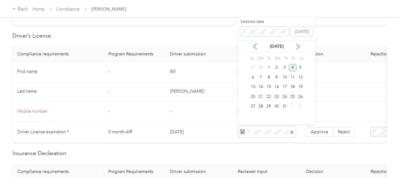
click at [292, 69] on div "4" at bounding box center [293, 68] width 8 height 8
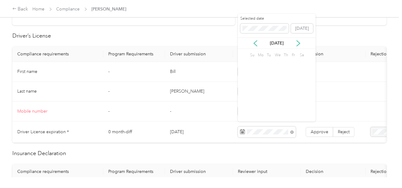
click at [325, 138] on td "Approve Reject" at bounding box center [333, 132] width 65 height 21
drag, startPoint x: 328, startPoint y: 131, endPoint x: 307, endPoint y: 136, distance: 22.0
click at [328, 131] on label "Approve" at bounding box center [318, 132] width 27 height 10
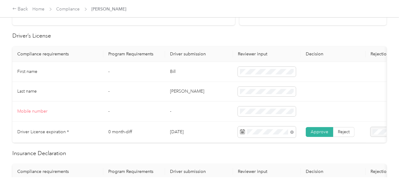
scroll to position [0, 0]
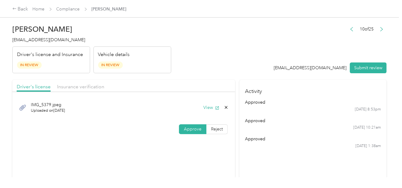
click at [88, 81] on div "Driver's license Insurance verification" at bounding box center [123, 86] width 223 height 12
click at [87, 86] on span "Insurance verification" at bounding box center [80, 87] width 47 height 6
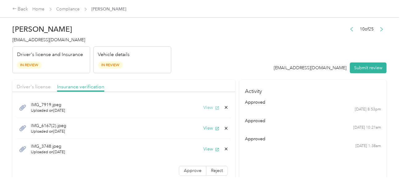
click at [206, 107] on button "View" at bounding box center [211, 107] width 16 height 6
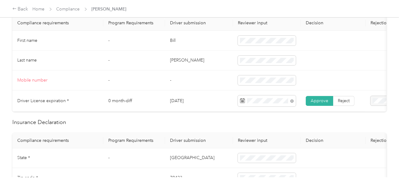
scroll to position [308, 0]
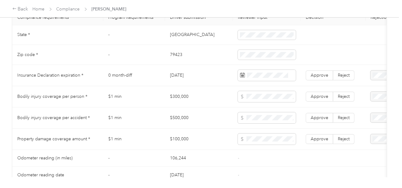
click at [173, 38] on td "[GEOGRAPHIC_DATA]" at bounding box center [199, 35] width 68 height 20
click at [294, 37] on span at bounding box center [267, 35] width 58 height 10
click at [177, 58] on td "79423" at bounding box center [199, 55] width 68 height 20
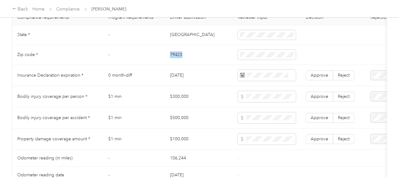
click at [177, 58] on td "79423" at bounding box center [199, 55] width 68 height 20
click at [213, 74] on td "[DATE]" at bounding box center [199, 75] width 68 height 21
click at [270, 81] on span at bounding box center [267, 75] width 58 height 11
click at [251, 95] on span at bounding box center [264, 100] width 49 height 10
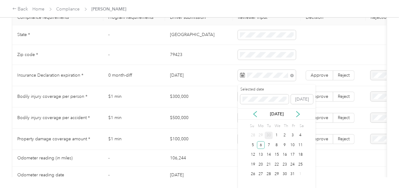
drag, startPoint x: 260, startPoint y: 144, endPoint x: 286, endPoint y: 112, distance: 41.2
click at [261, 144] on div "6" at bounding box center [261, 145] width 8 height 8
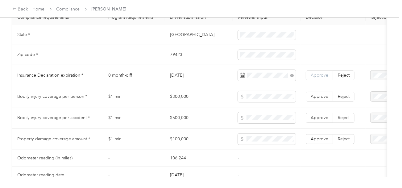
click at [309, 77] on label "Approve" at bounding box center [318, 76] width 27 height 10
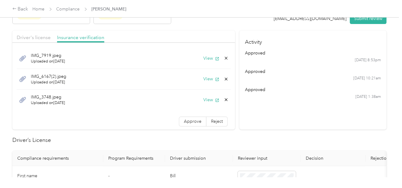
scroll to position [0, 0]
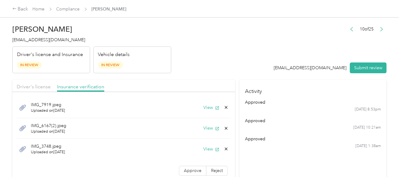
click at [203, 104] on div "IMG_7919.jpeg Uploaded on [DATE] View" at bounding box center [124, 107] width 214 height 21
click at [206, 106] on button "View" at bounding box center [211, 107] width 16 height 6
click at [203, 125] on button "View" at bounding box center [211, 128] width 16 height 6
click at [223, 128] on icon at bounding box center [225, 128] width 5 height 5
click at [207, 129] on button "Yes" at bounding box center [205, 133] width 12 height 10
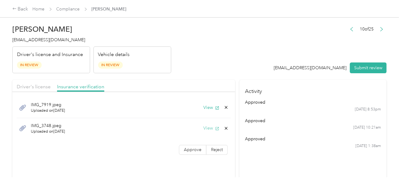
click at [206, 129] on button "View" at bounding box center [211, 128] width 16 height 6
click at [224, 129] on icon at bounding box center [225, 128] width 5 height 5
drag, startPoint x: 211, startPoint y: 129, endPoint x: 199, endPoint y: 129, distance: 12.3
click at [211, 129] on button "Yes" at bounding box center [210, 133] width 12 height 10
click at [194, 130] on span "Approve" at bounding box center [193, 129] width 18 height 5
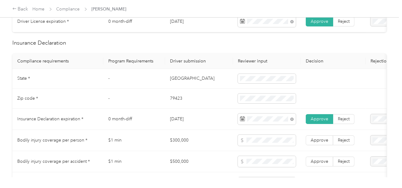
scroll to position [339, 0]
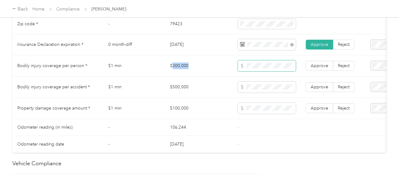
drag, startPoint x: 172, startPoint y: 72, endPoint x: 281, endPoint y: 73, distance: 108.8
click at [222, 72] on td "$300,000" at bounding box center [199, 65] width 68 height 21
click at [281, 72] on span at bounding box center [267, 65] width 58 height 11
click at [276, 65] on span at bounding box center [267, 65] width 58 height 11
click at [236, 83] on td at bounding box center [267, 87] width 68 height 21
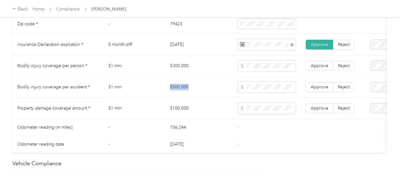
drag, startPoint x: 167, startPoint y: 89, endPoint x: 235, endPoint y: 89, distance: 67.8
click at [220, 89] on td "$500,000" at bounding box center [199, 87] width 68 height 21
drag, startPoint x: 162, startPoint y: 109, endPoint x: 208, endPoint y: 109, distance: 45.3
click at [197, 109] on tr "Property damage coverage amount * $1 min $100,000 Approve Reject" at bounding box center [229, 108] width 435 height 21
click at [255, 119] on td at bounding box center [267, 108] width 68 height 21
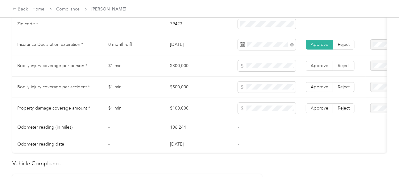
drag, startPoint x: 313, startPoint y: 111, endPoint x: 319, endPoint y: 84, distance: 27.6
click at [313, 111] on span "Approve" at bounding box center [319, 108] width 18 height 5
click at [319, 81] on td "Approve Reject" at bounding box center [333, 87] width 65 height 21
drag, startPoint x: 315, startPoint y: 68, endPoint x: 316, endPoint y: 88, distance: 19.7
click at [315, 68] on span "Approve" at bounding box center [319, 65] width 18 height 5
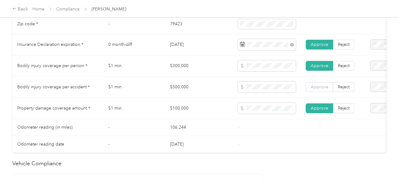
click at [316, 88] on span "Approve" at bounding box center [319, 86] width 18 height 5
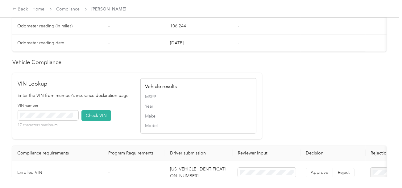
scroll to position [555, 0]
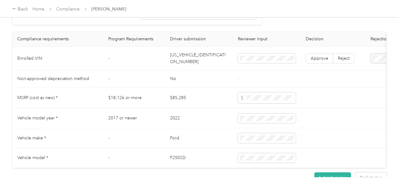
click at [187, 67] on td "[US_VEHICLE_IDENTIFICATION_NUMBER]" at bounding box center [199, 59] width 68 height 24
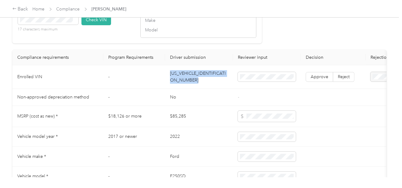
scroll to position [524, 0]
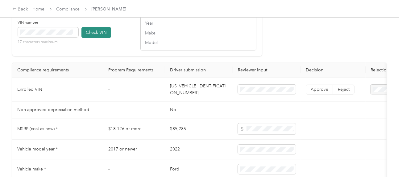
drag, startPoint x: 92, startPoint y: 40, endPoint x: 100, endPoint y: 41, distance: 7.6
click at [93, 38] on button "Check VIN" at bounding box center [96, 32] width 30 height 11
click at [262, 95] on span at bounding box center [267, 90] width 58 height 10
drag, startPoint x: 88, startPoint y: 42, endPoint x: 236, endPoint y: 54, distance: 147.9
click at [89, 38] on button "Check VIN" at bounding box center [96, 32] width 30 height 11
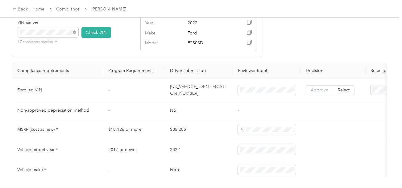
click at [328, 95] on label "Approve" at bounding box center [318, 90] width 27 height 10
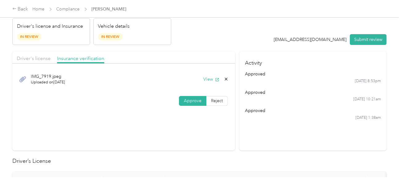
scroll to position [0, 0]
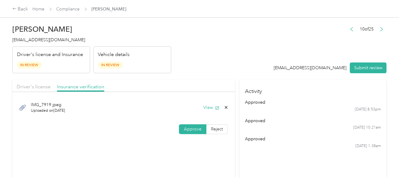
drag, startPoint x: 39, startPoint y: 86, endPoint x: 208, endPoint y: 60, distance: 170.7
click at [39, 86] on span "Driver's license" at bounding box center [34, 87] width 34 height 6
drag, startPoint x: 208, startPoint y: 60, endPoint x: 298, endPoint y: 71, distance: 91.3
click at [211, 60] on header "[PERSON_NAME] [EMAIL_ADDRESS][DOMAIN_NAME] Driver's license and Insurance In Re…" at bounding box center [199, 48] width 374 height 52
click at [368, 71] on button "Submit review" at bounding box center [368, 68] width 37 height 11
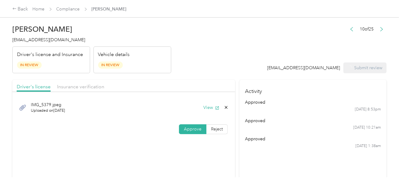
click at [236, 44] on header "[PERSON_NAME] [EMAIL_ADDRESS][DOMAIN_NAME] Driver's license and Insurance In Re…" at bounding box center [199, 48] width 374 height 52
click at [49, 38] on span "[EMAIL_ADDRESS][DOMAIN_NAME]" at bounding box center [48, 39] width 73 height 5
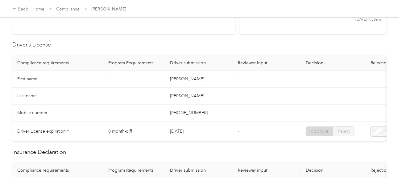
scroll to position [31, 0]
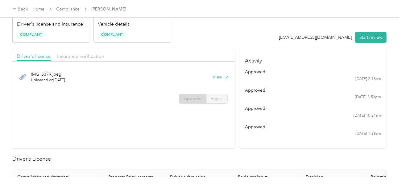
click at [69, 5] on div "Back Home Compliance [PERSON_NAME]" at bounding box center [201, 8] width 402 height 17
click at [69, 6] on div "Back Home Compliance [PERSON_NAME]" at bounding box center [69, 9] width 114 height 7
click at [70, 9] on link "Compliance" at bounding box center [67, 8] width 23 height 5
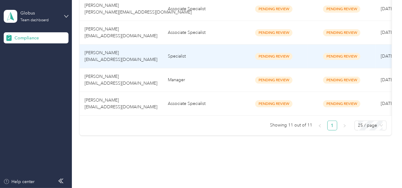
scroll to position [273, 0]
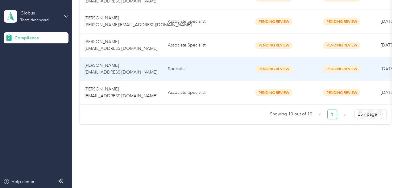
click at [186, 63] on td "Specialist" at bounding box center [201, 69] width 77 height 24
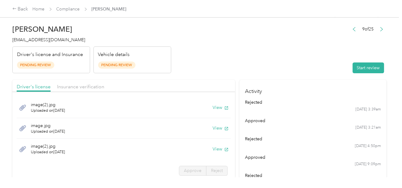
drag, startPoint x: 227, startPoint y: 56, endPoint x: 300, endPoint y: 71, distance: 74.5
click at [230, 57] on header "[PERSON_NAME] [EMAIL_ADDRESS][DOMAIN_NAME] Driver's license and Insurance Pendi…" at bounding box center [199, 48] width 374 height 52
drag, startPoint x: 361, startPoint y: 72, endPoint x: 334, endPoint y: 68, distance: 27.2
click at [361, 72] on button "Start review" at bounding box center [367, 68] width 31 height 11
click at [244, 61] on header "[PERSON_NAME] [EMAIL_ADDRESS][DOMAIN_NAME] Driver's license and Insurance Pendi…" at bounding box center [199, 48] width 374 height 52
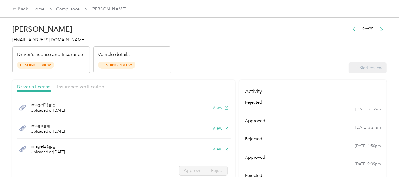
click at [212, 106] on button "View" at bounding box center [220, 107] width 16 height 6
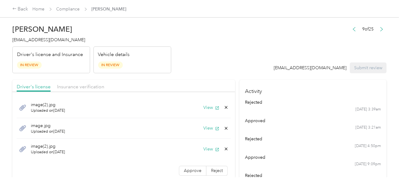
click at [196, 130] on div "image.jpg Uploaded on [DATE] View" at bounding box center [124, 128] width 214 height 21
click at [223, 108] on icon at bounding box center [225, 107] width 5 height 5
click at [203, 112] on button "Yes" at bounding box center [205, 112] width 12 height 10
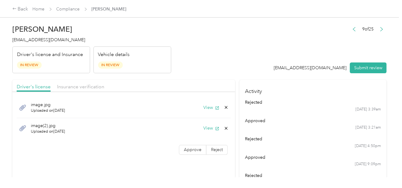
click at [203, 110] on div "View" at bounding box center [215, 107] width 25 height 6
click at [207, 106] on button "View" at bounding box center [211, 107] width 16 height 6
click at [210, 129] on button "View" at bounding box center [211, 128] width 16 height 6
click at [224, 129] on icon at bounding box center [225, 128] width 5 height 5
click at [211, 133] on button "Yes" at bounding box center [210, 133] width 12 height 10
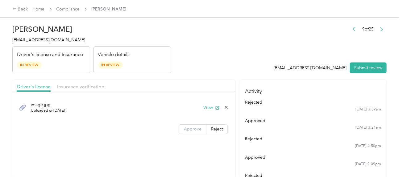
click at [185, 128] on span "Approve" at bounding box center [193, 129] width 18 height 5
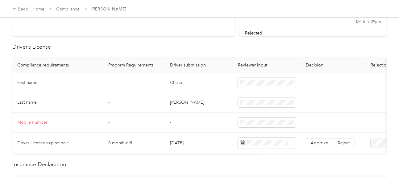
scroll to position [154, 0]
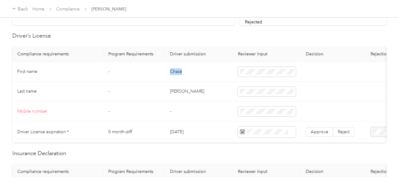
drag, startPoint x: 170, startPoint y: 74, endPoint x: 197, endPoint y: 74, distance: 26.8
click at [188, 74] on td "Chase" at bounding box center [199, 72] width 68 height 20
drag, startPoint x: 264, startPoint y: 77, endPoint x: 268, endPoint y: 74, distance: 5.2
click at [265, 77] on td at bounding box center [267, 72] width 68 height 20
drag, startPoint x: 215, startPoint y: 92, endPoint x: 195, endPoint y: 91, distance: 20.0
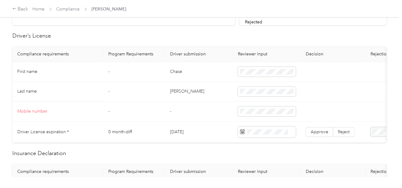
click at [214, 92] on td "[PERSON_NAME]" at bounding box center [199, 92] width 68 height 20
click at [218, 90] on td "[PERSON_NAME]" at bounding box center [199, 92] width 68 height 20
click at [178, 92] on td "[PERSON_NAME]" at bounding box center [199, 92] width 68 height 20
drag, startPoint x: 227, startPoint y: 100, endPoint x: 233, endPoint y: 103, distance: 6.5
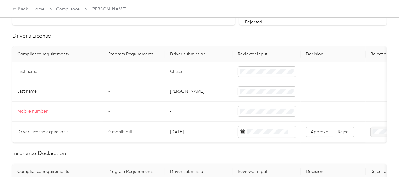
click at [229, 102] on td "-" at bounding box center [199, 112] width 68 height 20
drag, startPoint x: 214, startPoint y: 121, endPoint x: 223, endPoint y: 124, distance: 9.7
click at [218, 123] on td "[DATE]" at bounding box center [199, 132] width 68 height 21
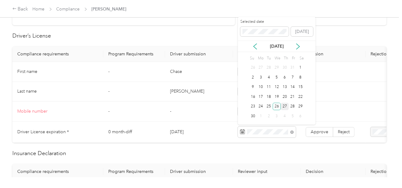
drag, startPoint x: 276, startPoint y: 108, endPoint x: 282, endPoint y: 110, distance: 6.2
click at [277, 108] on div "26" at bounding box center [276, 107] width 8 height 8
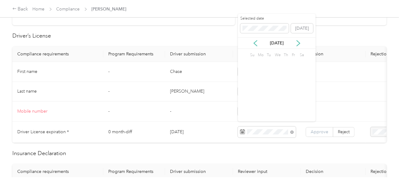
click at [325, 130] on span "Approve" at bounding box center [319, 131] width 18 height 5
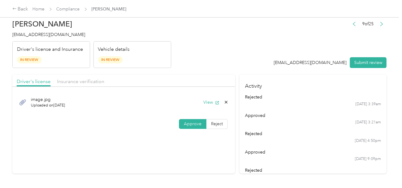
scroll to position [0, 0]
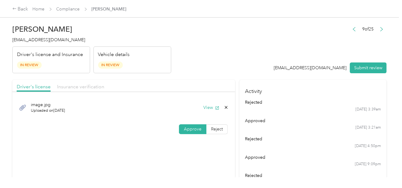
click at [82, 85] on span "Insurance verification" at bounding box center [80, 87] width 47 height 6
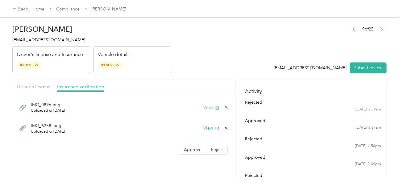
click at [210, 104] on button "View" at bounding box center [211, 107] width 16 height 6
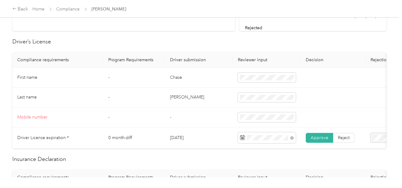
scroll to position [247, 0]
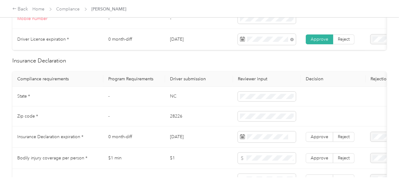
click at [172, 99] on td "NC" at bounding box center [199, 97] width 68 height 20
click at [173, 100] on td "NC" at bounding box center [199, 97] width 68 height 20
click at [173, 122] on td "28226" at bounding box center [199, 117] width 68 height 20
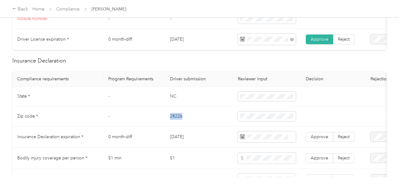
click at [173, 122] on td "28226" at bounding box center [199, 117] width 68 height 20
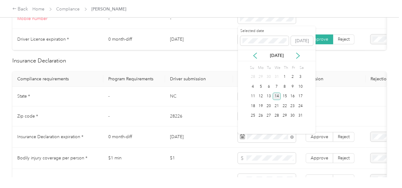
click at [278, 96] on div "14" at bounding box center [276, 97] width 8 height 8
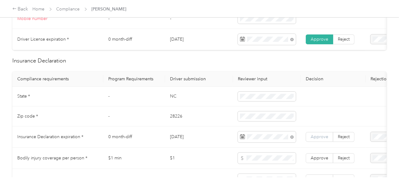
click at [321, 139] on span "Approve" at bounding box center [319, 136] width 18 height 5
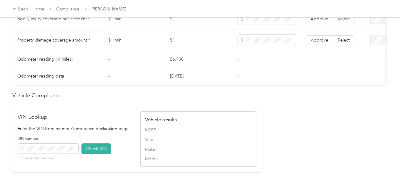
scroll to position [462, 0]
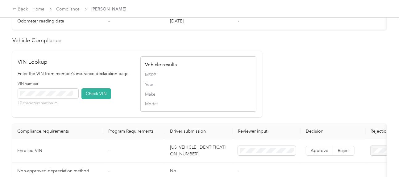
click at [190, 154] on td "[US_VEHICLE_IDENTIFICATION_NUMBER]" at bounding box center [199, 151] width 68 height 24
click at [97, 99] on button "Check VIN" at bounding box center [96, 93] width 30 height 11
click at [50, 97] on span at bounding box center [48, 94] width 60 height 10
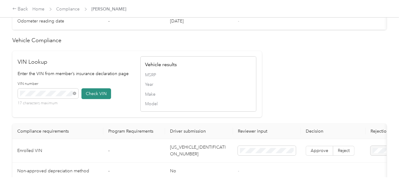
click at [101, 99] on button "Check VIN" at bounding box center [96, 93] width 30 height 11
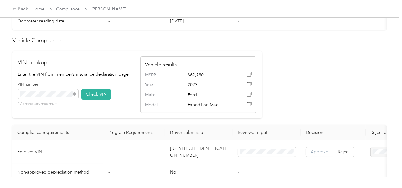
click at [315, 155] on span "Approve" at bounding box center [319, 152] width 18 height 5
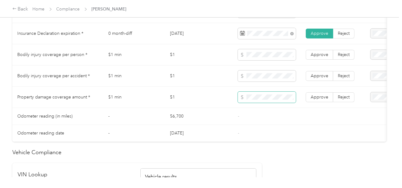
scroll to position [277, 0]
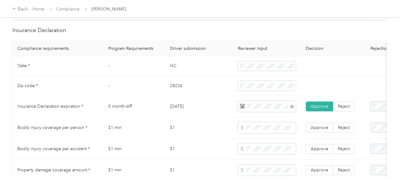
drag, startPoint x: 254, startPoint y: 135, endPoint x: 256, endPoint y: 140, distance: 5.2
click at [254, 133] on span at bounding box center [267, 127] width 58 height 11
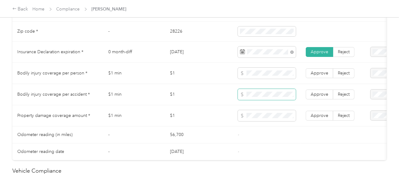
scroll to position [339, 0]
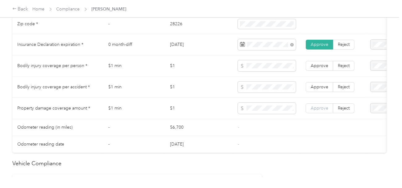
drag, startPoint x: 301, startPoint y: 119, endPoint x: 313, endPoint y: 110, distance: 13.9
click at [305, 117] on td "Approve Reject" at bounding box center [333, 108] width 65 height 21
drag, startPoint x: 318, startPoint y: 111, endPoint x: 321, endPoint y: 92, distance: 18.6
click at [318, 111] on span "Approve" at bounding box center [319, 108] width 18 height 5
click at [321, 90] on span "Approve" at bounding box center [319, 86] width 18 height 5
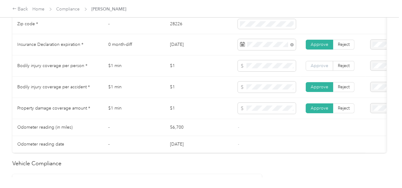
click at [322, 68] on span "Approve" at bounding box center [319, 65] width 18 height 5
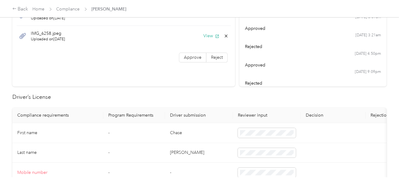
scroll to position [62, 0]
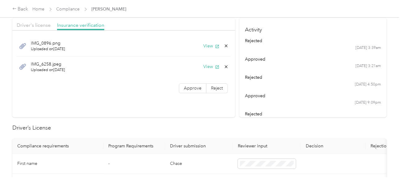
click at [192, 93] on div "IMG_0896.png Uploaded on [DATE] View IMG_6258.jpeg Uploaded on [DATE] View Appr…" at bounding box center [123, 66] width 223 height 64
drag, startPoint x: 194, startPoint y: 90, endPoint x: 193, endPoint y: 86, distance: 3.7
click at [194, 89] on span "Approve" at bounding box center [193, 88] width 18 height 5
drag, startPoint x: 210, startPoint y: 56, endPoint x: 210, endPoint y: 63, distance: 6.8
click at [210, 56] on div "IMG_0896.png Uploaded on [DATE] View IMG_6258.jpeg Uploaded on [DATE] View" at bounding box center [124, 56] width 214 height 41
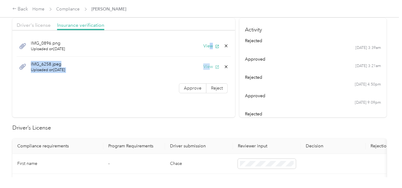
click at [208, 65] on button "View" at bounding box center [211, 66] width 16 height 6
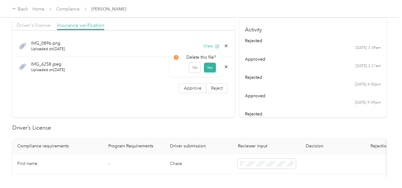
click at [223, 65] on icon at bounding box center [225, 66] width 5 height 5
click at [212, 68] on button "Yes" at bounding box center [210, 71] width 12 height 10
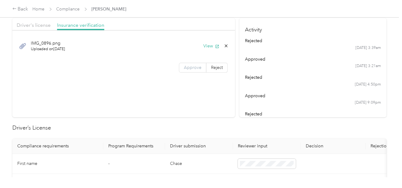
click at [186, 68] on span "Approve" at bounding box center [193, 67] width 18 height 5
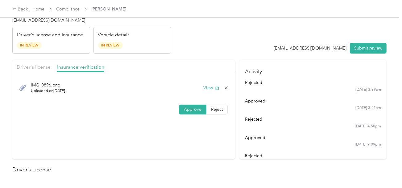
scroll to position [0, 0]
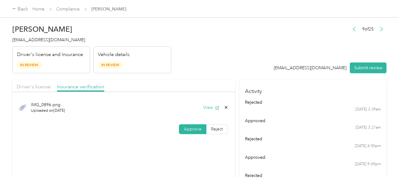
click at [218, 55] on header "[PERSON_NAME] [EMAIL_ADDRESS][DOMAIN_NAME] Driver's license and Insurance In Re…" at bounding box center [199, 48] width 374 height 52
drag, startPoint x: 252, startPoint y: 56, endPoint x: 392, endPoint y: 75, distance: 141.2
click at [259, 56] on header "[PERSON_NAME] [EMAIL_ADDRESS][DOMAIN_NAME] Driver's license and Insurance In Re…" at bounding box center [199, 48] width 374 height 52
drag, startPoint x: 358, startPoint y: 66, endPoint x: 262, endPoint y: 55, distance: 96.8
click at [358, 66] on button "Submit review" at bounding box center [368, 68] width 37 height 11
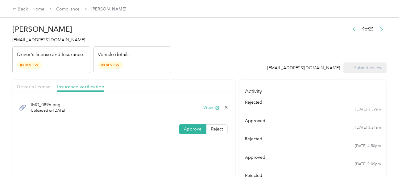
click at [233, 50] on header "[PERSON_NAME] [EMAIL_ADDRESS][DOMAIN_NAME] Driver's license and Insurance In Re…" at bounding box center [199, 48] width 374 height 52
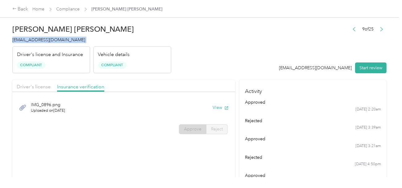
click at [128, 43] on div "[PERSON_NAME] [PERSON_NAME] [EMAIL_ADDRESS][DOMAIN_NAME] Driver's license and I…" at bounding box center [91, 48] width 159 height 52
click at [68, 8] on link "Compliance" at bounding box center [67, 8] width 23 height 5
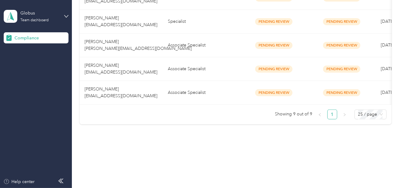
scroll to position [249, 0]
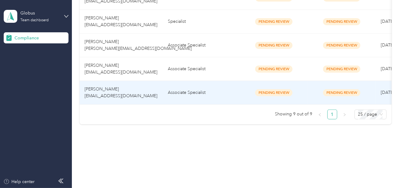
click at [203, 70] on td "Associate Specialist" at bounding box center [201, 69] width 77 height 24
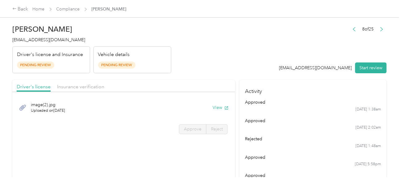
click at [302, 65] on div "[EMAIL_ADDRESS][DOMAIN_NAME]" at bounding box center [315, 68] width 73 height 6
click at [367, 67] on button "Start review" at bounding box center [370, 68] width 31 height 11
click at [255, 49] on header "[PERSON_NAME] [EMAIL_ADDRESS][DOMAIN_NAME] Driver's license and Insurance Pendi…" at bounding box center [199, 48] width 374 height 52
click at [230, 65] on header "[PERSON_NAME] [EMAIL_ADDRESS][DOMAIN_NAME] Driver's license and Insurance Pendi…" at bounding box center [199, 48] width 374 height 52
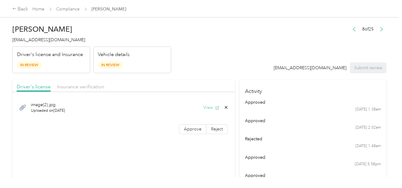
click at [211, 107] on button "View" at bounding box center [211, 107] width 16 height 6
drag, startPoint x: 196, startPoint y: 131, endPoint x: 251, endPoint y: 123, distance: 55.5
click at [196, 131] on span "Approve" at bounding box center [193, 129] width 18 height 5
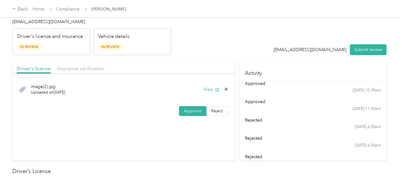
scroll to position [92, 0]
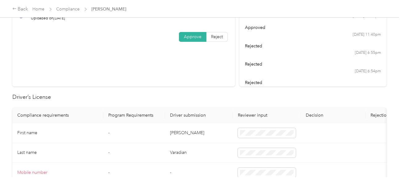
click at [179, 131] on td "[PERSON_NAME]" at bounding box center [199, 133] width 68 height 20
click at [181, 152] on td "Varadian" at bounding box center [199, 153] width 68 height 20
click at [253, 156] on span at bounding box center [267, 153] width 58 height 10
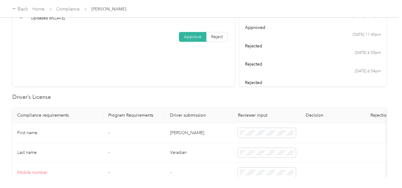
click at [208, 153] on td "Varadian" at bounding box center [199, 153] width 68 height 20
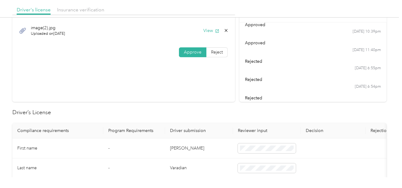
scroll to position [0, 0]
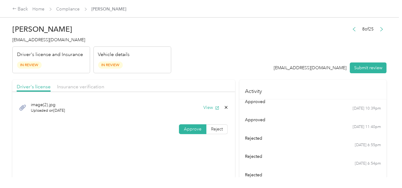
drag, startPoint x: 80, startPoint y: 83, endPoint x: 102, endPoint y: 81, distance: 22.0
click at [82, 83] on div "Insurance verification" at bounding box center [80, 87] width 47 height 8
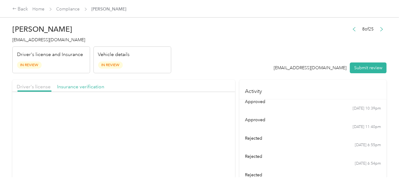
click at [231, 70] on header "[PERSON_NAME] [EMAIL_ADDRESS][DOMAIN_NAME] Driver's license and Insurance In Re…" at bounding box center [199, 48] width 374 height 52
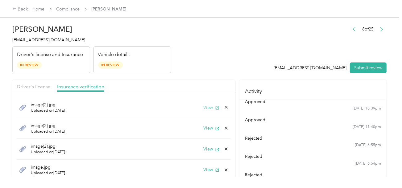
click at [207, 108] on button "View" at bounding box center [211, 107] width 16 height 6
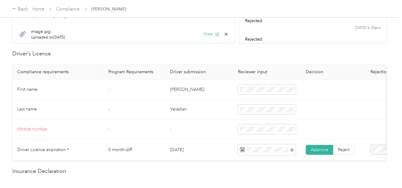
scroll to position [247, 0]
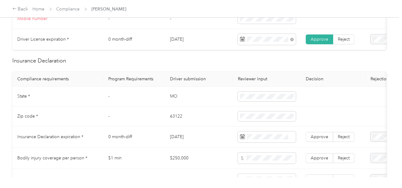
click at [173, 100] on td "MO" at bounding box center [199, 97] width 68 height 20
click at [165, 118] on td "63122" at bounding box center [199, 117] width 68 height 20
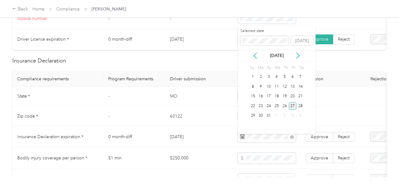
click at [294, 107] on div "27" at bounding box center [293, 106] width 8 height 8
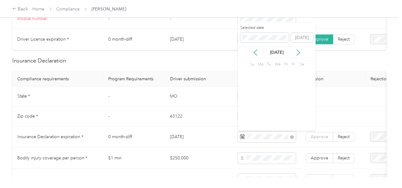
click at [317, 139] on span "Approve" at bounding box center [319, 136] width 18 height 5
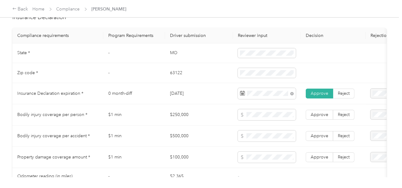
scroll to position [524, 0]
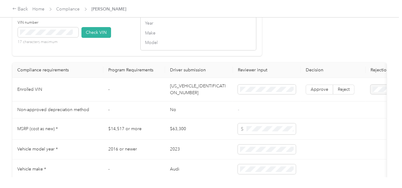
click at [208, 93] on td "[US_VEHICLE_IDENTIFICATION_NUMBER]" at bounding box center [199, 90] width 68 height 24
click at [60, 36] on span at bounding box center [48, 32] width 60 height 10
drag, startPoint x: 86, startPoint y: 38, endPoint x: 197, endPoint y: 46, distance: 111.3
drag, startPoint x: 253, startPoint y: 47, endPoint x: 276, endPoint y: 89, distance: 47.4
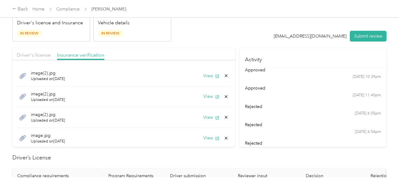
scroll to position [0, 0]
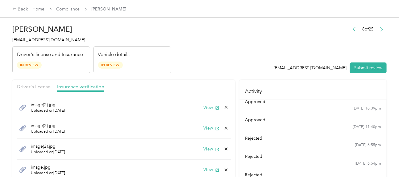
drag, startPoint x: 221, startPoint y: 127, endPoint x: 201, endPoint y: 129, distance: 20.2
click at [223, 128] on icon at bounding box center [225, 128] width 5 height 5
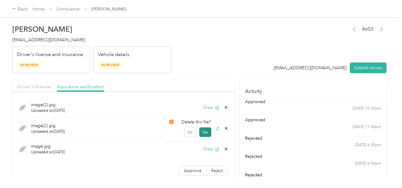
click at [207, 129] on button "Yes" at bounding box center [205, 133] width 12 height 10
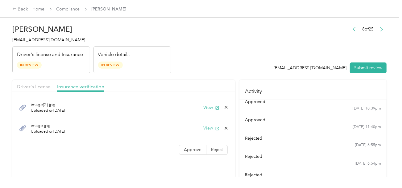
click at [208, 129] on button "View" at bounding box center [211, 128] width 16 height 6
click at [225, 128] on icon at bounding box center [226, 128] width 3 height 3
drag, startPoint x: 214, startPoint y: 131, endPoint x: 199, endPoint y: 132, distance: 14.8
click at [213, 131] on button "Yes" at bounding box center [210, 133] width 12 height 10
click at [193, 132] on label "Approve" at bounding box center [192, 130] width 27 height 10
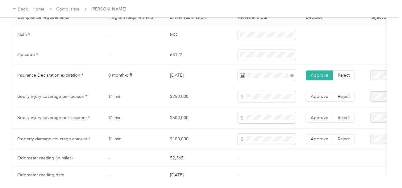
scroll to position [339, 0]
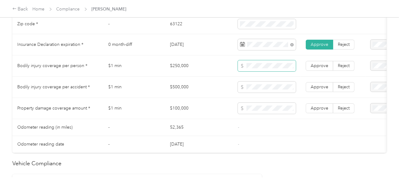
click at [267, 65] on span at bounding box center [267, 65] width 58 height 11
click at [248, 96] on td at bounding box center [267, 87] width 68 height 21
drag, startPoint x: 304, startPoint y: 107, endPoint x: 309, endPoint y: 97, distance: 10.8
click at [305, 107] on td "Approve Reject" at bounding box center [333, 108] width 65 height 21
drag, startPoint x: 319, startPoint y: 107, endPoint x: 320, endPoint y: 102, distance: 5.0
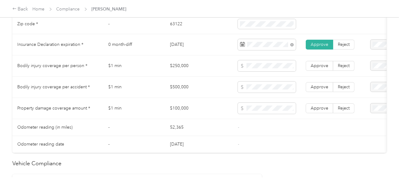
click at [319, 106] on td "Approve Reject" at bounding box center [333, 108] width 65 height 21
click at [321, 89] on span "Approve" at bounding box center [319, 86] width 18 height 5
click at [323, 68] on span "Approve" at bounding box center [319, 65] width 18 height 5
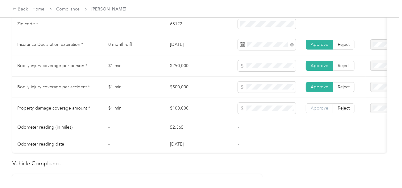
click at [323, 111] on span "Approve" at bounding box center [319, 108] width 18 height 5
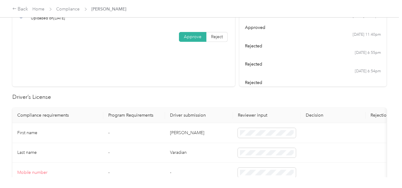
scroll to position [0, 0]
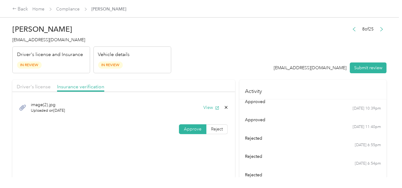
click at [207, 68] on header "[PERSON_NAME] [EMAIL_ADDRESS][DOMAIN_NAME] Driver's license and Insurance In Re…" at bounding box center [199, 48] width 374 height 52
drag, startPoint x: 366, startPoint y: 68, endPoint x: 272, endPoint y: 52, distance: 95.7
click at [366, 68] on button "Submit review" at bounding box center [368, 68] width 37 height 11
drag, startPoint x: 272, startPoint y: 52, endPoint x: 104, endPoint y: 50, distance: 167.4
click at [266, 52] on header "[PERSON_NAME] [EMAIL_ADDRESS][DOMAIN_NAME] Driver's license and Insurance In Re…" at bounding box center [199, 48] width 374 height 52
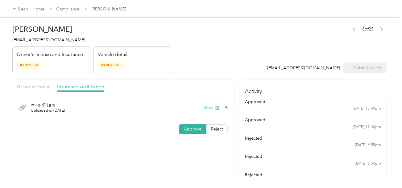
click at [52, 40] on span "[EMAIL_ADDRESS][DOMAIN_NAME]" at bounding box center [48, 39] width 73 height 5
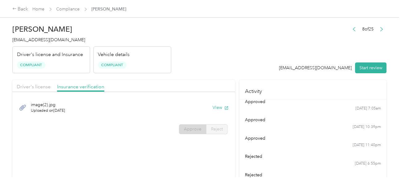
drag, startPoint x: 211, startPoint y: 62, endPoint x: 121, endPoint y: 36, distance: 94.1
click at [207, 62] on header "[PERSON_NAME] [EMAIL_ADDRESS][DOMAIN_NAME] Driver's license and Insurance Compl…" at bounding box center [199, 48] width 374 height 52
click at [73, 9] on link "Compliance" at bounding box center [67, 8] width 23 height 5
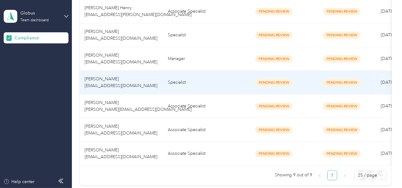
scroll to position [225, 0]
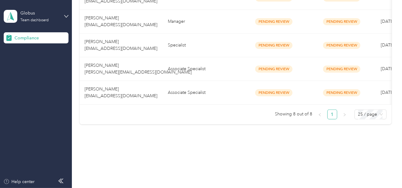
drag, startPoint x: 193, startPoint y: 137, endPoint x: 181, endPoint y: 79, distance: 59.2
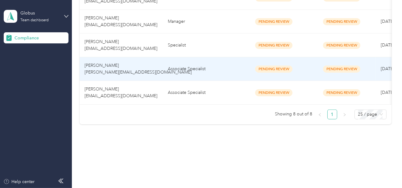
click at [190, 57] on td "Associate Specialist" at bounding box center [201, 69] width 77 height 24
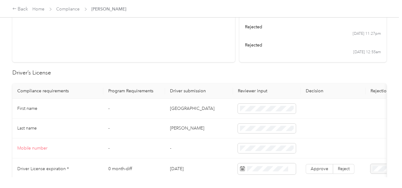
scroll to position [123, 0]
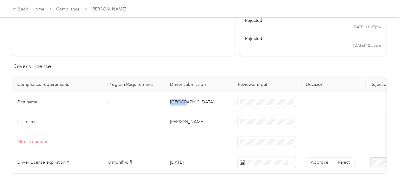
drag, startPoint x: 167, startPoint y: 101, endPoint x: 188, endPoint y: 101, distance: 21.0
drag, startPoint x: 239, startPoint y: 117, endPoint x: 201, endPoint y: 118, distance: 37.9
click at [238, 117] on span at bounding box center [267, 122] width 58 height 10
click at [175, 120] on td "[PERSON_NAME]" at bounding box center [199, 123] width 68 height 20
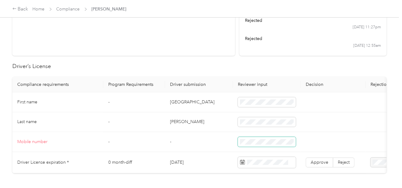
drag, startPoint x: 218, startPoint y: 133, endPoint x: 239, endPoint y: 139, distance: 22.0
click at [220, 135] on td "-" at bounding box center [199, 142] width 68 height 20
click at [272, 165] on span at bounding box center [267, 162] width 58 height 11
click at [267, 166] on span at bounding box center [267, 162] width 58 height 11
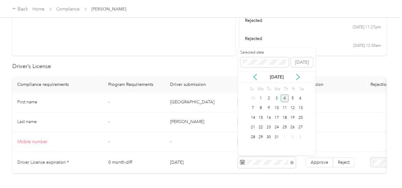
drag, startPoint x: 285, startPoint y: 98, endPoint x: 290, endPoint y: 128, distance: 29.9
click at [285, 98] on div "4" at bounding box center [285, 99] width 8 height 8
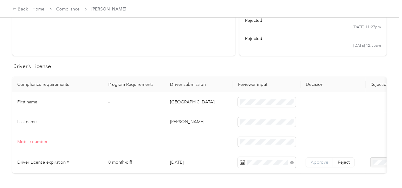
click at [312, 161] on span "Approve" at bounding box center [319, 162] width 18 height 5
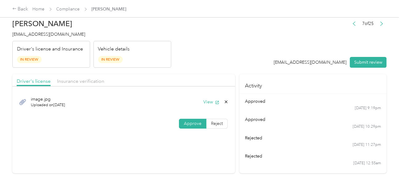
scroll to position [0, 0]
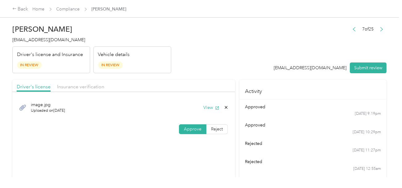
drag, startPoint x: 90, startPoint y: 88, endPoint x: 196, endPoint y: 72, distance: 107.5
click at [91, 88] on span "Insurance verification" at bounding box center [80, 87] width 47 height 6
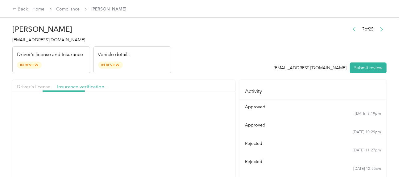
drag, startPoint x: 196, startPoint y: 72, endPoint x: 218, endPoint y: 90, distance: 28.2
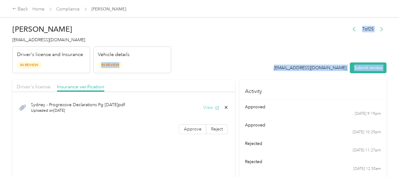
click at [211, 106] on button "View" at bounding box center [211, 107] width 16 height 6
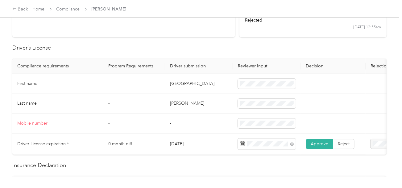
scroll to position [216, 0]
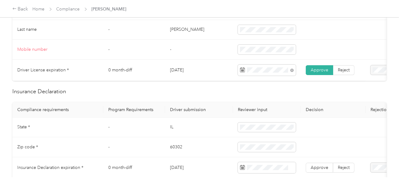
click at [170, 130] on td "IL" at bounding box center [199, 128] width 68 height 20
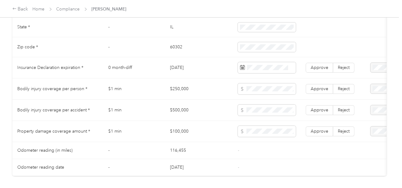
scroll to position [493, 0]
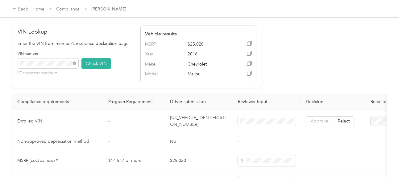
drag, startPoint x: 330, startPoint y: 128, endPoint x: 324, endPoint y: 128, distance: 6.2
click at [330, 126] on label "Approve" at bounding box center [318, 122] width 27 height 10
click at [324, 124] on span "Approve" at bounding box center [319, 121] width 18 height 5
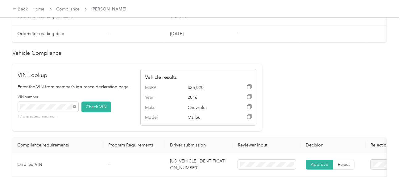
scroll to position [264, 0]
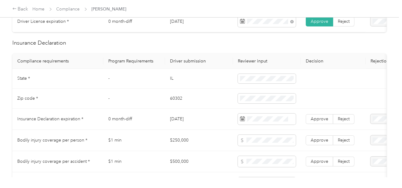
click at [179, 143] on td "$250,000" at bounding box center [199, 140] width 68 height 21
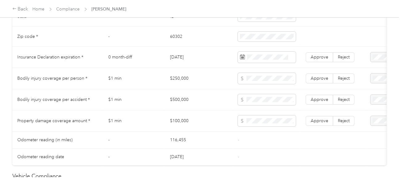
click at [176, 104] on td "$500,000" at bounding box center [199, 99] width 68 height 21
click at [173, 127] on td "$100,000" at bounding box center [199, 121] width 68 height 21
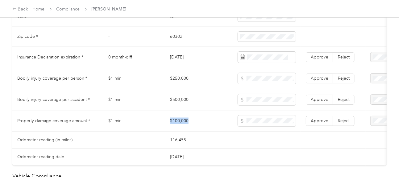
click at [173, 127] on td "$100,000" at bounding box center [199, 121] width 68 height 21
drag, startPoint x: 261, startPoint y: 134, endPoint x: 322, endPoint y: 122, distance: 62.9
click at [262, 132] on td at bounding box center [267, 121] width 68 height 21
click at [322, 121] on span "Approve" at bounding box center [319, 120] width 18 height 5
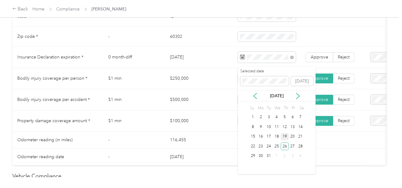
drag, startPoint x: 282, startPoint y: 146, endPoint x: 287, endPoint y: 135, distance: 12.3
click at [283, 146] on div "26" at bounding box center [285, 147] width 8 height 8
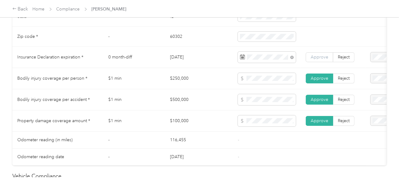
click at [305, 62] on label "Approve" at bounding box center [318, 57] width 27 height 10
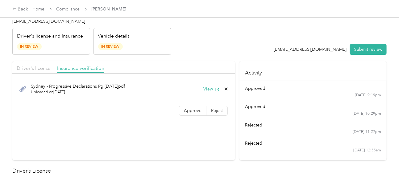
scroll to position [0, 0]
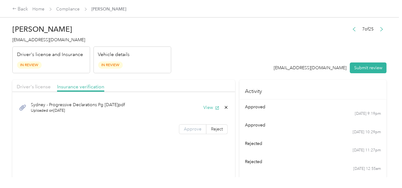
click at [197, 130] on span "Approve" at bounding box center [193, 129] width 18 height 5
click at [258, 56] on header "[PERSON_NAME] [PERSON_NAME][EMAIL_ADDRESS][DOMAIN_NAME] Driver's license and In…" at bounding box center [199, 48] width 374 height 52
click at [39, 82] on div "Driver's license Insurance verification" at bounding box center [123, 86] width 223 height 12
click at [48, 84] on span "Driver's license" at bounding box center [34, 87] width 34 height 6
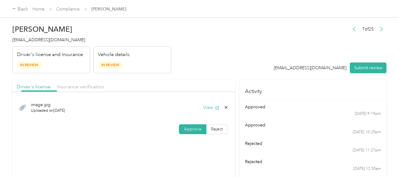
click at [210, 56] on header "[PERSON_NAME] [PERSON_NAME][EMAIL_ADDRESS][DOMAIN_NAME] Driver's license and In…" at bounding box center [199, 48] width 374 height 52
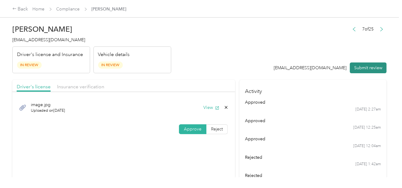
click at [358, 63] on button "Submit review" at bounding box center [368, 68] width 37 height 11
click at [38, 40] on span "[EMAIL_ADDRESS][DOMAIN_NAME]" at bounding box center [48, 39] width 73 height 5
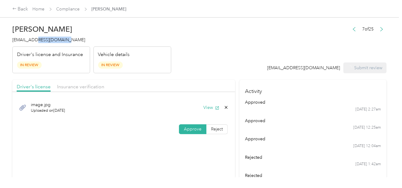
click at [38, 40] on span "[EMAIL_ADDRESS][DOMAIN_NAME]" at bounding box center [48, 39] width 73 height 5
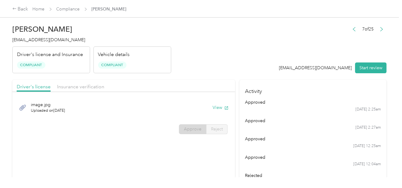
click at [207, 64] on header "[PERSON_NAME] [PERSON_NAME][EMAIL_ADDRESS][DOMAIN_NAME] Driver's license and In…" at bounding box center [199, 48] width 374 height 52
click at [72, 10] on link "Compliance" at bounding box center [67, 8] width 23 height 5
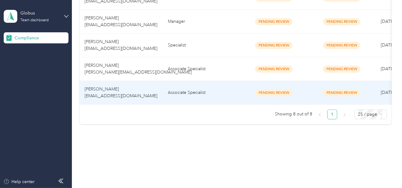
scroll to position [202, 0]
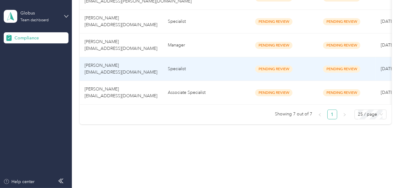
click at [195, 74] on td "Specialist" at bounding box center [201, 69] width 77 height 24
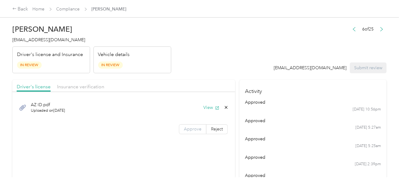
drag, startPoint x: 179, startPoint y: 129, endPoint x: 190, endPoint y: 130, distance: 10.6
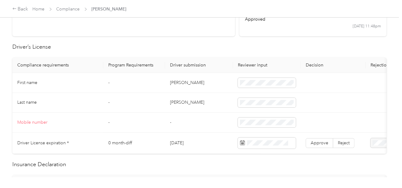
scroll to position [154, 0]
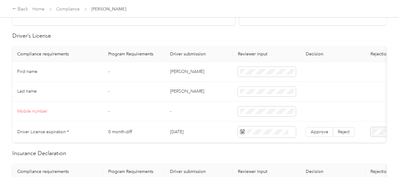
click at [172, 71] on td "[PERSON_NAME]" at bounding box center [199, 72] width 68 height 20
click at [174, 94] on td "[PERSON_NAME]" at bounding box center [199, 92] width 68 height 20
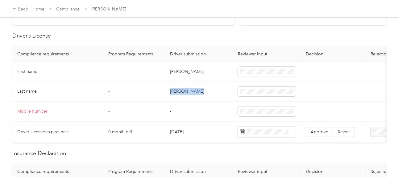
click at [174, 94] on td "[PERSON_NAME]" at bounding box center [199, 92] width 68 height 20
drag, startPoint x: 244, startPoint y: 94, endPoint x: 250, endPoint y: 94, distance: 5.9
click at [244, 94] on span at bounding box center [267, 92] width 58 height 10
click at [325, 74] on td at bounding box center [333, 72] width 65 height 20
click at [321, 100] on td at bounding box center [333, 92] width 65 height 20
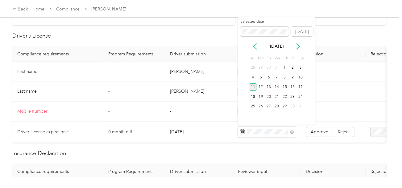
click at [252, 87] on div "11" at bounding box center [253, 88] width 8 height 8
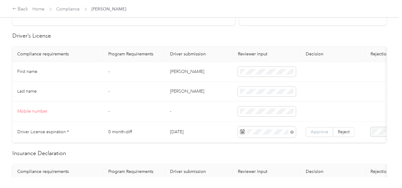
click at [318, 129] on span "Approve" at bounding box center [319, 131] width 18 height 5
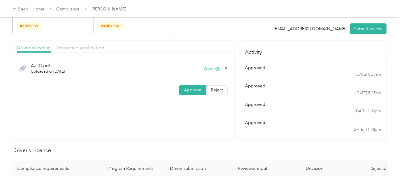
scroll to position [0, 0]
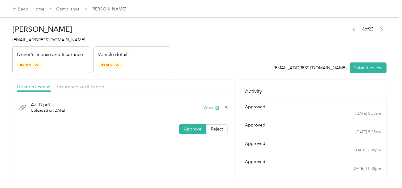
drag, startPoint x: 90, startPoint y: 87, endPoint x: 139, endPoint y: 75, distance: 50.8
click at [90, 86] on span "Insurance verification" at bounding box center [80, 87] width 47 height 6
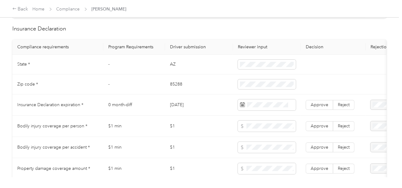
scroll to position [277, 0]
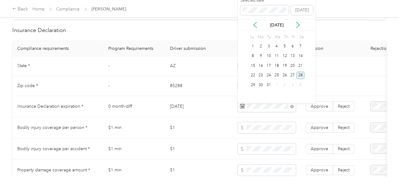
click at [301, 73] on div "28" at bounding box center [300, 76] width 8 height 8
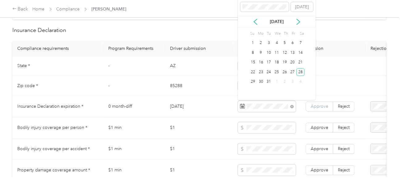
click at [321, 109] on span "Approve" at bounding box center [319, 106] width 18 height 5
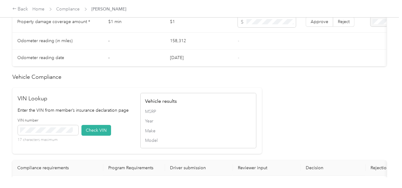
scroll to position [555, 0]
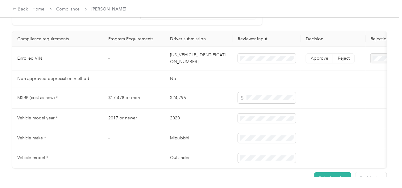
click at [202, 66] on td "[US_VEHICLE_IDENTIFICATION_NUMBER]" at bounding box center [199, 59] width 68 height 24
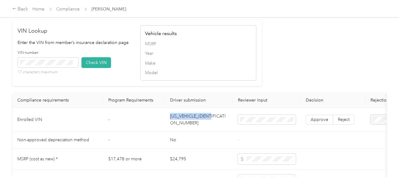
scroll to position [493, 0]
click at [54, 67] on span at bounding box center [48, 63] width 60 height 10
click at [119, 69] on div "VIN number 17 characters maximum Check VIN" at bounding box center [76, 65] width 116 height 29
click at [108, 68] on button "Check VIN" at bounding box center [96, 63] width 30 height 11
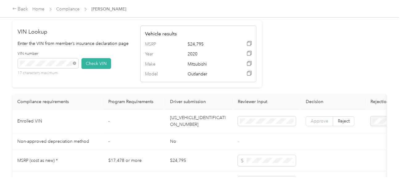
drag, startPoint x: 324, startPoint y: 128, endPoint x: 321, endPoint y: 127, distance: 3.8
click at [324, 124] on span "Approve" at bounding box center [319, 121] width 18 height 5
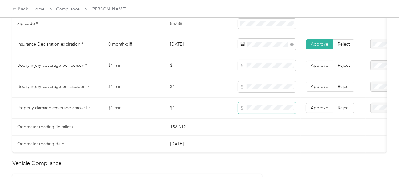
scroll to position [339, 0]
click at [256, 72] on span at bounding box center [267, 65] width 58 height 11
drag, startPoint x: 314, startPoint y: 104, endPoint x: 316, endPoint y: 107, distance: 3.3
click at [314, 104] on td "Approve Reject" at bounding box center [333, 108] width 65 height 21
drag, startPoint x: 317, startPoint y: 109, endPoint x: 318, endPoint y: 95, distance: 14.5
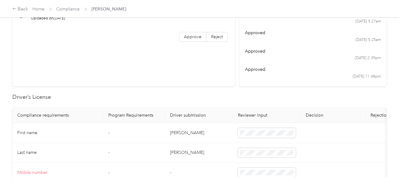
scroll to position [0, 0]
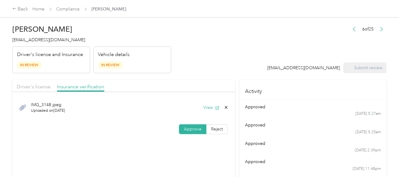
drag, startPoint x: 228, startPoint y: 51, endPoint x: 71, endPoint y: 51, distance: 157.5
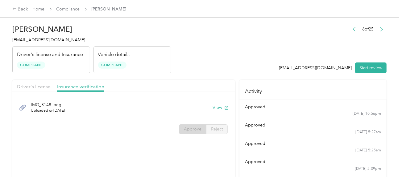
drag, startPoint x: 232, startPoint y: 57, endPoint x: 220, endPoint y: 54, distance: 12.6
click at [232, 57] on header "[PERSON_NAME] [EMAIL_ADDRESS][DOMAIN_NAME] Driver's license and Insurance Compl…" at bounding box center [199, 48] width 374 height 52
click at [72, 11] on link "Compliance" at bounding box center [67, 8] width 23 height 5
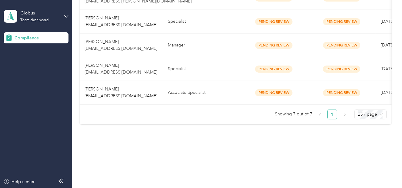
drag, startPoint x: 176, startPoint y: 110, endPoint x: 175, endPoint y: 105, distance: 5.0
click at [175, 108] on div "Member name Program Document compliance Vehicle compliance Submission date Last…" at bounding box center [236, 21] width 312 height 196
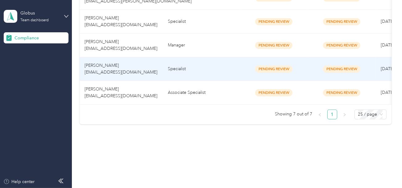
scroll to position [178, 0]
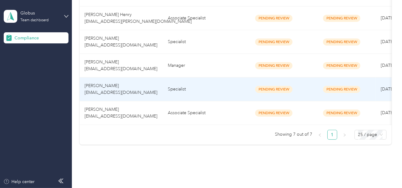
click at [184, 67] on td "Manager" at bounding box center [201, 66] width 77 height 24
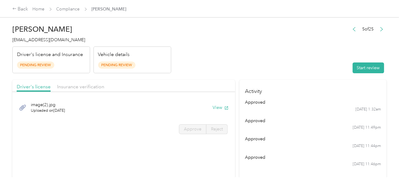
drag, startPoint x: 255, startPoint y: 61, endPoint x: 258, endPoint y: 62, distance: 3.5
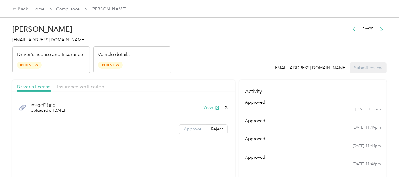
drag, startPoint x: 189, startPoint y: 130, endPoint x: 202, endPoint y: 131, distance: 12.4
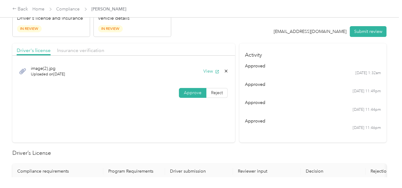
scroll to position [154, 0]
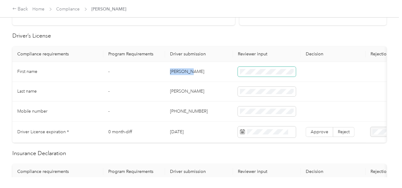
drag, startPoint x: 166, startPoint y: 71, endPoint x: 238, endPoint y: 72, distance: 71.8
drag, startPoint x: 174, startPoint y: 90, endPoint x: 204, endPoint y: 90, distance: 30.2
drag, startPoint x: 218, startPoint y: 100, endPoint x: 231, endPoint y: 103, distance: 12.9
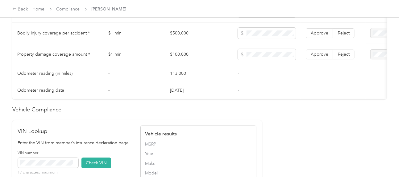
scroll to position [308, 0]
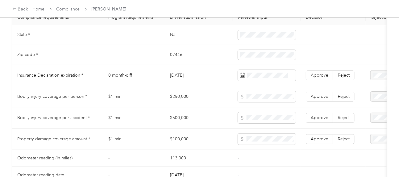
drag, startPoint x: 342, startPoint y: 78, endPoint x: 367, endPoint y: 79, distance: 25.3
drag, startPoint x: 366, startPoint y: 108, endPoint x: 398, endPoint y: 116, distance: 33.0
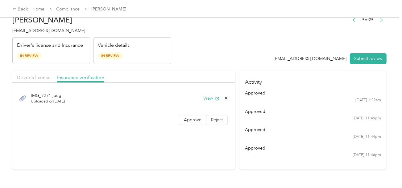
scroll to position [0, 0]
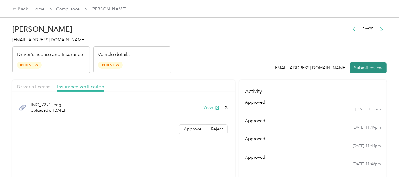
click at [356, 70] on button "Submit review" at bounding box center [368, 68] width 37 height 11
click at [220, 40] on header "[PERSON_NAME] [EMAIL_ADDRESS][DOMAIN_NAME] Driver's license and Insurance In Re…" at bounding box center [199, 48] width 374 height 52
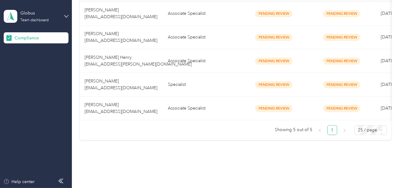
scroll to position [154, 0]
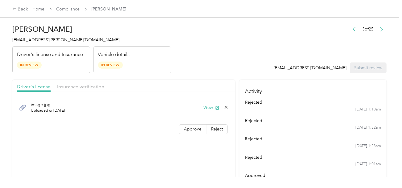
drag, startPoint x: 187, startPoint y: 131, endPoint x: 237, endPoint y: 98, distance: 59.6
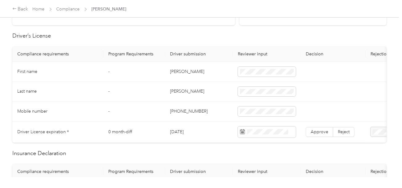
scroll to position [154, 0]
drag, startPoint x: 166, startPoint y: 69, endPoint x: 192, endPoint y: 70, distance: 25.9
drag, startPoint x: 174, startPoint y: 89, endPoint x: 212, endPoint y: 89, distance: 37.3
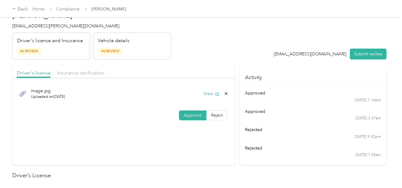
scroll to position [0, 0]
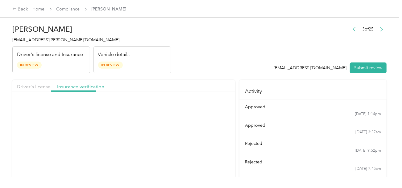
drag, startPoint x: 158, startPoint y: 74, endPoint x: 192, endPoint y: 99, distance: 41.7
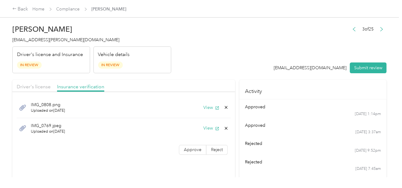
drag, startPoint x: 31, startPoint y: 88, endPoint x: 208, endPoint y: 72, distance: 177.4
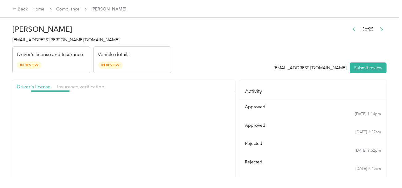
drag, startPoint x: 208, startPoint y: 72, endPoint x: 211, endPoint y: 90, distance: 18.5
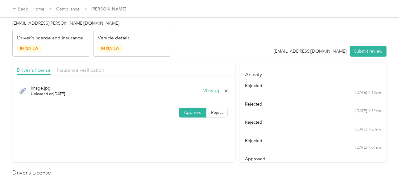
drag, startPoint x: 359, startPoint y: 52, endPoint x: 299, endPoint y: 61, distance: 61.0
click at [358, 52] on button "Submit review" at bounding box center [368, 51] width 37 height 11
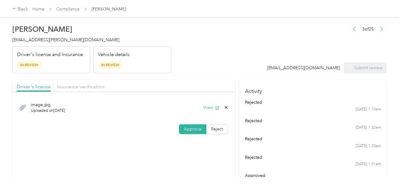
click at [48, 41] on span "[EMAIL_ADDRESS][PERSON_NAME][DOMAIN_NAME]" at bounding box center [65, 39] width 107 height 5
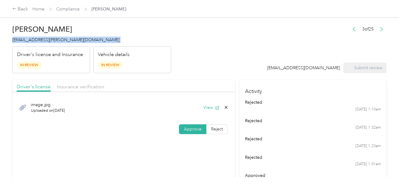
click at [48, 41] on span "[EMAIL_ADDRESS][PERSON_NAME][DOMAIN_NAME]" at bounding box center [65, 39] width 107 height 5
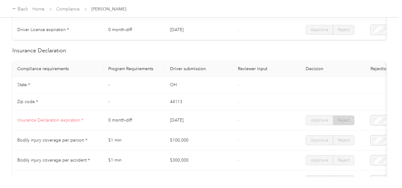
scroll to position [31, 0]
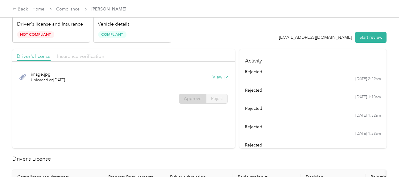
click at [77, 53] on span "Insurance verification" at bounding box center [80, 56] width 47 height 6
drag, startPoint x: 163, startPoint y: 52, endPoint x: 183, endPoint y: 57, distance: 21.0
click at [164, 52] on div "Driver's license Insurance verification" at bounding box center [123, 55] width 223 height 12
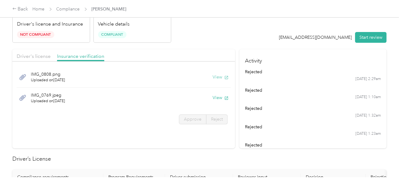
click at [214, 76] on button "View" at bounding box center [220, 77] width 16 height 6
click at [216, 98] on button "View" at bounding box center [220, 98] width 16 height 6
click at [72, 9] on link "Compliance" at bounding box center [67, 8] width 23 height 5
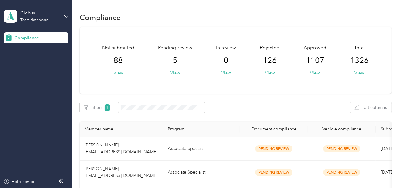
scroll to position [92, 0]
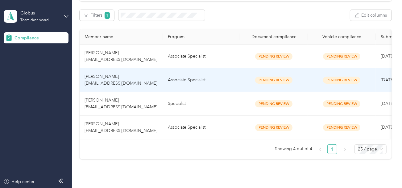
click at [211, 85] on td "Associate Specialist" at bounding box center [201, 80] width 77 height 24
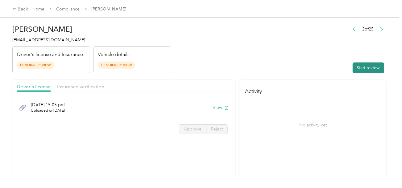
click at [352, 63] on button "Start review" at bounding box center [367, 68] width 31 height 11
click at [282, 60] on header "[PERSON_NAME] [EMAIL_ADDRESS][DOMAIN_NAME] Driver's license and Insurance Pendi…" at bounding box center [199, 48] width 374 height 52
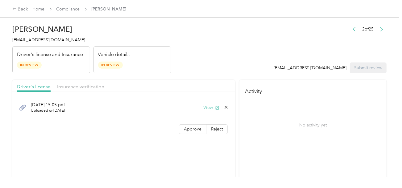
click at [209, 107] on button "View" at bounding box center [211, 107] width 16 height 6
click at [198, 132] on label "Approve" at bounding box center [192, 130] width 27 height 10
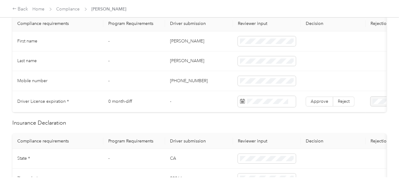
scroll to position [185, 0]
drag, startPoint x: 169, startPoint y: 40, endPoint x: 195, endPoint y: 38, distance: 25.7
click at [195, 38] on td "[PERSON_NAME]" at bounding box center [199, 41] width 68 height 20
click at [177, 59] on td "[PERSON_NAME]" at bounding box center [199, 61] width 68 height 20
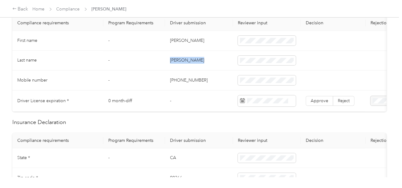
click at [177, 59] on td "[PERSON_NAME]" at bounding box center [199, 61] width 68 height 20
click at [220, 69] on td "[PERSON_NAME]" at bounding box center [199, 61] width 68 height 20
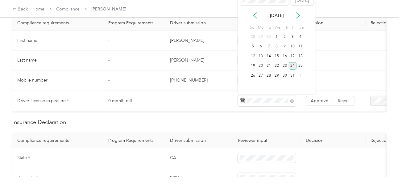
click at [290, 64] on div "24" at bounding box center [293, 66] width 8 height 8
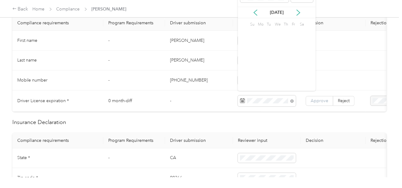
click at [323, 101] on span "Approve" at bounding box center [319, 100] width 18 height 5
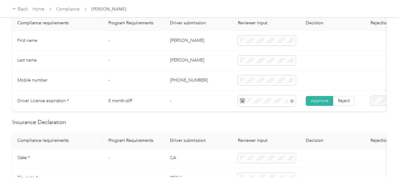
scroll to position [62, 0]
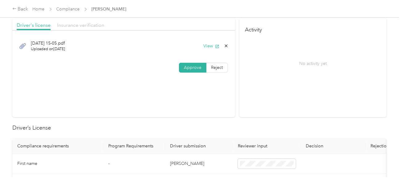
click at [93, 27] on span "Insurance verification" at bounding box center [80, 25] width 47 height 6
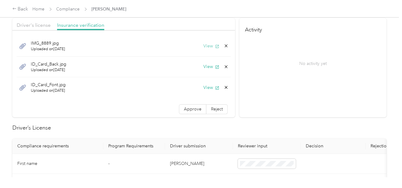
click at [203, 47] on button "View" at bounding box center [211, 46] width 16 height 6
click at [204, 66] on button "View" at bounding box center [211, 66] width 16 height 6
click at [223, 66] on icon at bounding box center [225, 66] width 5 height 5
click at [207, 70] on button "Yes" at bounding box center [205, 70] width 12 height 10
click at [205, 67] on button "View" at bounding box center [211, 66] width 16 height 6
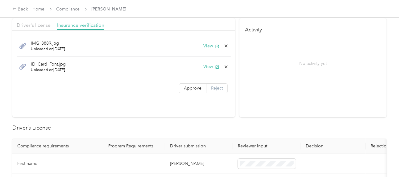
click at [213, 88] on span "Reject" at bounding box center [217, 88] width 12 height 5
click at [157, 140] on div "Name not shown as insured driver" at bounding box center [147, 143] width 45 height 13
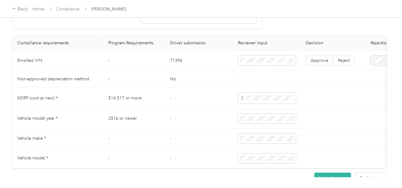
scroll to position [510, 0]
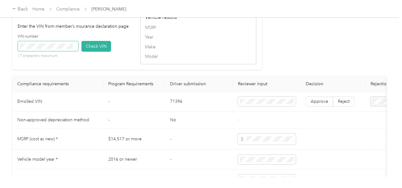
click at [70, 50] on span at bounding box center [48, 46] width 60 height 10
drag, startPoint x: 92, startPoint y: 52, endPoint x: 279, endPoint y: 77, distance: 188.4
click at [92, 52] on button "Check VIN" at bounding box center [96, 46] width 30 height 11
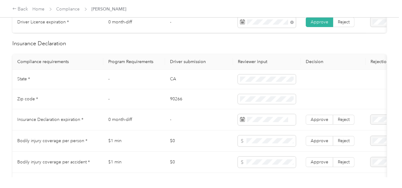
scroll to position [263, 0]
drag, startPoint x: 292, startPoint y: 123, endPoint x: 296, endPoint y: 123, distance: 4.6
drag, startPoint x: 379, startPoint y: 124, endPoint x: 372, endPoint y: 126, distance: 7.1
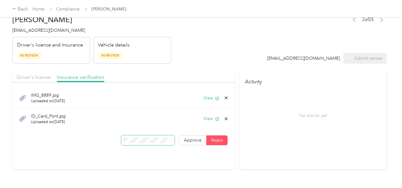
scroll to position [0, 0]
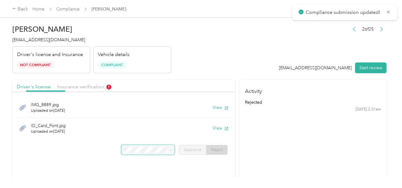
drag, startPoint x: 196, startPoint y: 58, endPoint x: 230, endPoint y: 64, distance: 34.5
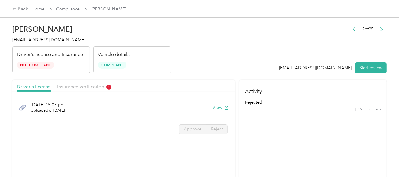
drag, startPoint x: 75, startPoint y: 85, endPoint x: 143, endPoint y: 72, distance: 69.9
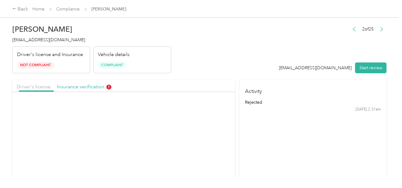
drag, startPoint x: 185, startPoint y: 64, endPoint x: 199, endPoint y: 89, distance: 29.1
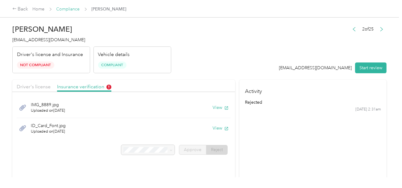
drag, startPoint x: 76, startPoint y: 14, endPoint x: 73, endPoint y: 11, distance: 3.9
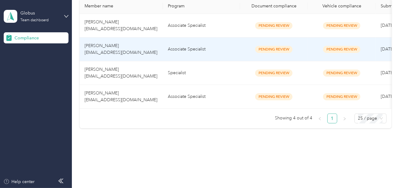
scroll to position [107, 0]
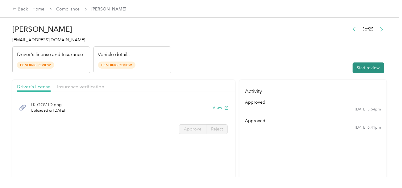
drag, startPoint x: 381, startPoint y: 64, endPoint x: 376, endPoint y: 66, distance: 5.6
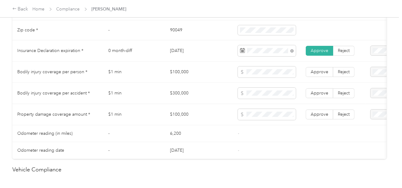
scroll to position [326, 0]
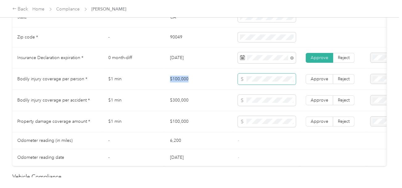
drag, startPoint x: 170, startPoint y: 84, endPoint x: 242, endPoint y: 83, distance: 71.5
drag, startPoint x: 170, startPoint y: 105, endPoint x: 208, endPoint y: 103, distance: 38.9
drag, startPoint x: 162, startPoint y: 128, endPoint x: 211, endPoint y: 129, distance: 48.4
drag, startPoint x: 257, startPoint y: 136, endPoint x: 262, endPoint y: 135, distance: 5.6
drag, startPoint x: 270, startPoint y: 133, endPoint x: 278, endPoint y: 132, distance: 8.5
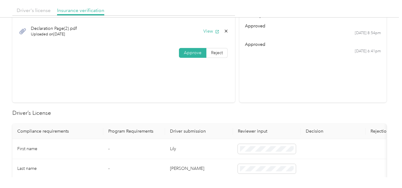
scroll to position [0, 0]
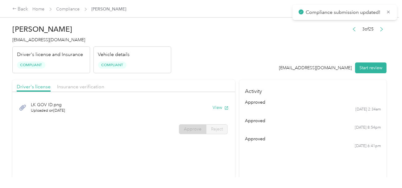
drag, startPoint x: 170, startPoint y: 64, endPoint x: 149, endPoint y: 51, distance: 25.4
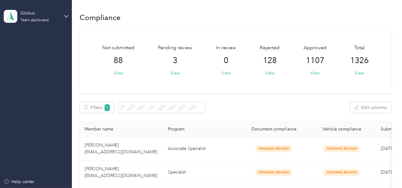
scroll to position [84, 0]
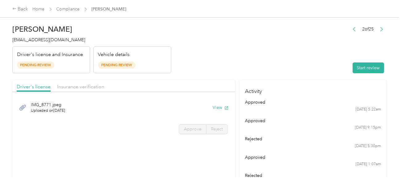
drag, startPoint x: 252, startPoint y: 63, endPoint x: 347, endPoint y: 61, distance: 94.7
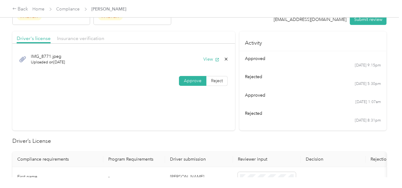
scroll to position [92, 0]
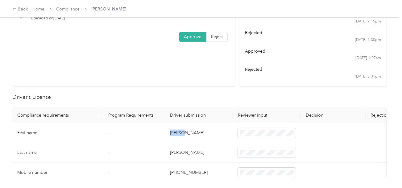
drag, startPoint x: 166, startPoint y: 132, endPoint x: 205, endPoint y: 132, distance: 38.5
drag, startPoint x: 221, startPoint y: 147, endPoint x: 215, endPoint y: 149, distance: 6.1
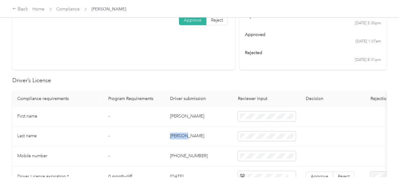
scroll to position [123, 0]
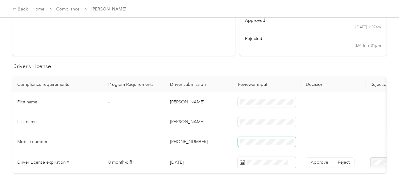
drag, startPoint x: 212, startPoint y: 135, endPoint x: 270, endPoint y: 146, distance: 58.9
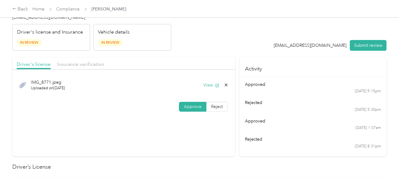
scroll to position [0, 0]
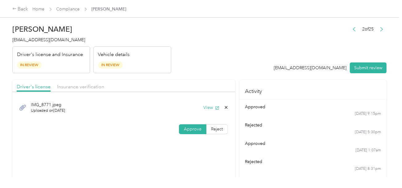
drag, startPoint x: 87, startPoint y: 83, endPoint x: 194, endPoint y: 70, distance: 108.4
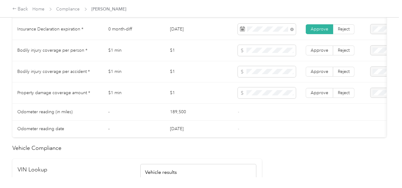
scroll to position [493, 0]
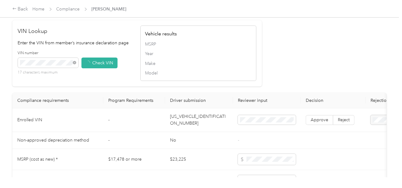
drag, startPoint x: 314, startPoint y: 77, endPoint x: 323, endPoint y: 100, distance: 24.4
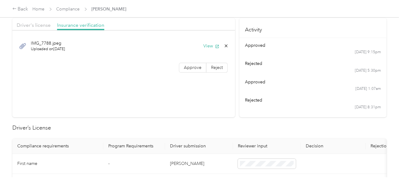
scroll to position [0, 0]
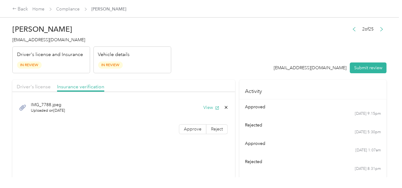
drag, startPoint x: 194, startPoint y: 132, endPoint x: 194, endPoint y: 119, distance: 13.0
drag, startPoint x: 212, startPoint y: 68, endPoint x: 39, endPoint y: 79, distance: 173.3
drag, startPoint x: 35, startPoint y: 80, endPoint x: 36, endPoint y: 85, distance: 5.3
drag, startPoint x: 38, startPoint y: 88, endPoint x: 87, endPoint y: 82, distance: 49.9
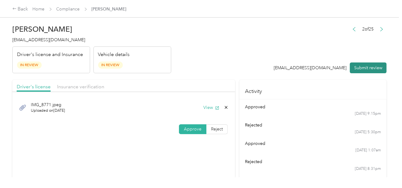
drag, startPoint x: 353, startPoint y: 67, endPoint x: 302, endPoint y: 67, distance: 51.5
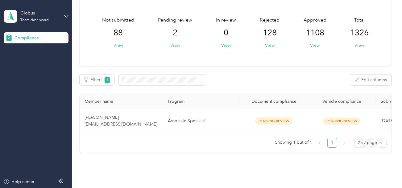
scroll to position [60, 0]
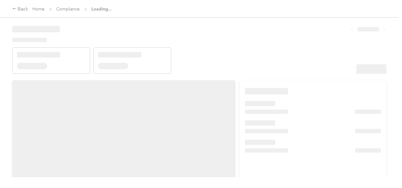
drag, startPoint x: 294, startPoint y: 44, endPoint x: 305, endPoint y: 54, distance: 14.6
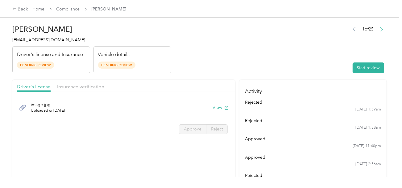
drag, startPoint x: 365, startPoint y: 70, endPoint x: 354, endPoint y: 69, distance: 10.8
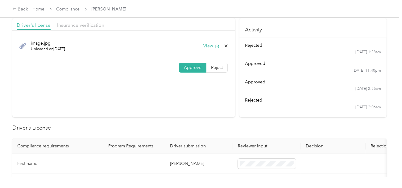
scroll to position [123, 0]
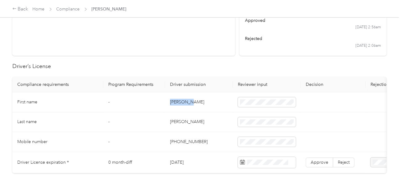
drag, startPoint x: 208, startPoint y: 103, endPoint x: 232, endPoint y: 103, distance: 23.7
drag, startPoint x: 169, startPoint y: 123, endPoint x: 224, endPoint y: 123, distance: 55.8
drag, startPoint x: 195, startPoint y: 126, endPoint x: 238, endPoint y: 129, distance: 42.3
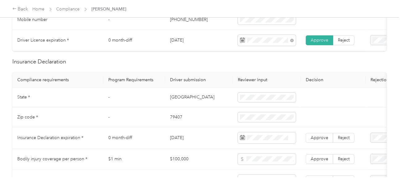
scroll to position [247, 0]
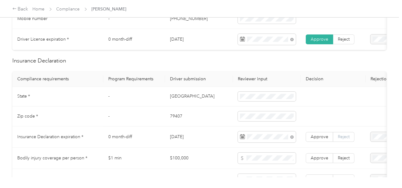
drag, startPoint x: 345, startPoint y: 141, endPoint x: 370, endPoint y: 138, distance: 25.1
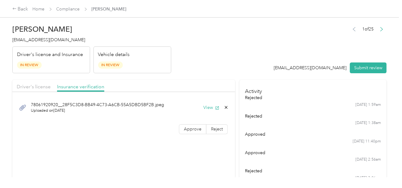
scroll to position [0, 0]
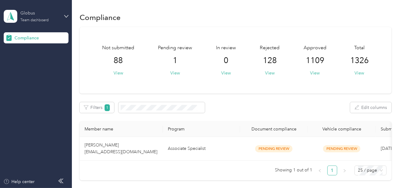
drag, startPoint x: 42, startPoint y: 11, endPoint x: 43, endPoint y: 14, distance: 3.1
